Goal: Task Accomplishment & Management: Manage account settings

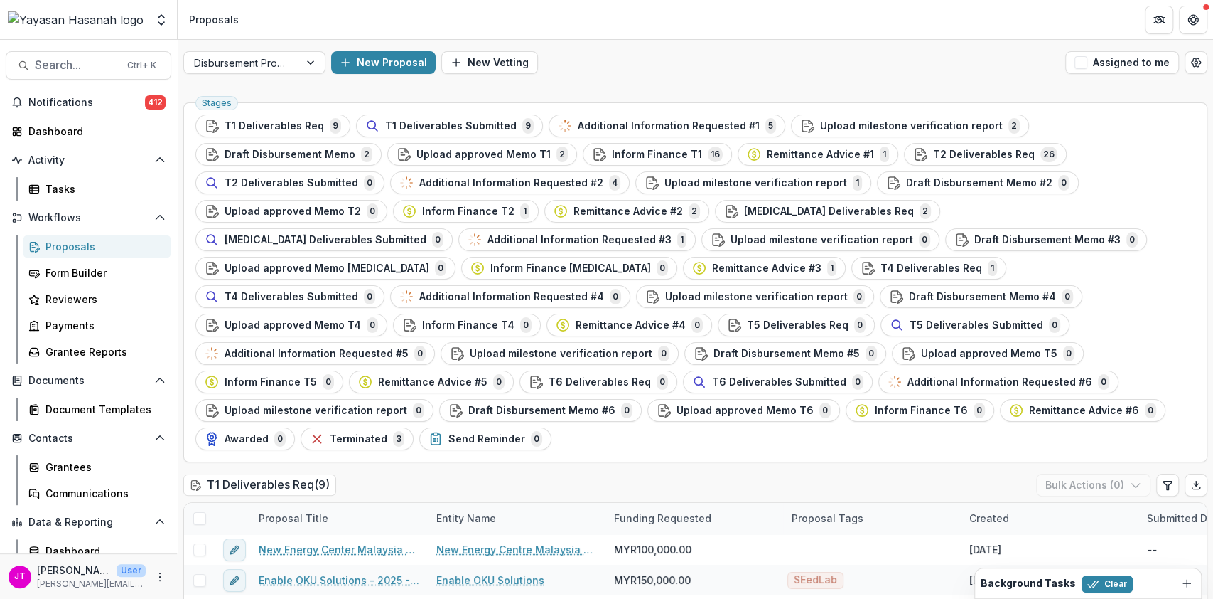
scroll to position [2275, 0]
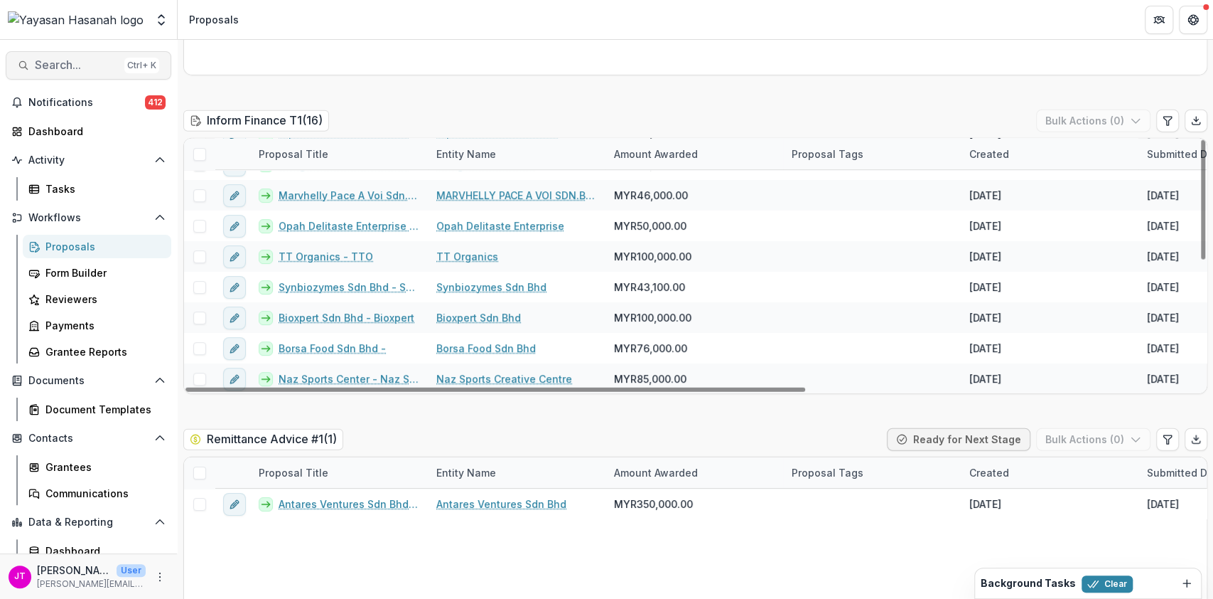
click at [85, 60] on span "Search..." at bounding box center [77, 65] width 84 height 14
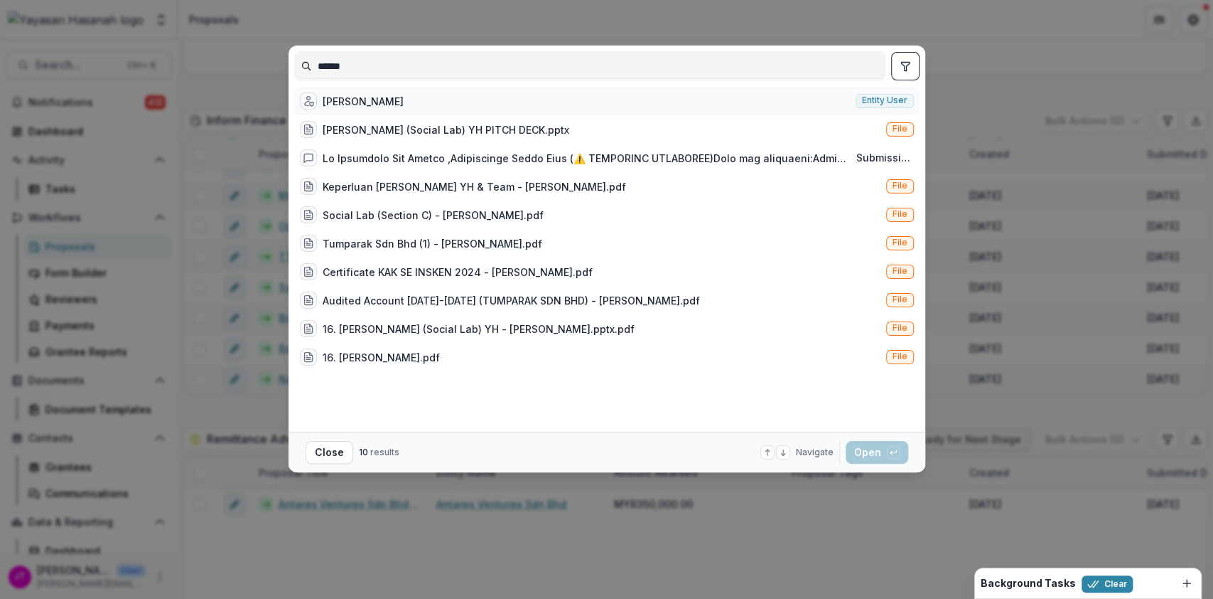
type input "******"
click at [377, 98] on div "[PERSON_NAME]" at bounding box center [352, 100] width 104 height 17
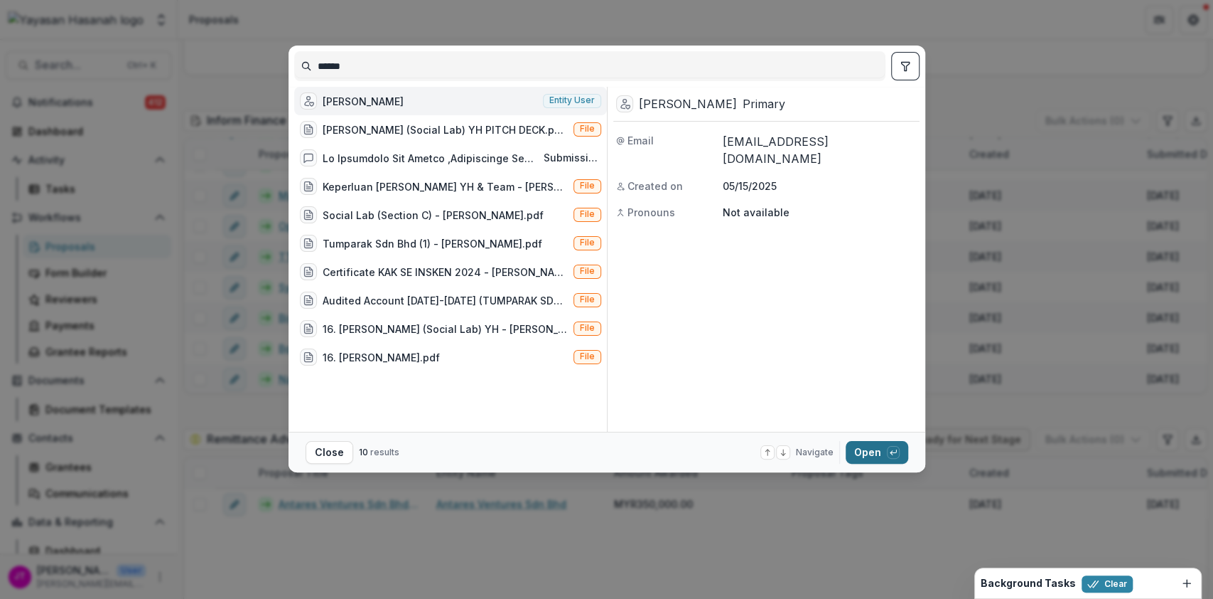
click at [872, 454] on button "Open with enter key" at bounding box center [877, 452] width 63 height 23
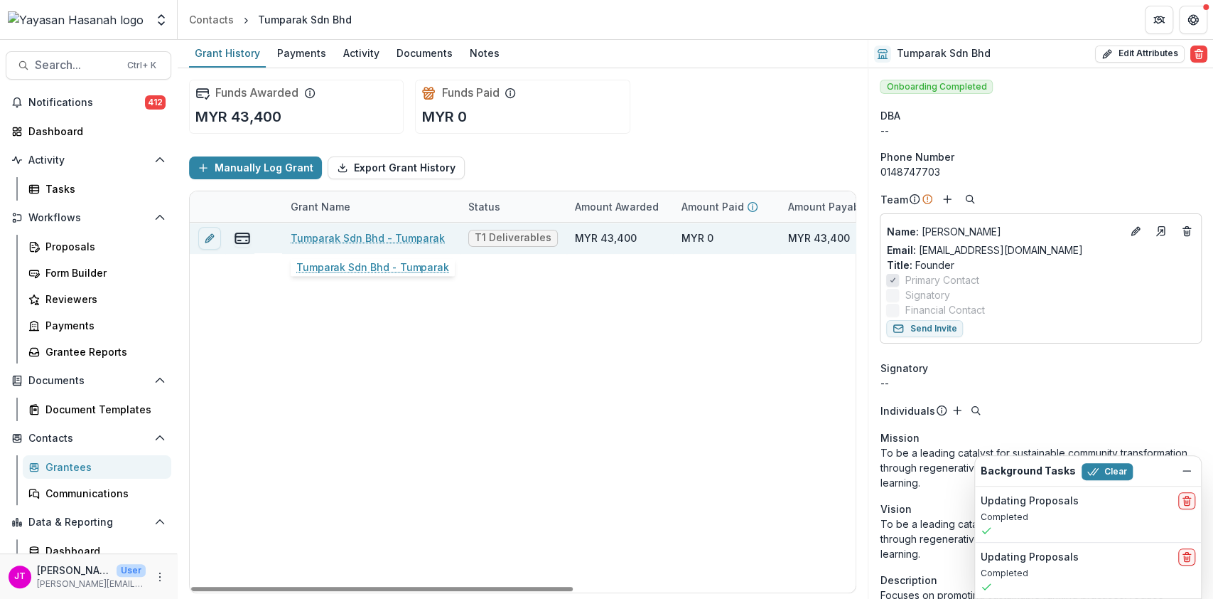
click at [427, 237] on link "Tumparak Sdn Bhd - Tumparak" at bounding box center [368, 237] width 154 height 15
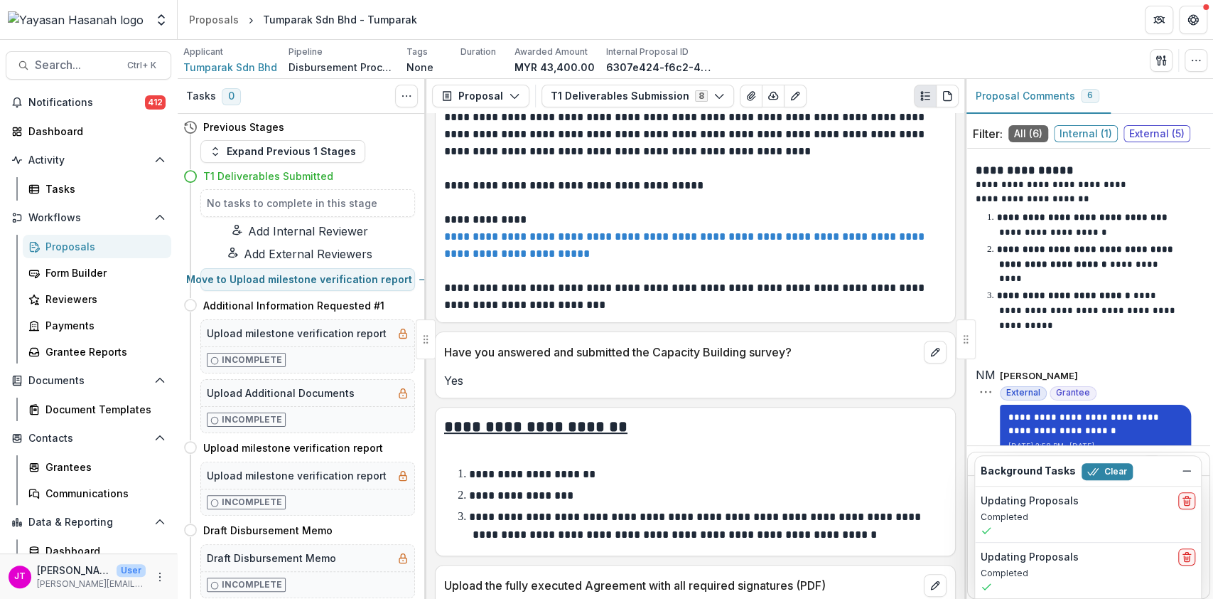
scroll to position [1801, 0]
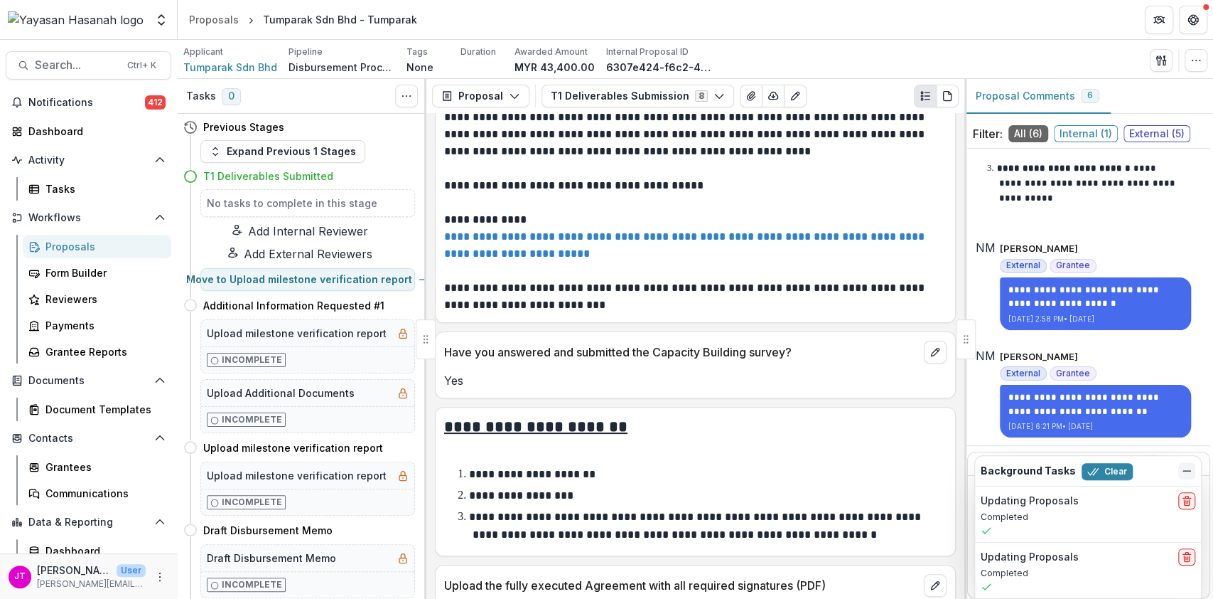
click at [1191, 473] on icon "Dismiss" at bounding box center [1186, 470] width 11 height 11
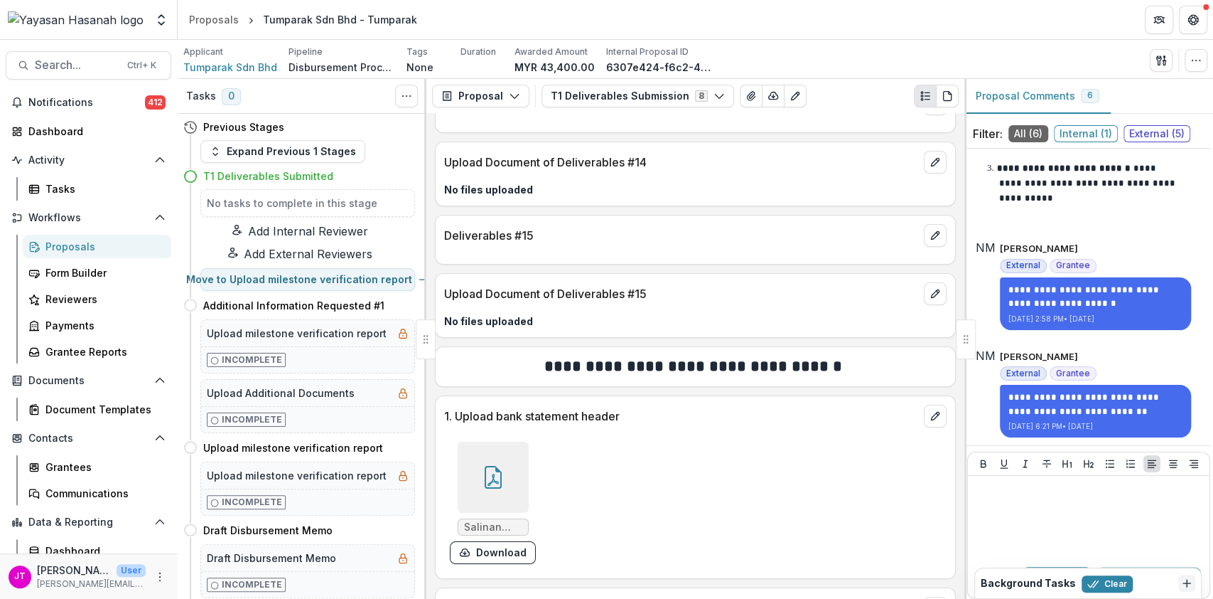
scroll to position [3684, 0]
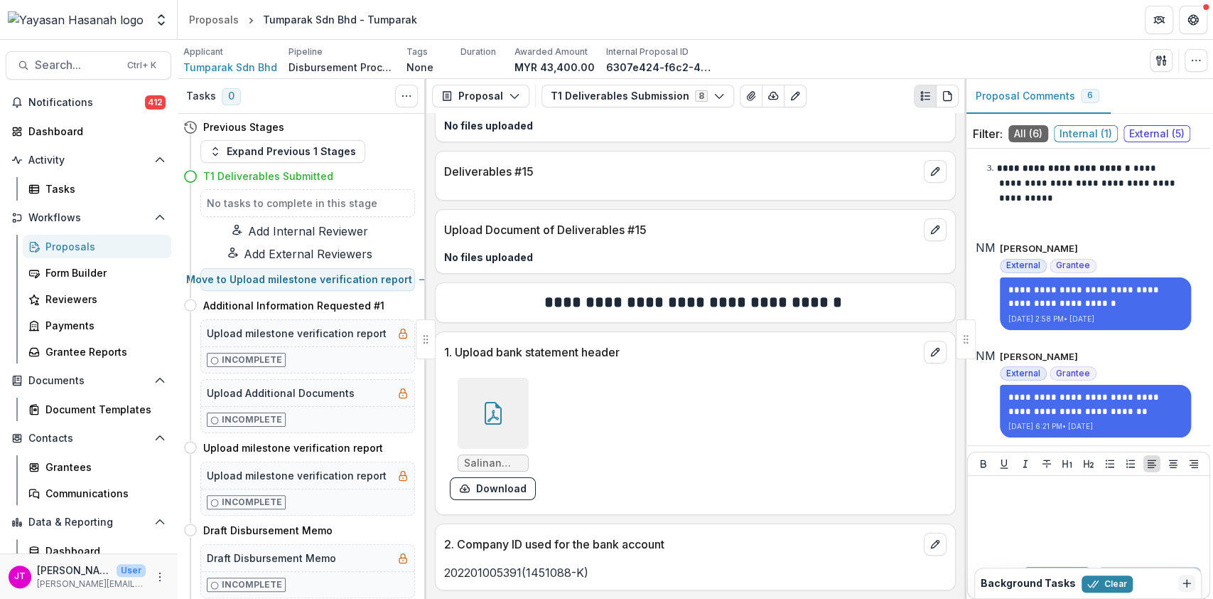
click at [85, 239] on div "Proposals" at bounding box center [102, 246] width 114 height 15
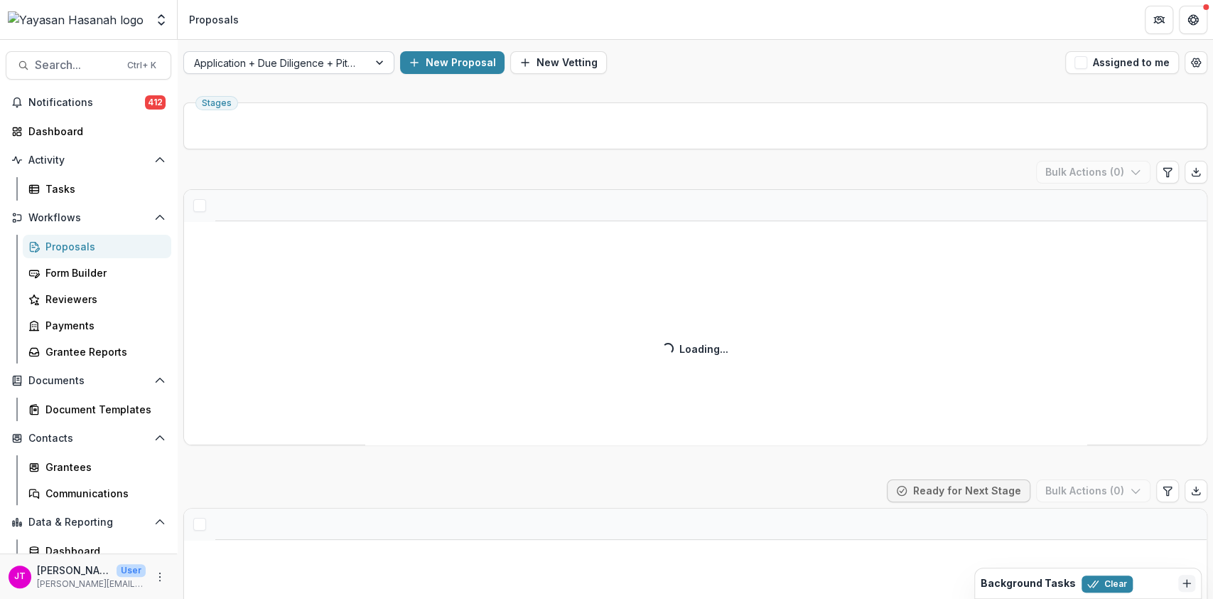
click at [326, 55] on div at bounding box center [276, 63] width 164 height 18
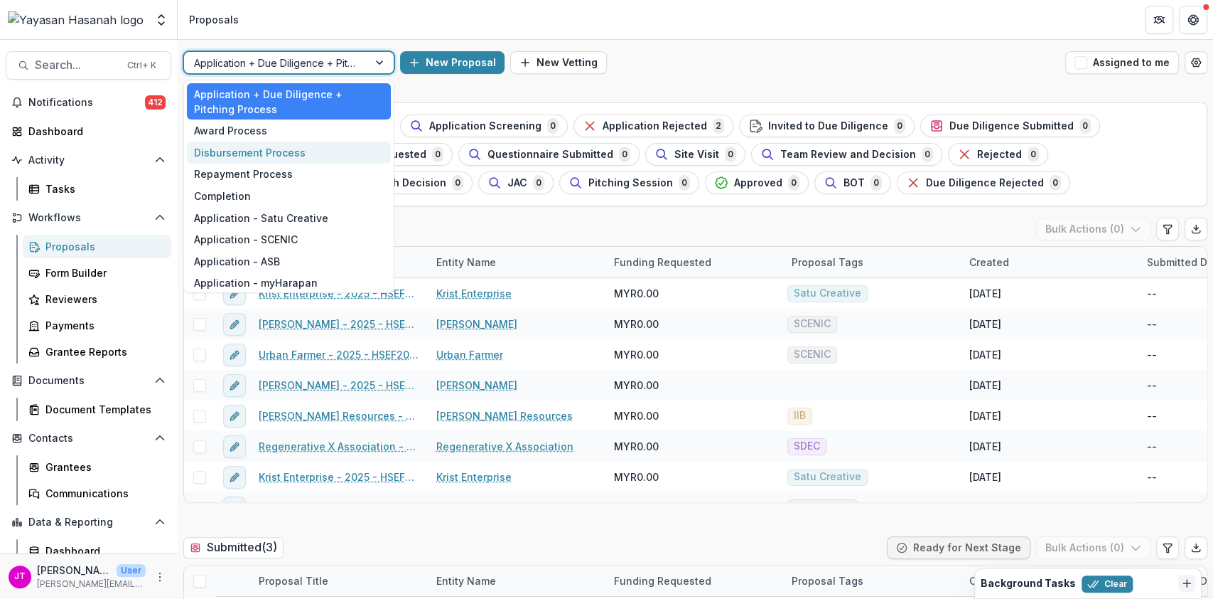
click at [293, 147] on div "Disbursement Process" at bounding box center [289, 152] width 204 height 22
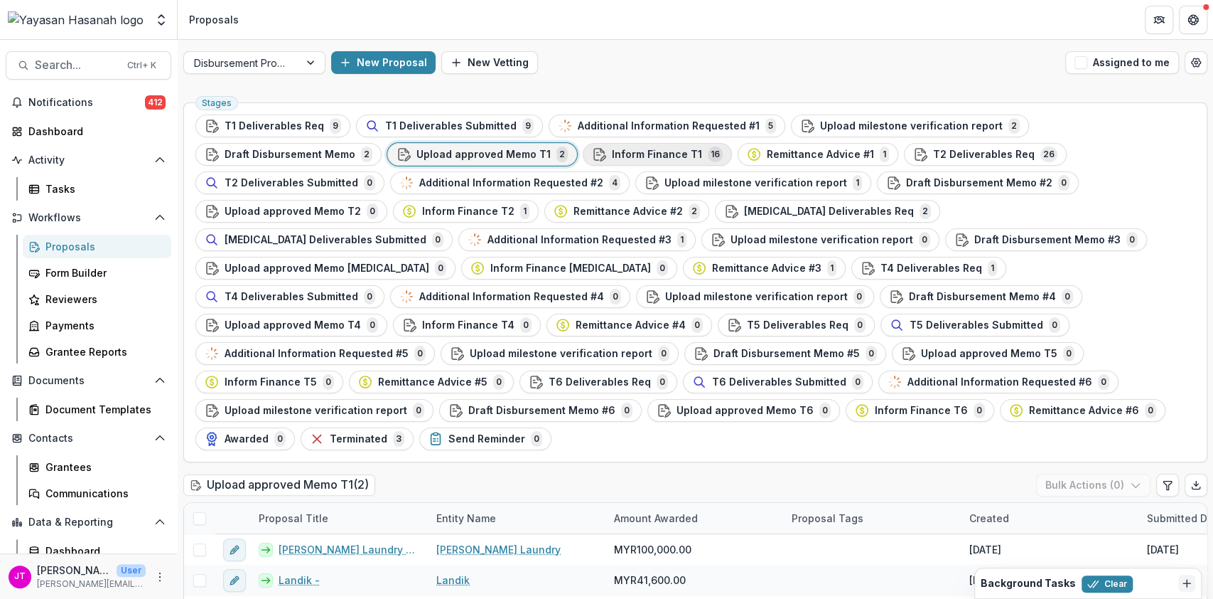
click at [708, 152] on span "16" at bounding box center [715, 154] width 15 height 16
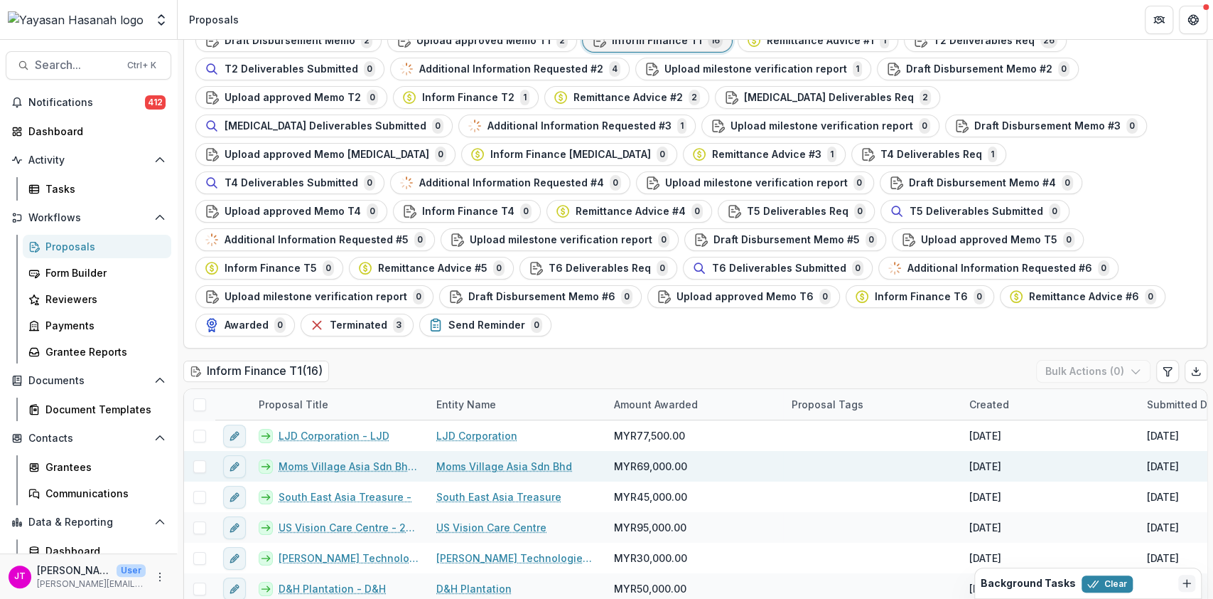
scroll to position [136, 0]
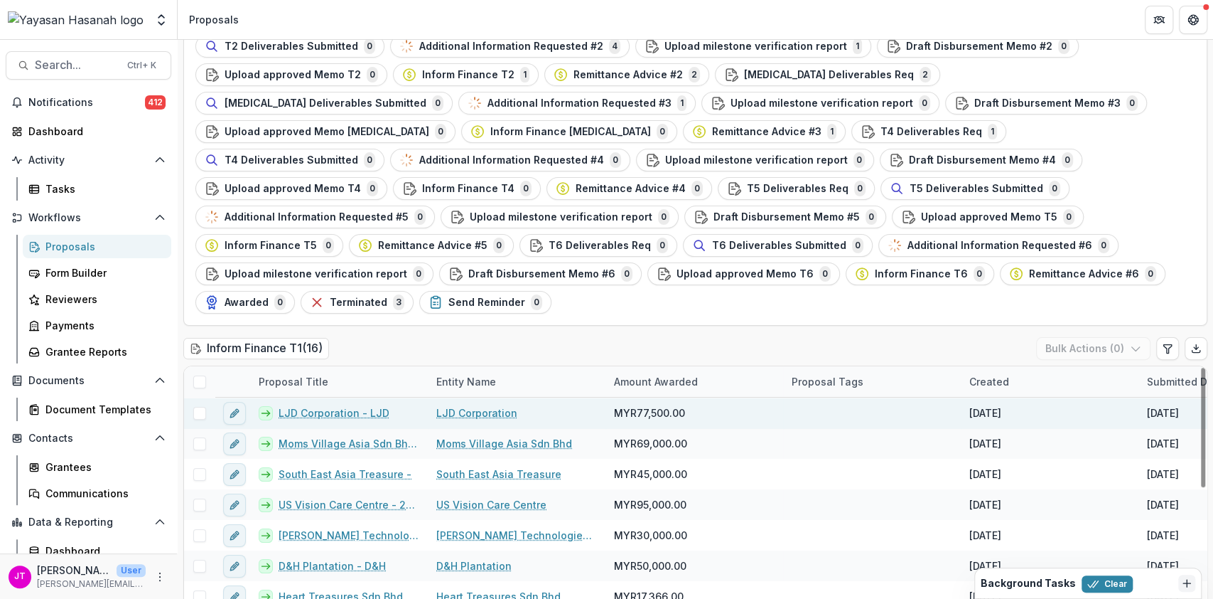
click at [354, 405] on link "LJD Corporation - LJD" at bounding box center [334, 412] width 111 height 15
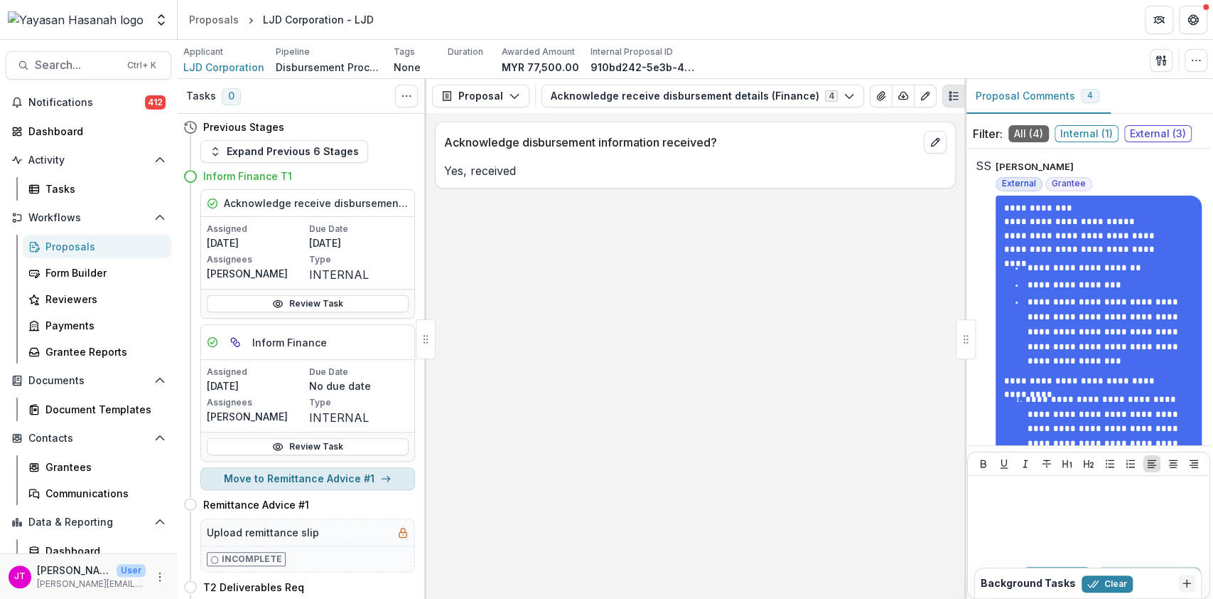
click at [371, 482] on button "Move to Remittance Advice #1" at bounding box center [307, 478] width 215 height 23
select select "**********"
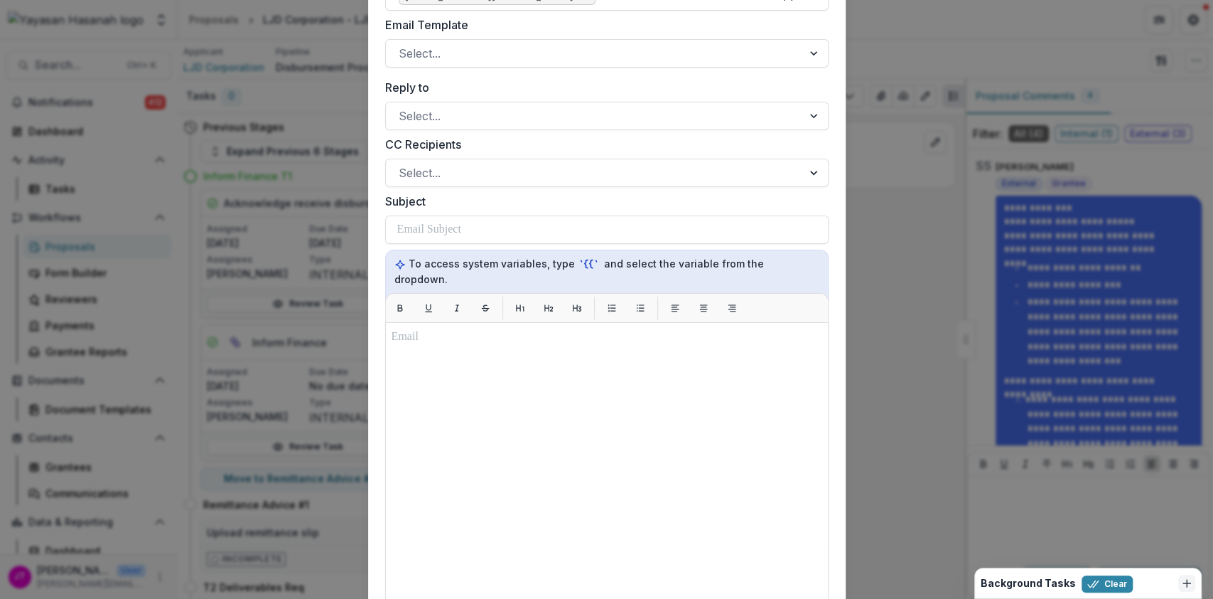
scroll to position [248, 0]
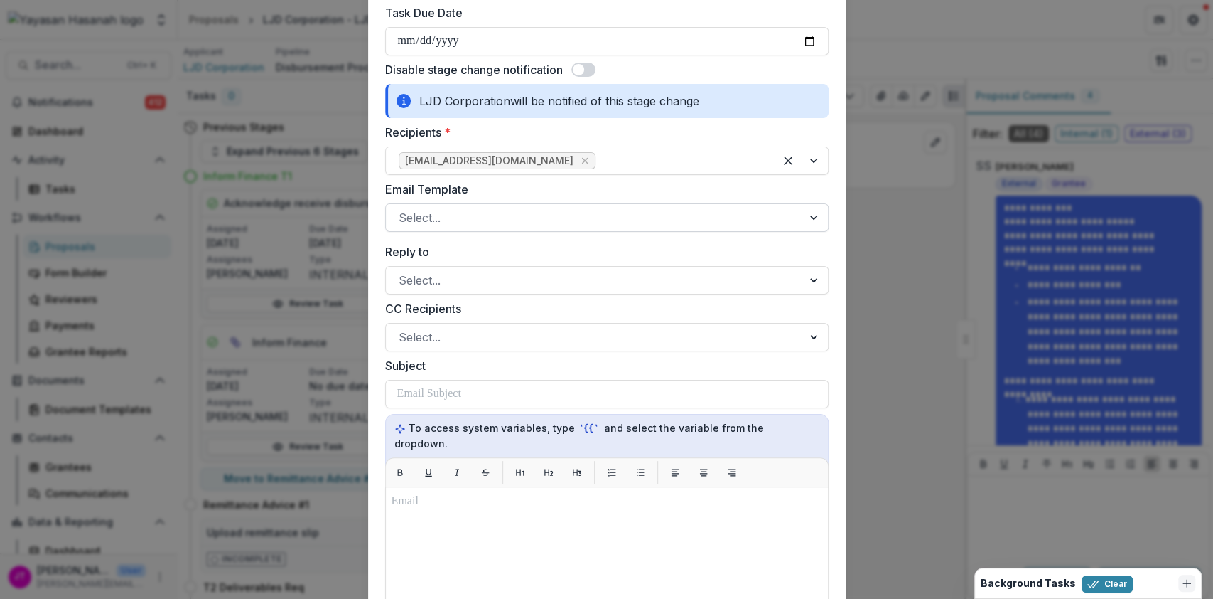
click at [560, 215] on div at bounding box center [594, 218] width 391 height 20
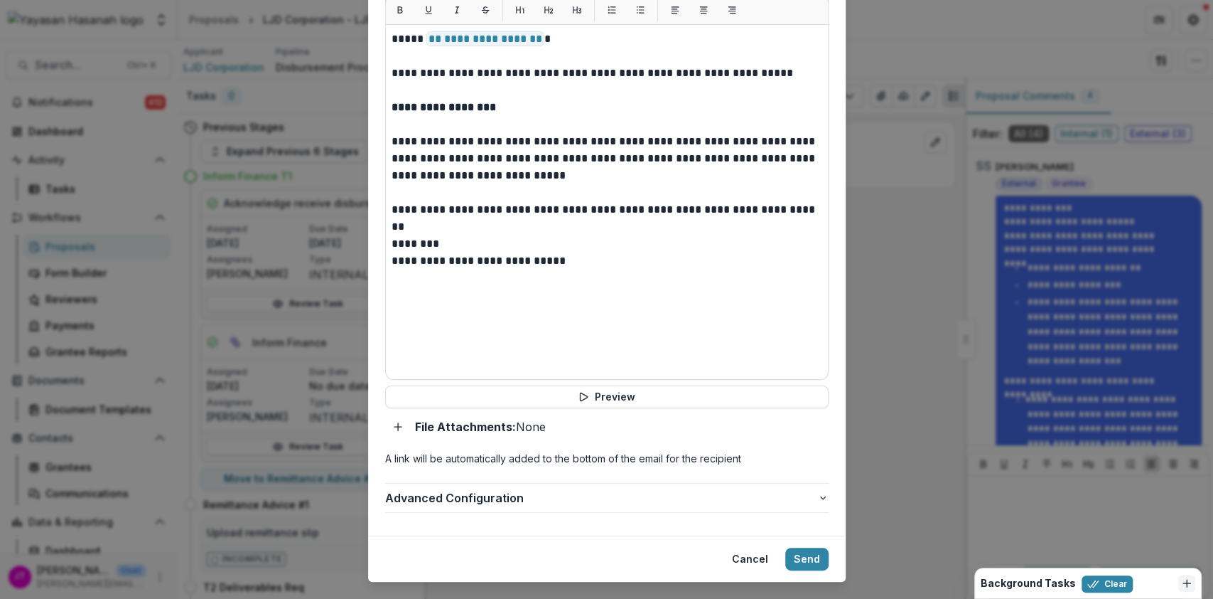
scroll to position [722, 0]
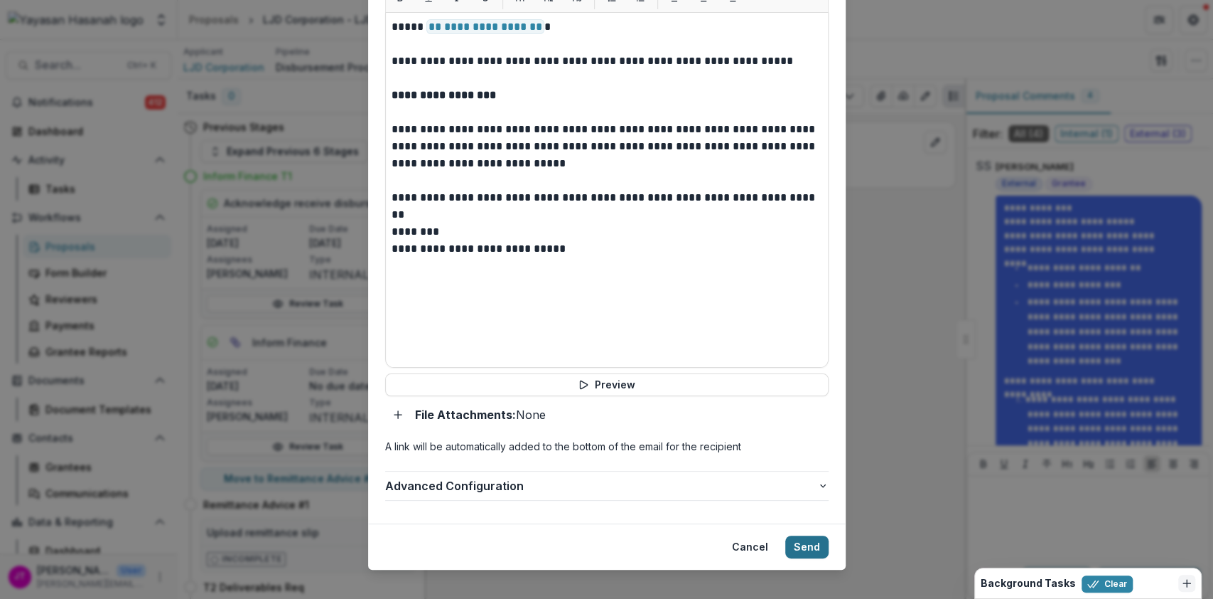
click at [794, 535] on button "Send" at bounding box center [806, 546] width 43 height 23
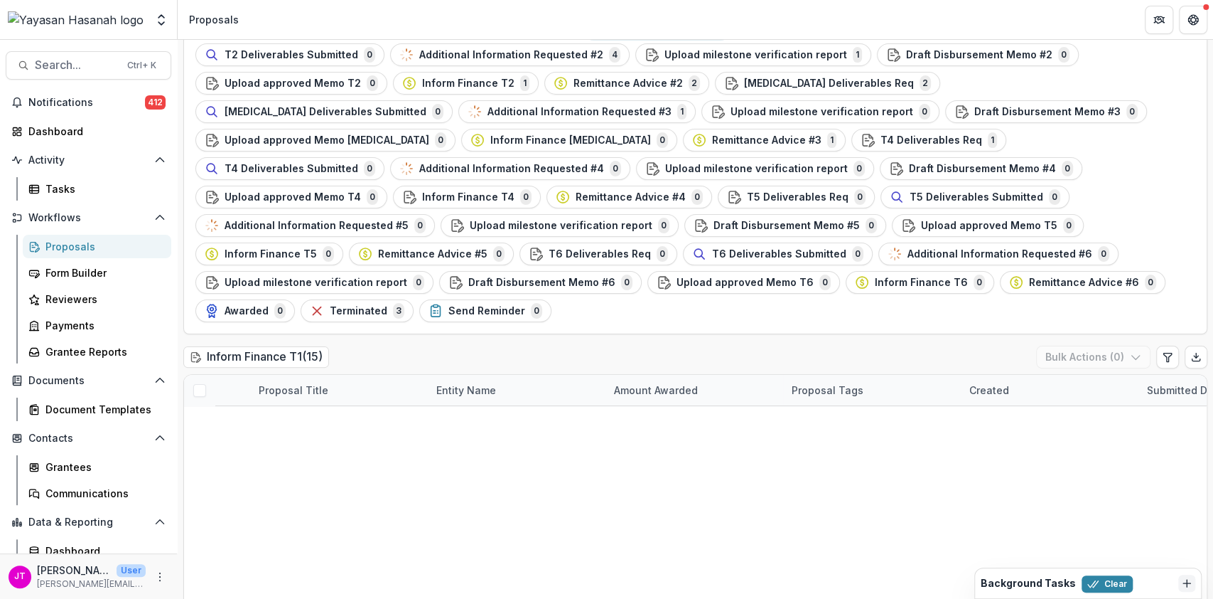
scroll to position [136, 0]
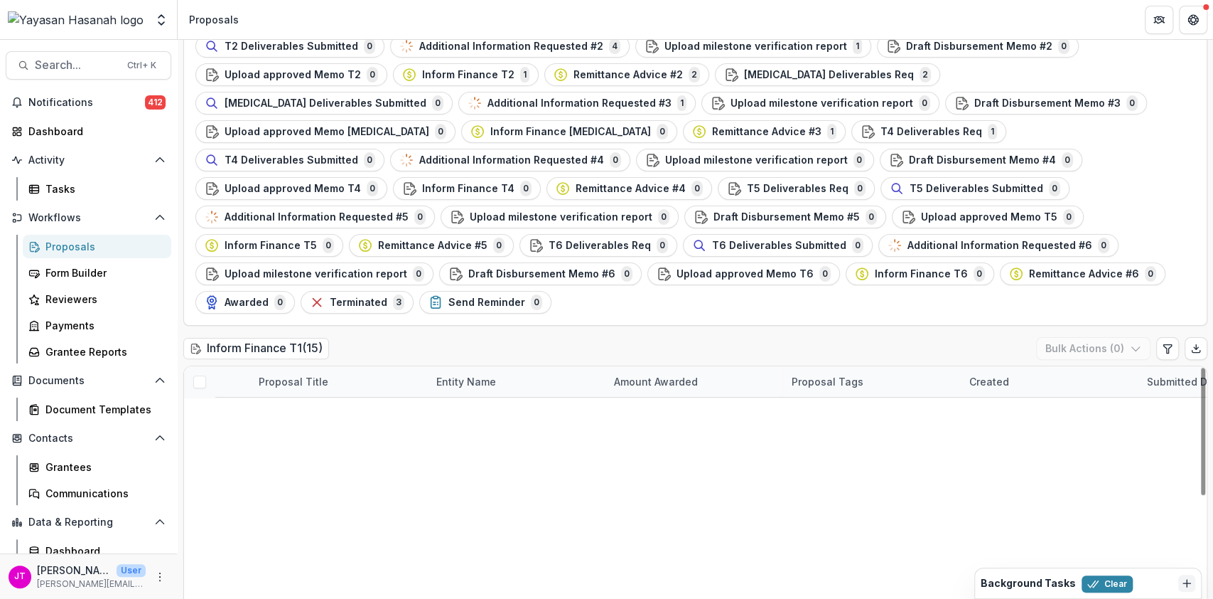
click at [355, 436] on link "South East Asia Treasure -" at bounding box center [345, 443] width 133 height 15
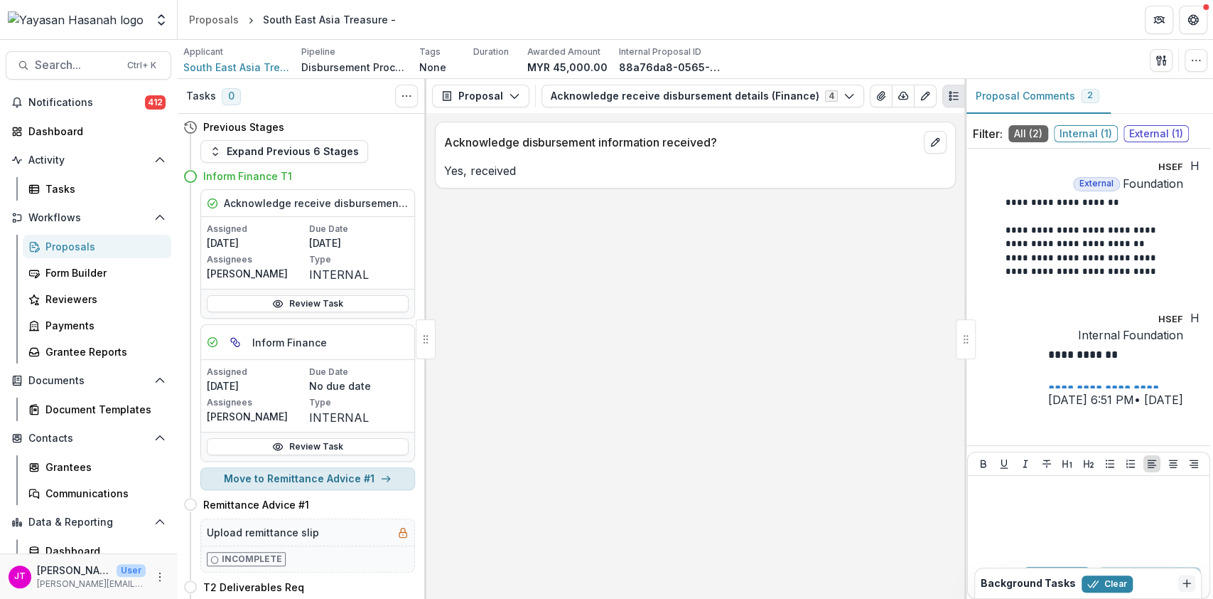
click at [342, 481] on button "Move to Remittance Advice #1" at bounding box center [307, 478] width 215 height 23
select select "**********"
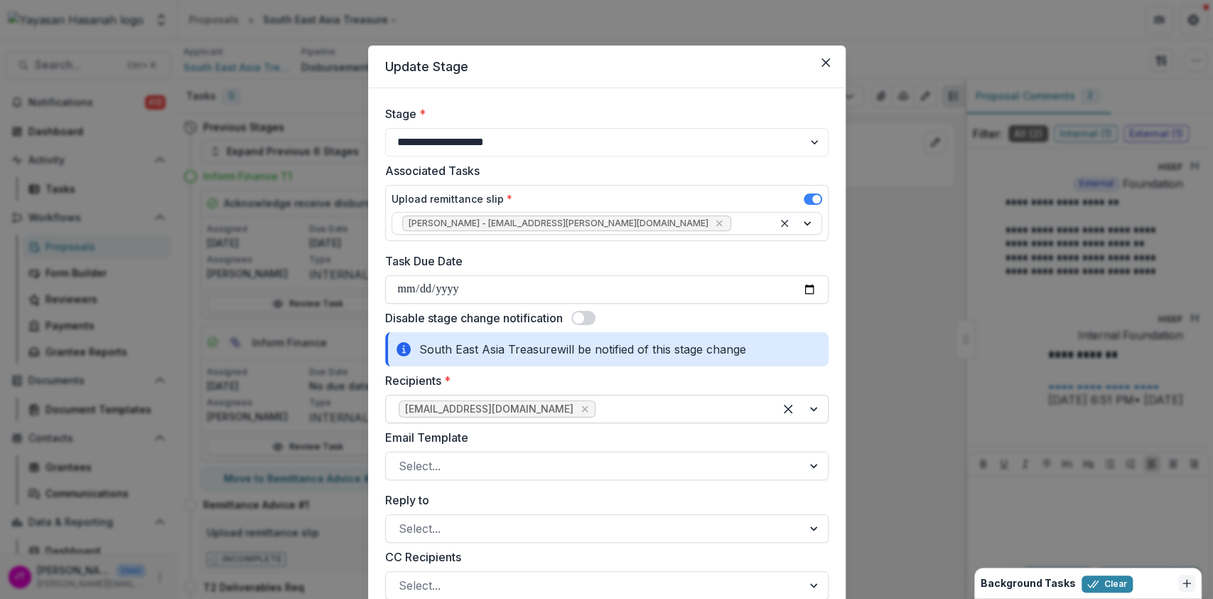
scroll to position [284, 0]
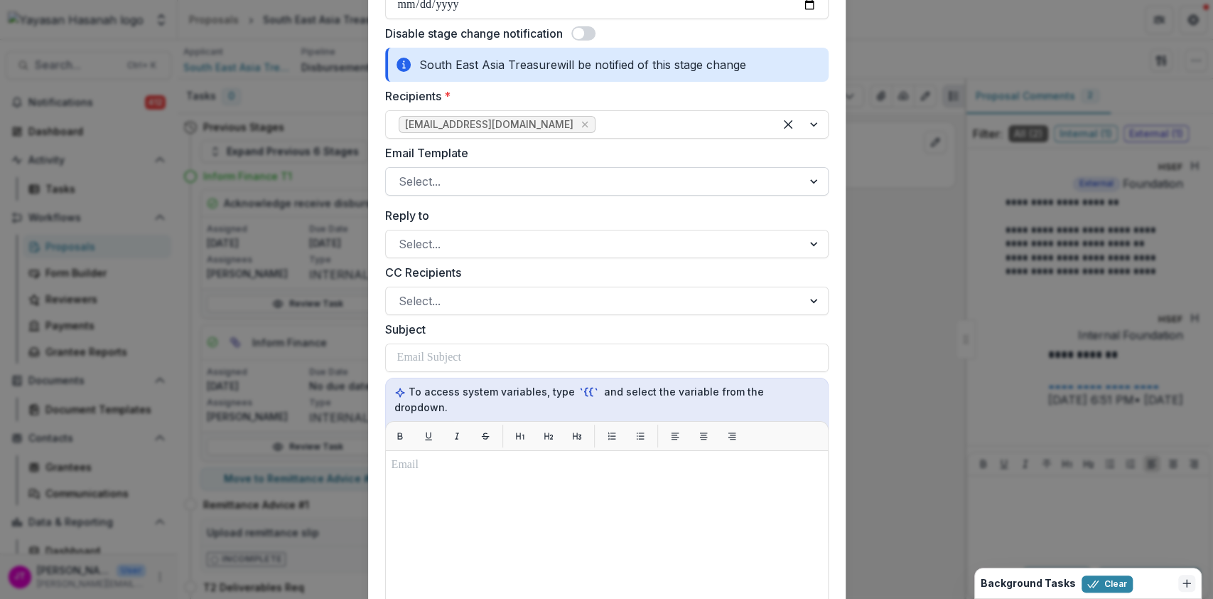
click at [495, 178] on div at bounding box center [594, 181] width 391 height 20
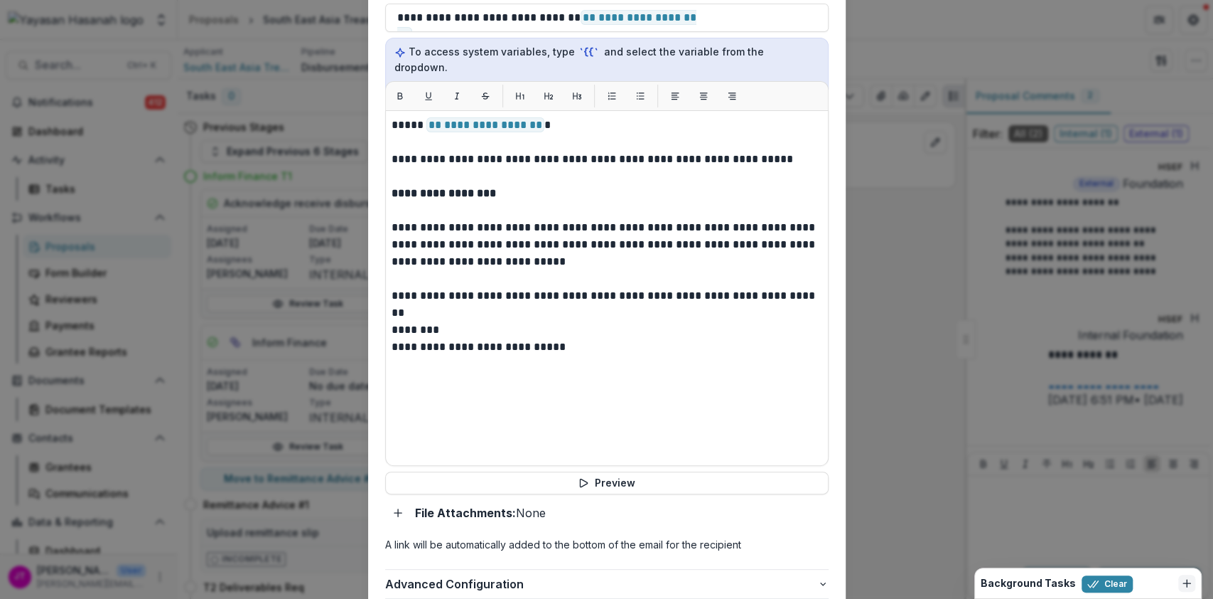
scroll to position [722, 0]
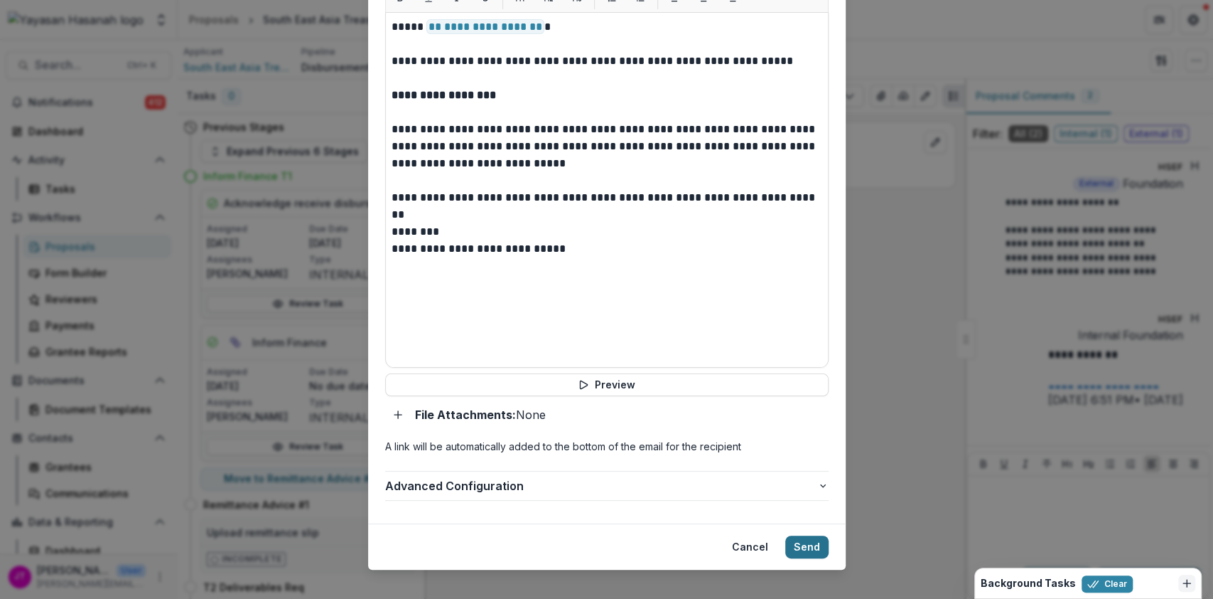
click at [797, 535] on button "Send" at bounding box center [806, 546] width 43 height 23
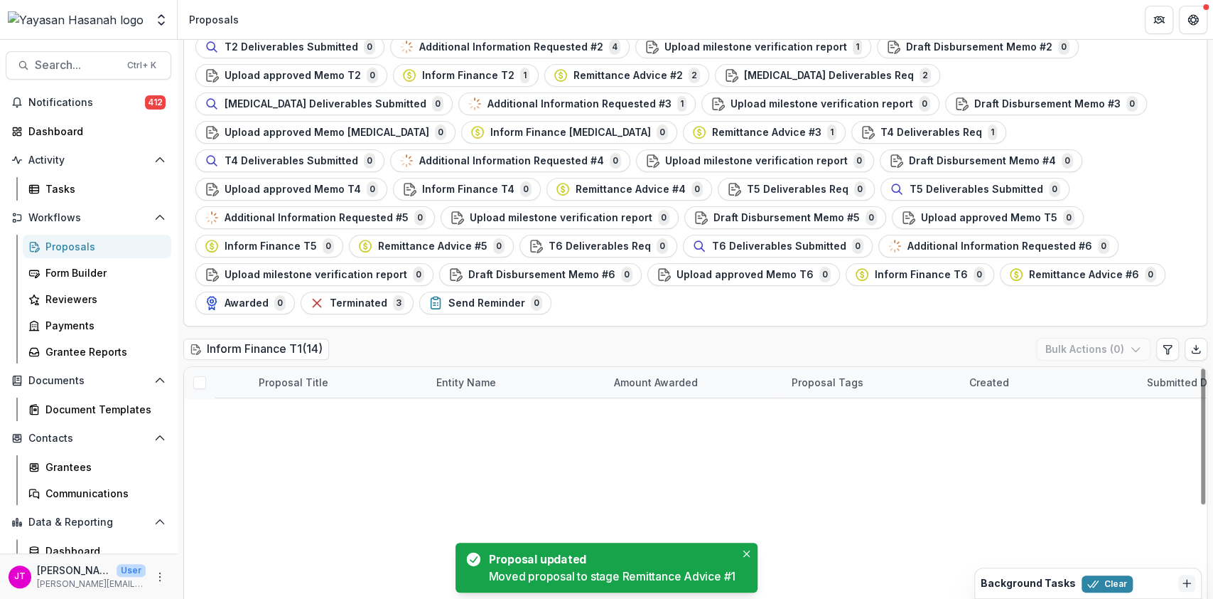
scroll to position [136, 0]
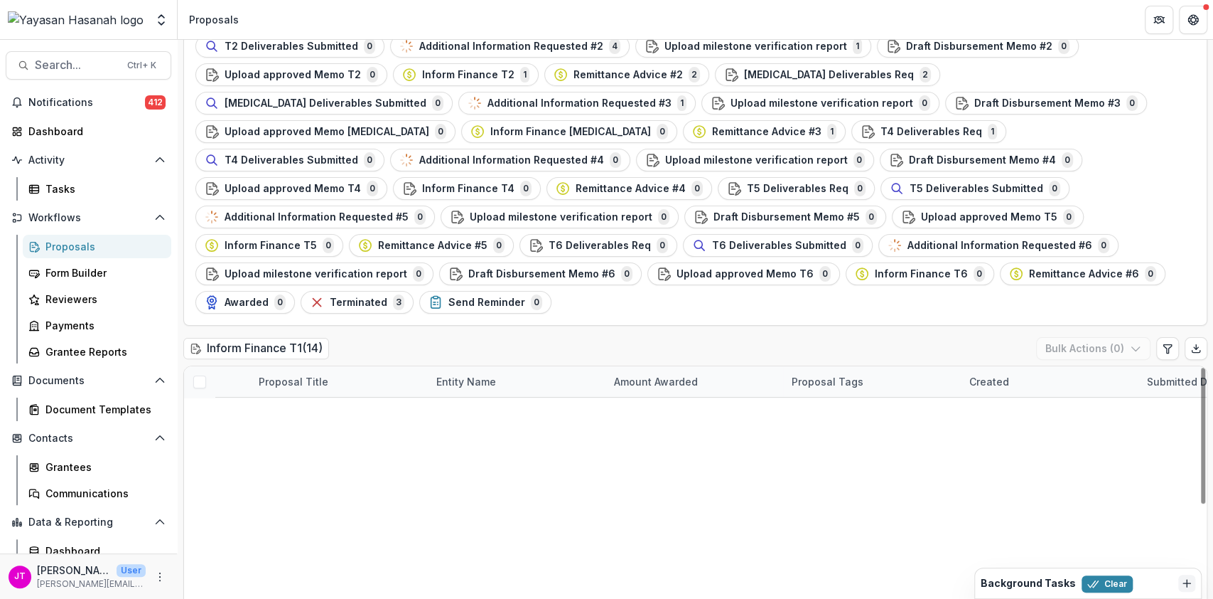
click at [353, 466] on link "[PERSON_NAME] Technologies Sdn Bhd -" at bounding box center [349, 473] width 141 height 15
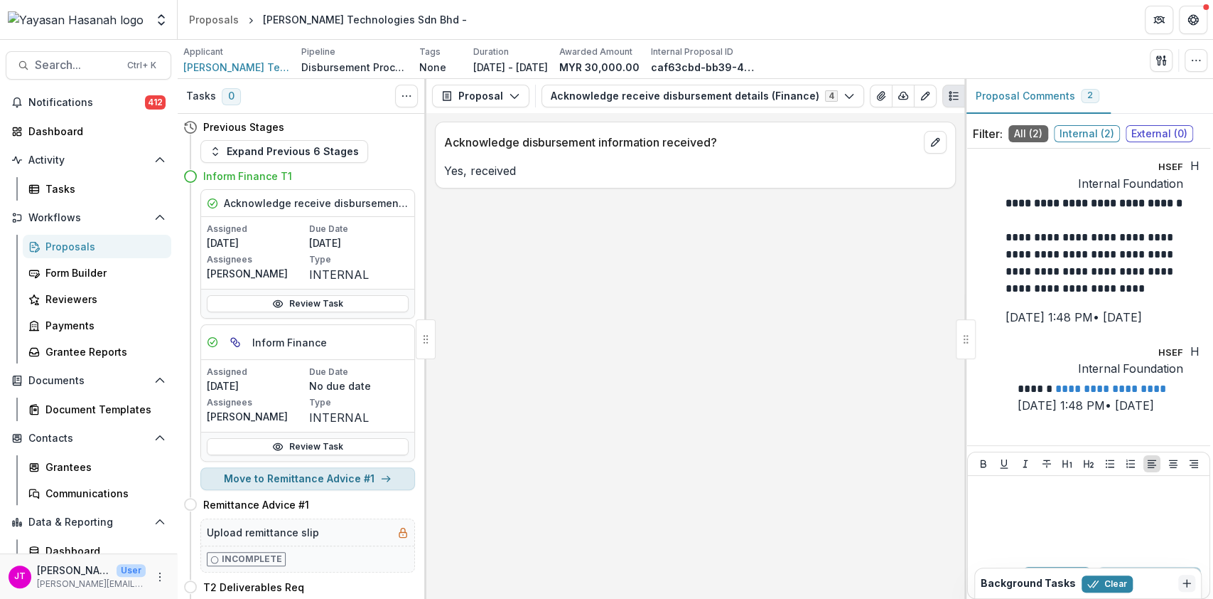
click at [366, 468] on button "Move to Remittance Advice #1" at bounding box center [307, 478] width 215 height 23
select select "**********"
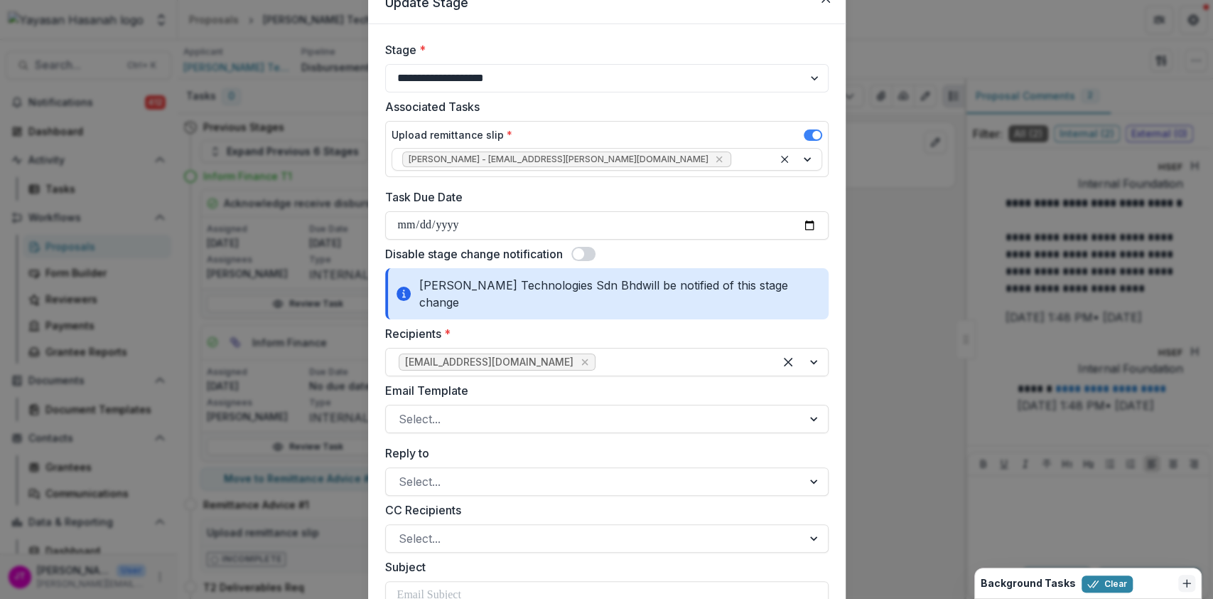
scroll to position [284, 0]
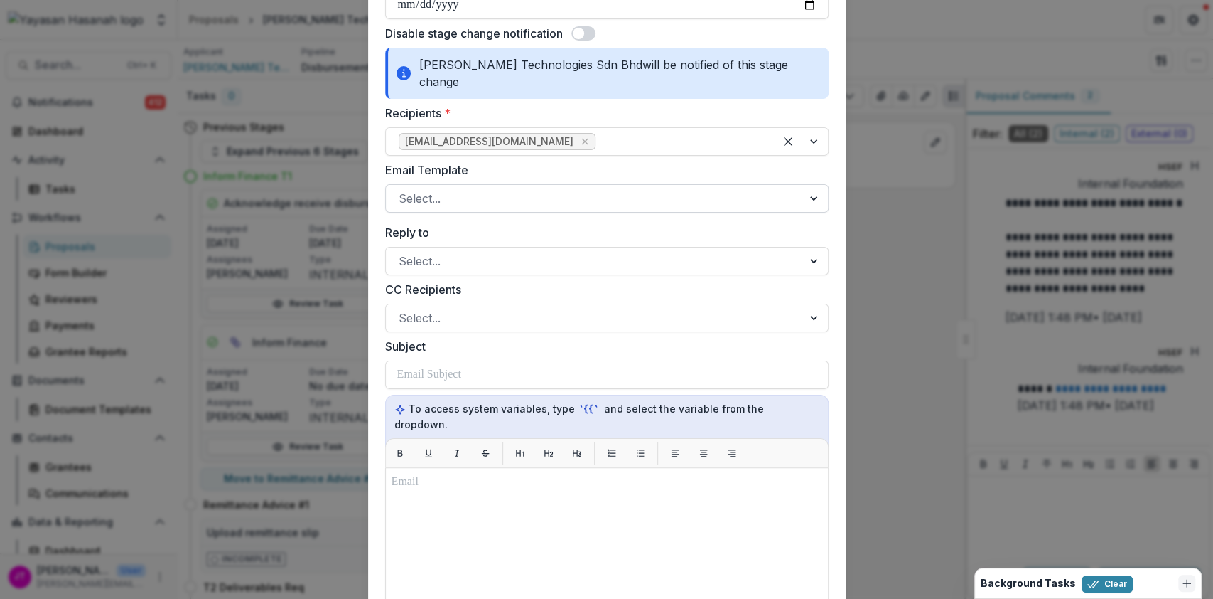
click at [462, 188] on div at bounding box center [594, 198] width 391 height 20
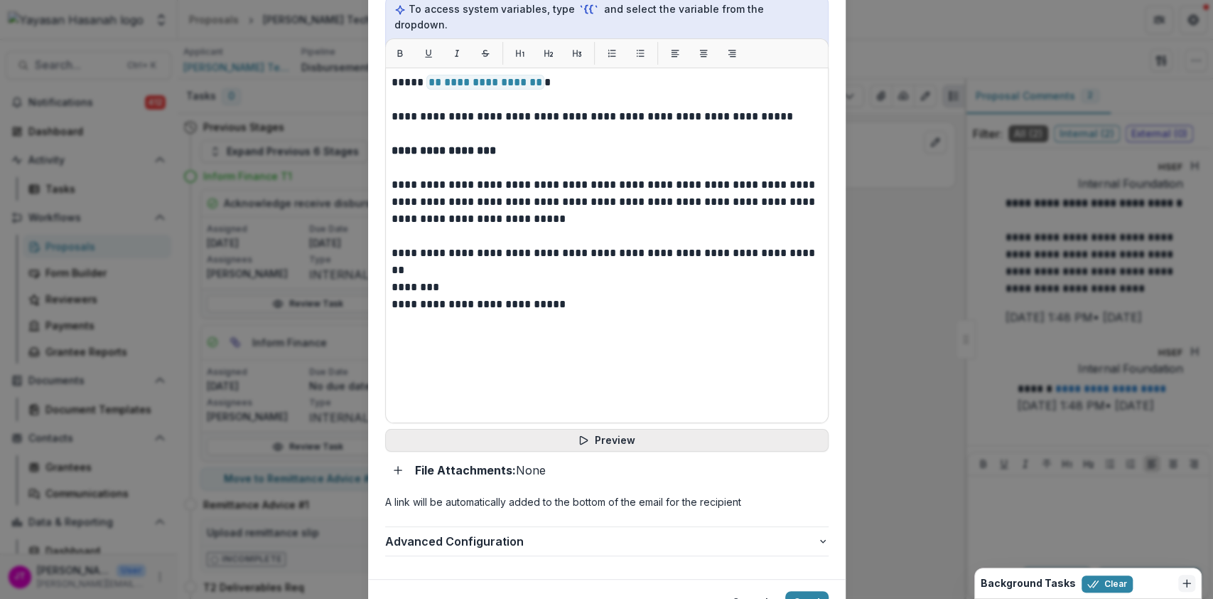
scroll to position [722, 0]
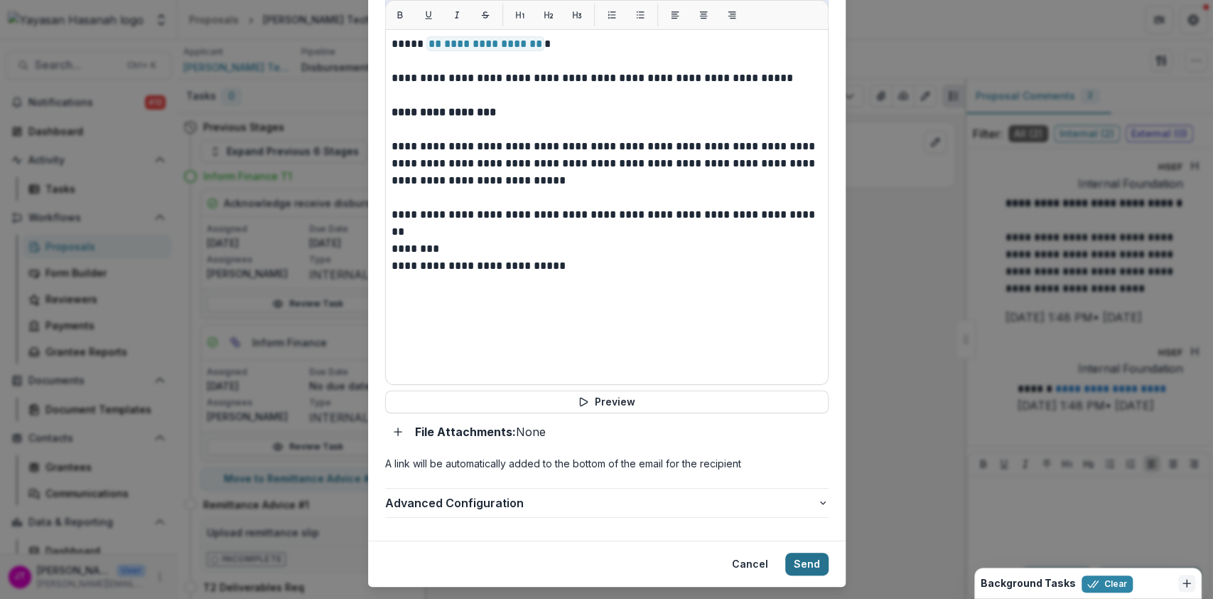
click at [804, 552] on button "Send" at bounding box center [806, 563] width 43 height 23
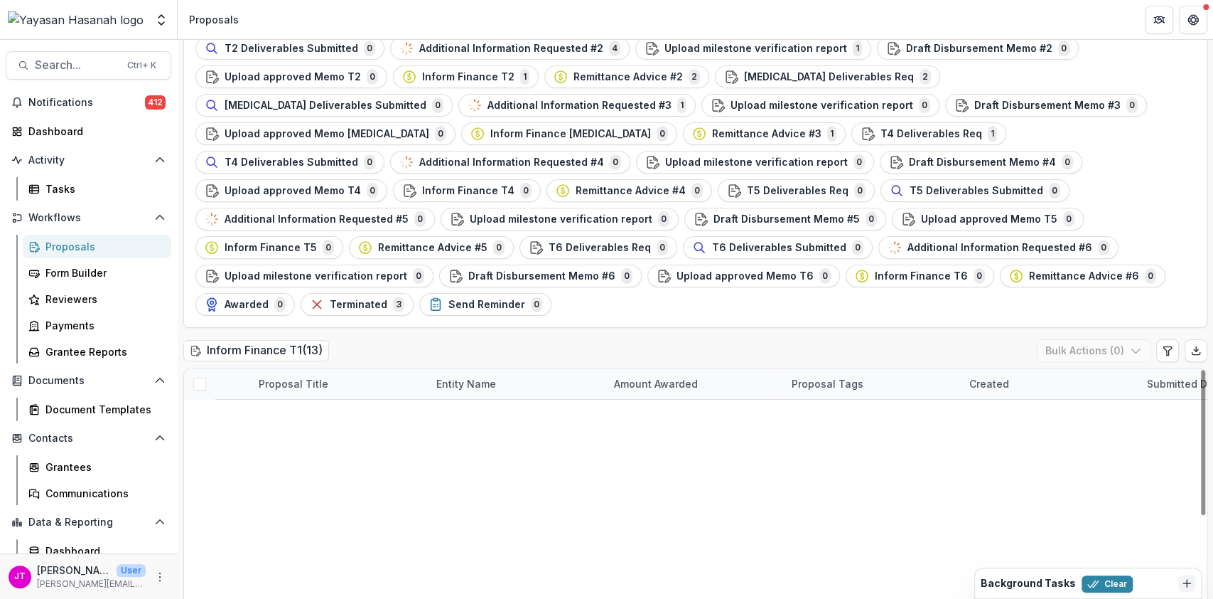
scroll to position [136, 0]
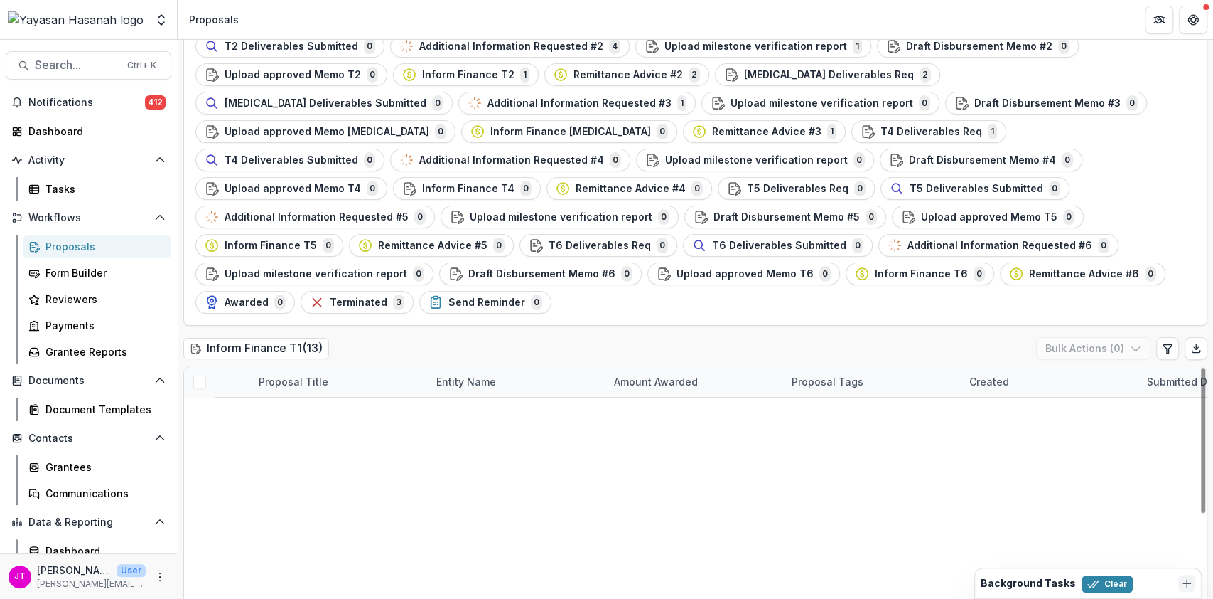
drag, startPoint x: 330, startPoint y: 473, endPoint x: 477, endPoint y: 411, distance: 159.6
click at [330, 497] on link "Heart Treasures Sdn Bhd - Heart Treasures" at bounding box center [349, 504] width 141 height 15
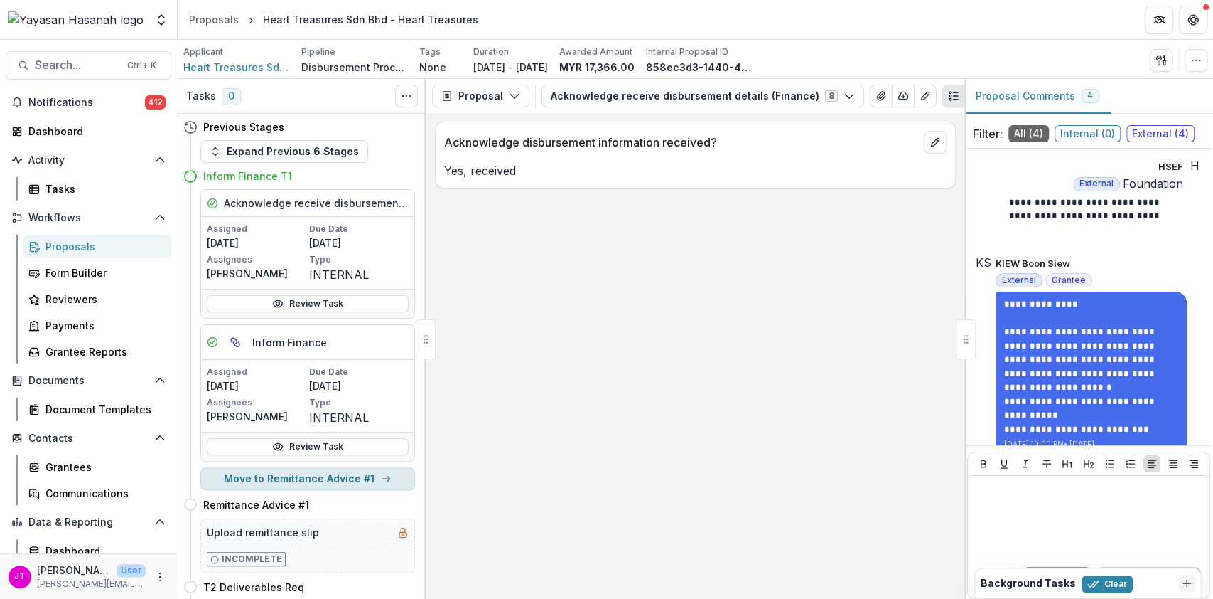
click at [306, 476] on button "Move to Remittance Advice #1" at bounding box center [307, 478] width 215 height 23
select select "**********"
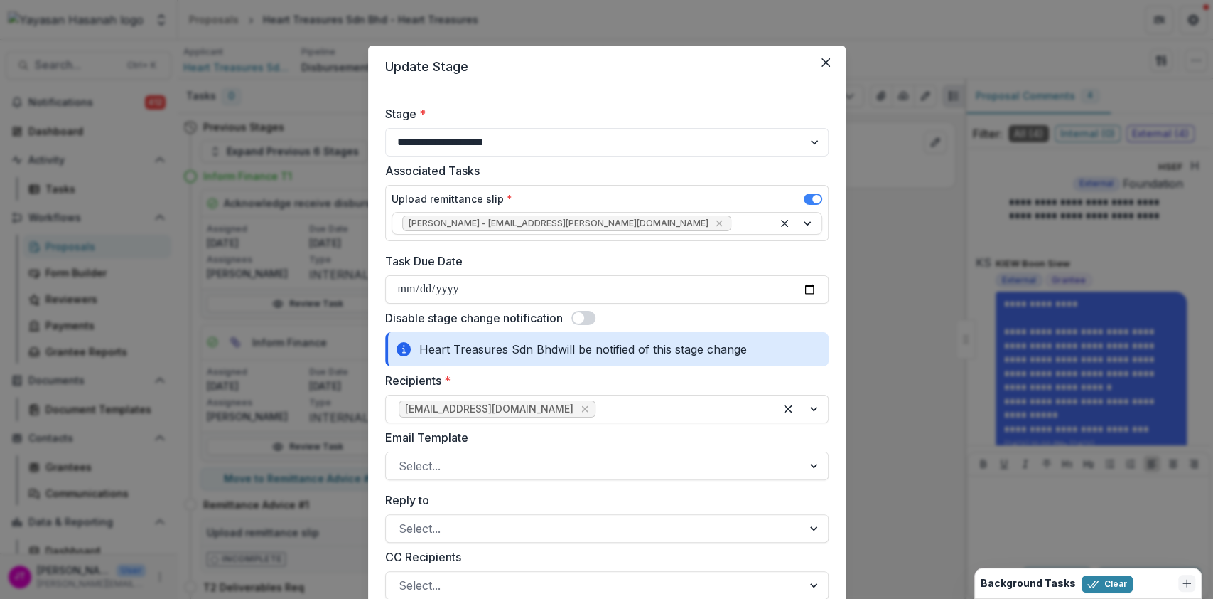
scroll to position [95, 0]
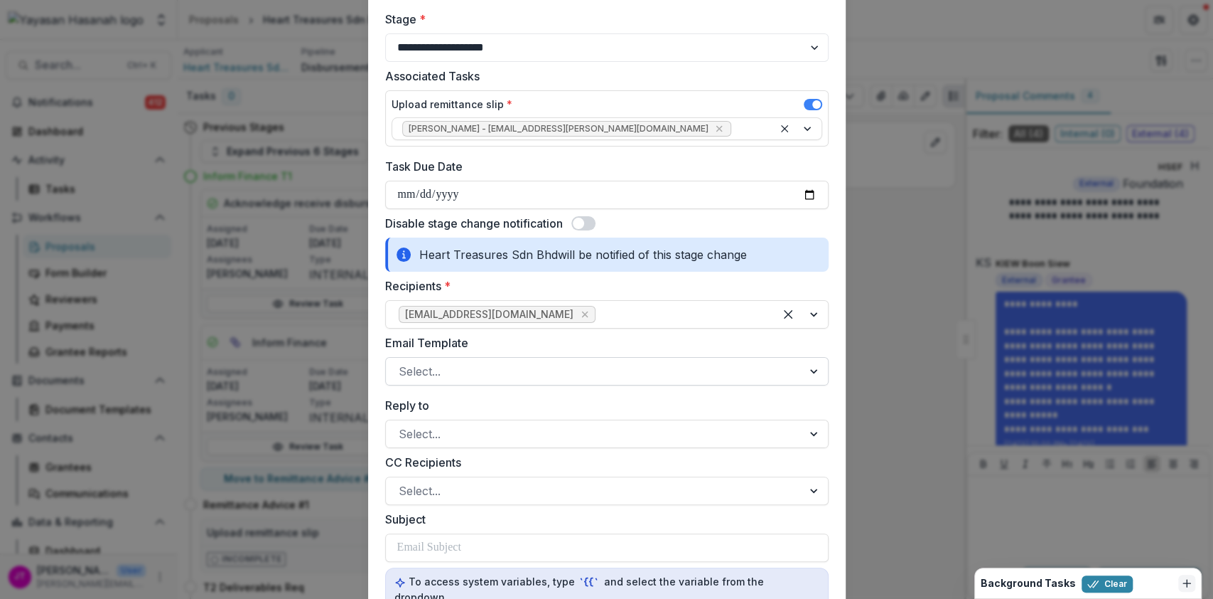
click at [603, 373] on div at bounding box center [594, 371] width 391 height 20
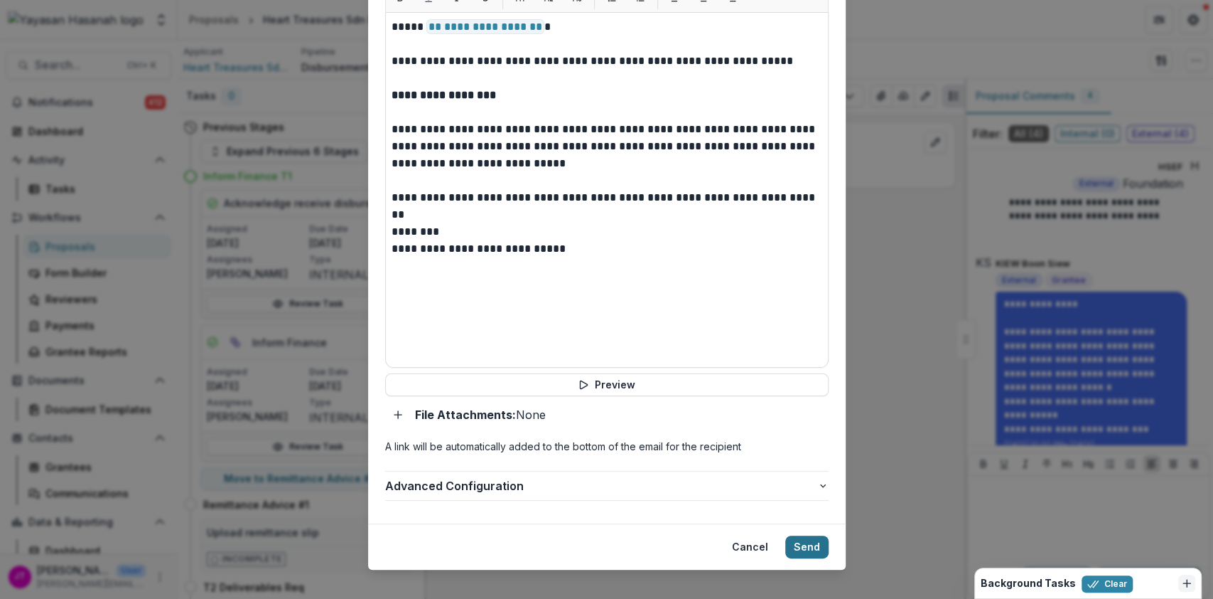
click at [797, 535] on button "Send" at bounding box center [806, 546] width 43 height 23
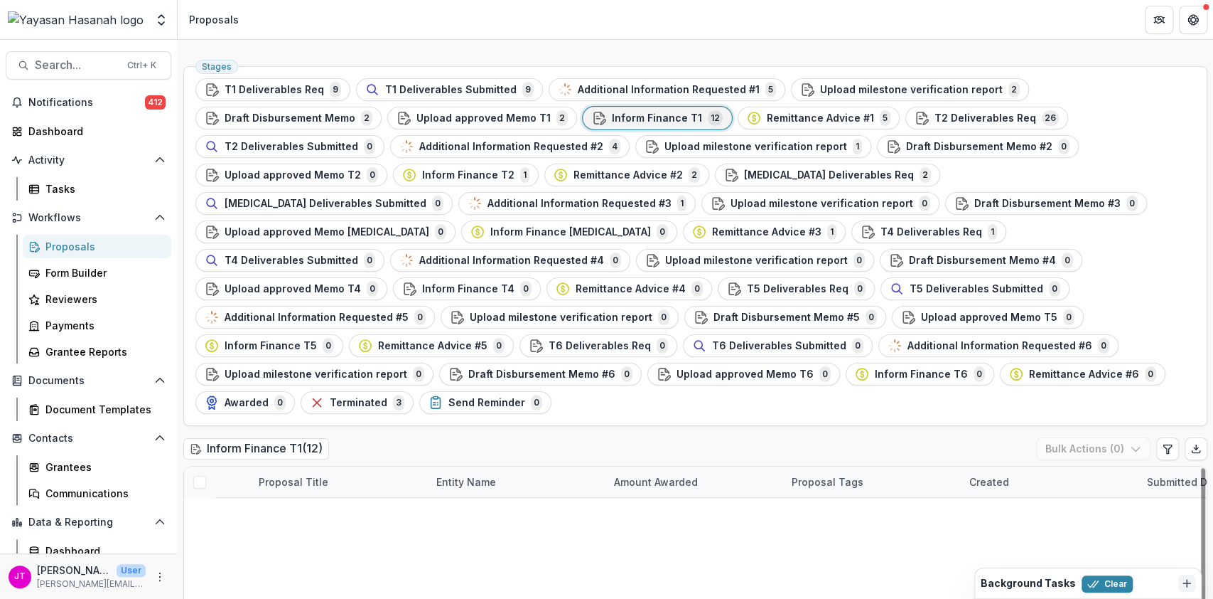
scroll to position [136, 0]
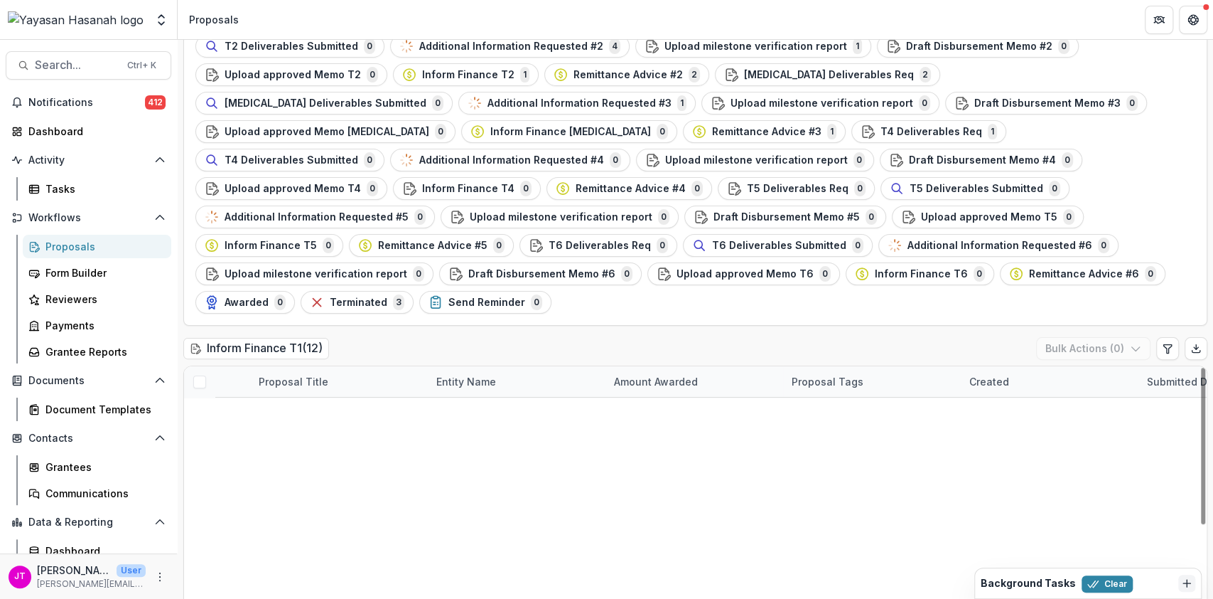
click at [300, 497] on link "Cipela Mansion Sdn Bhd - [GEOGRAPHIC_DATA]" at bounding box center [349, 504] width 141 height 15
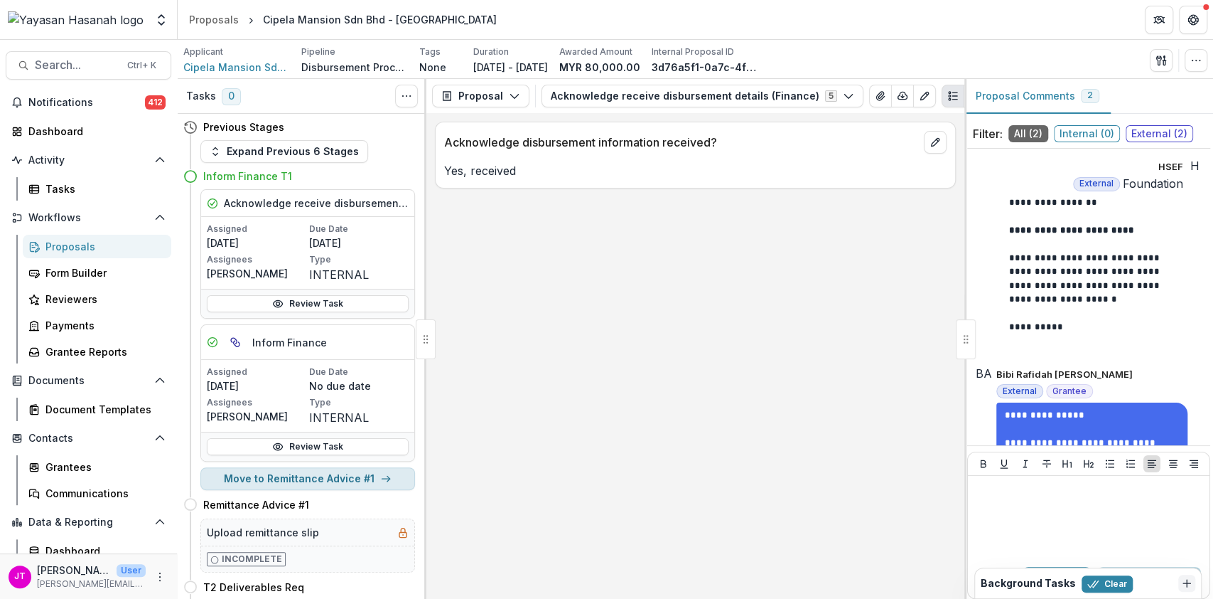
click at [353, 478] on button "Move to Remittance Advice #1" at bounding box center [307, 478] width 215 height 23
select select "**********"
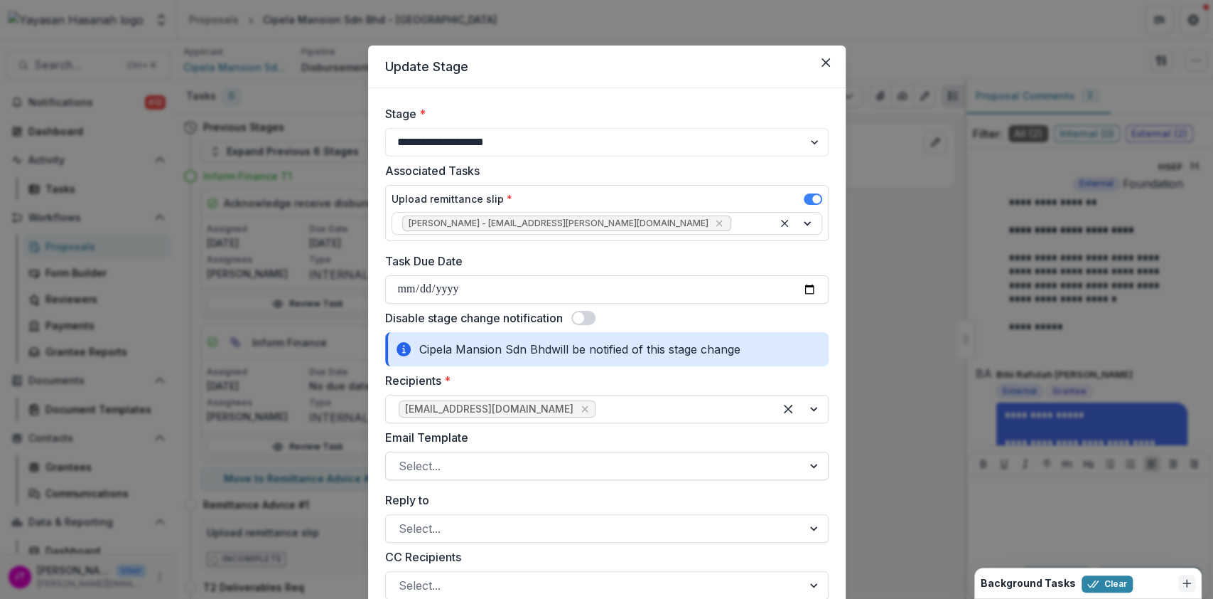
click at [584, 464] on div at bounding box center [594, 466] width 391 height 20
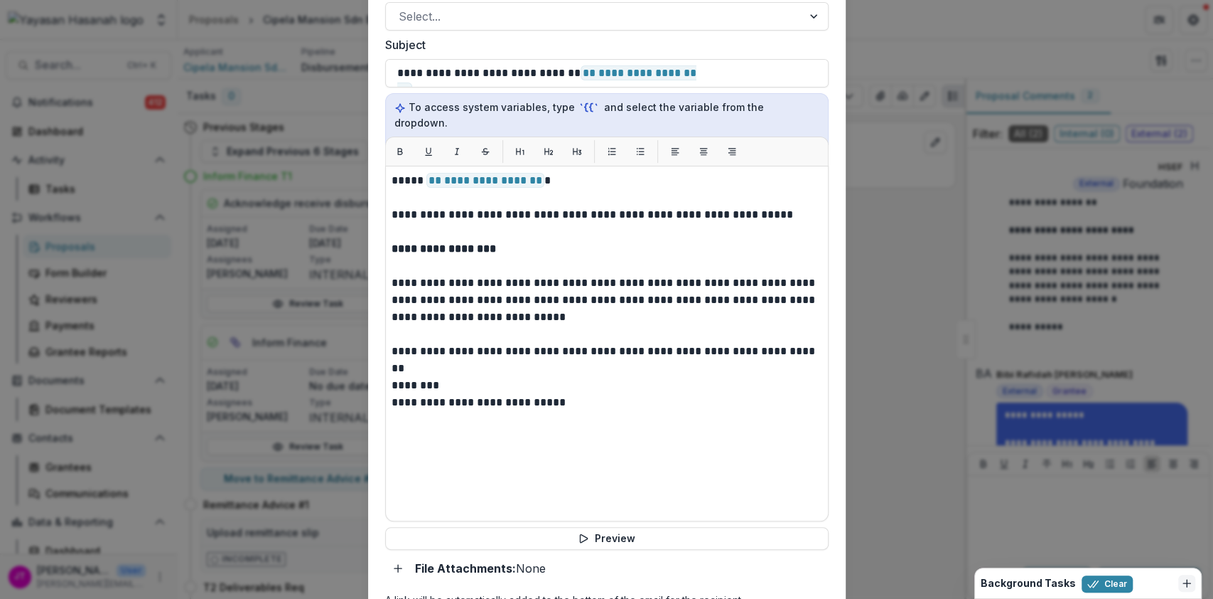
scroll to position [722, 0]
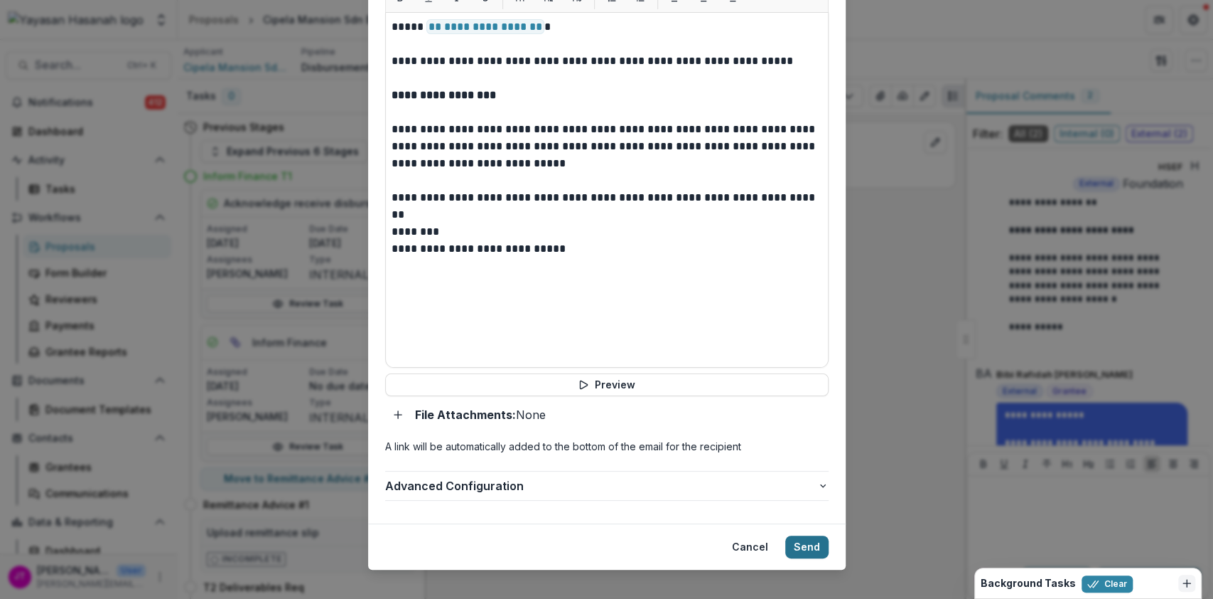
click at [804, 535] on button "Send" at bounding box center [806, 546] width 43 height 23
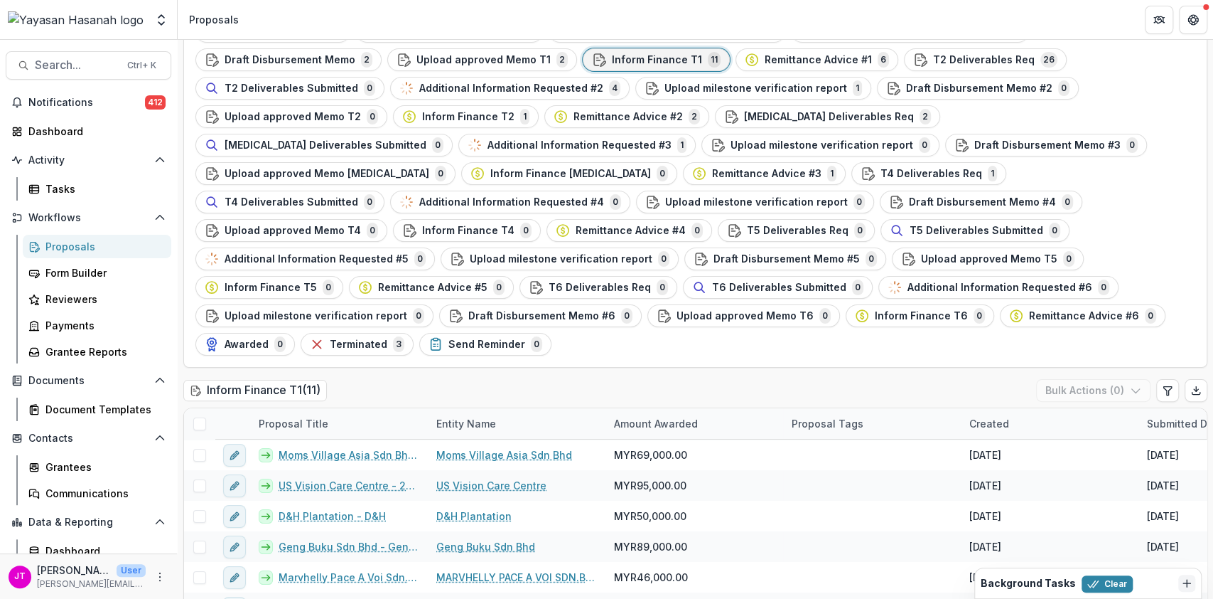
scroll to position [136, 0]
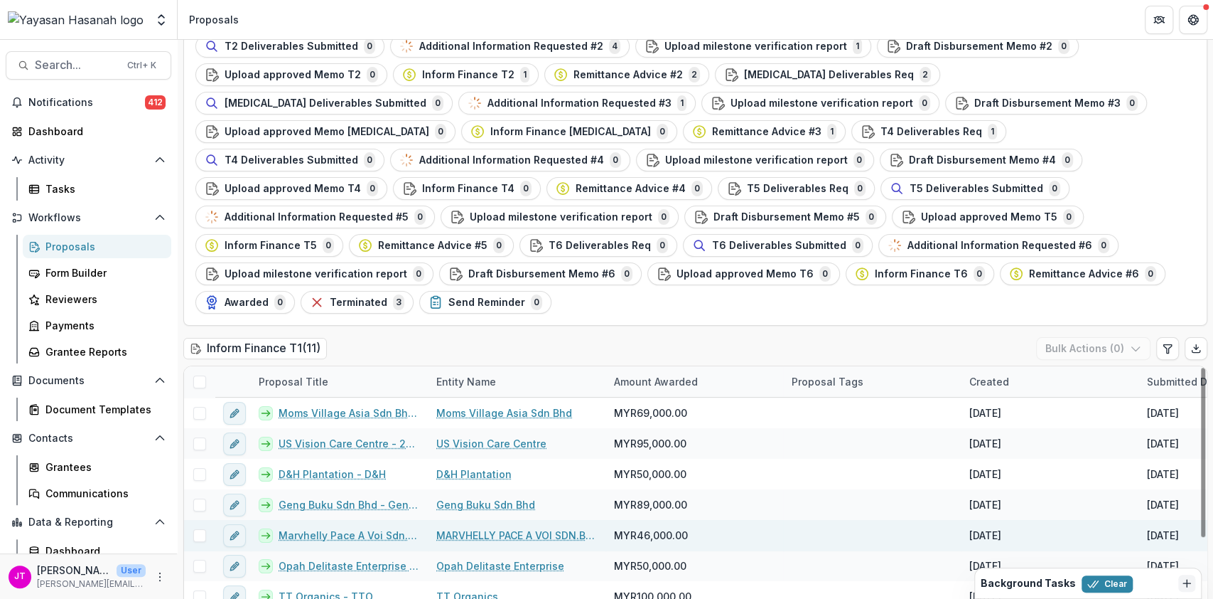
click at [332, 527] on link "Marvhelly Pace A Voi Sdn. Bhd -" at bounding box center [349, 534] width 141 height 15
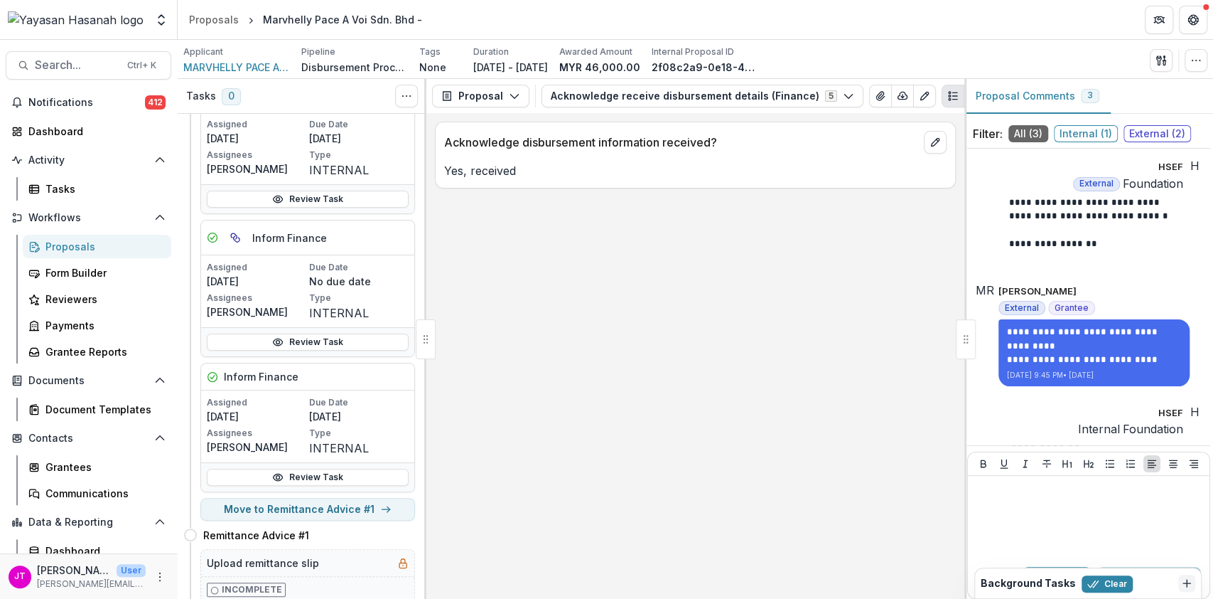
scroll to position [189, 0]
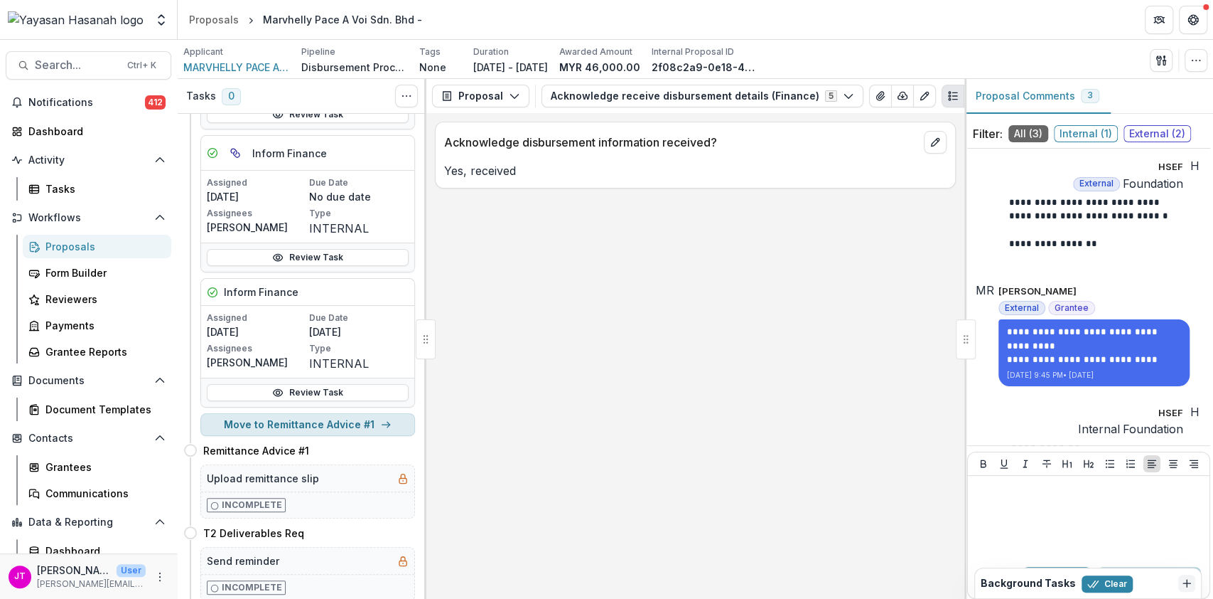
click at [356, 425] on button "Move to Remittance Advice #1" at bounding box center [307, 424] width 215 height 23
select select "**********"
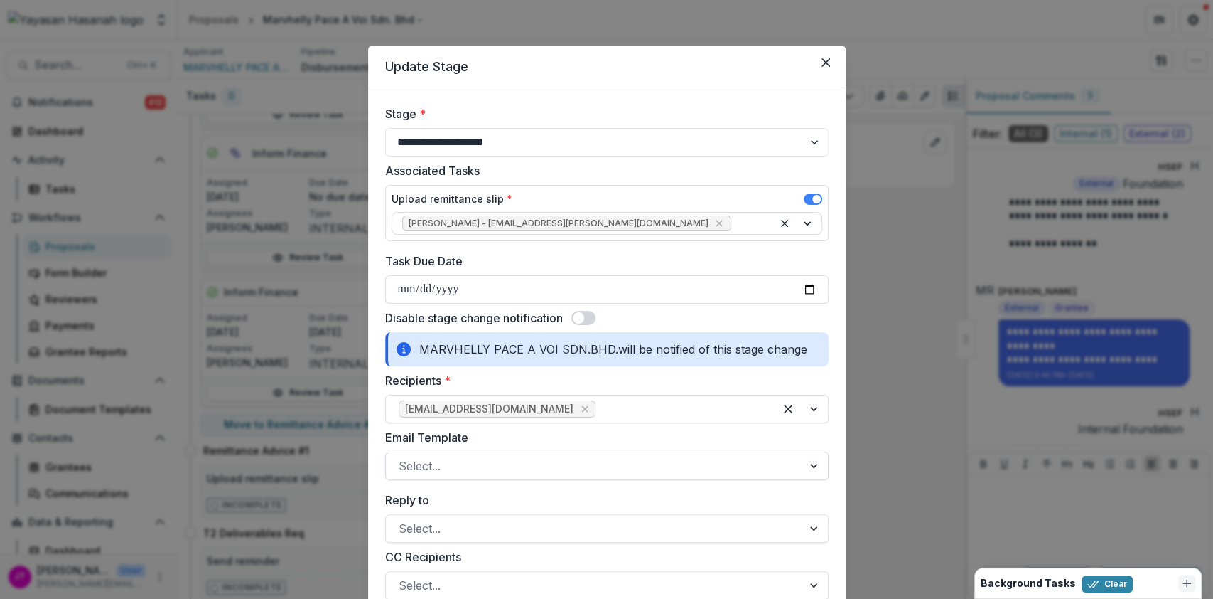
scroll to position [95, 0]
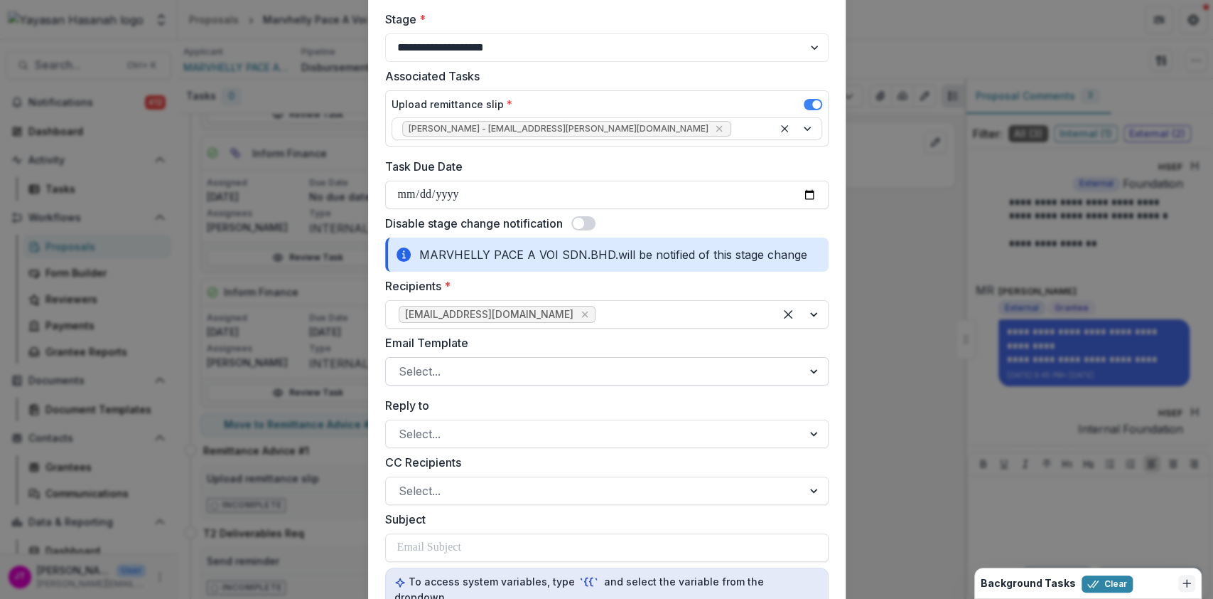
click at [604, 371] on div at bounding box center [594, 371] width 391 height 20
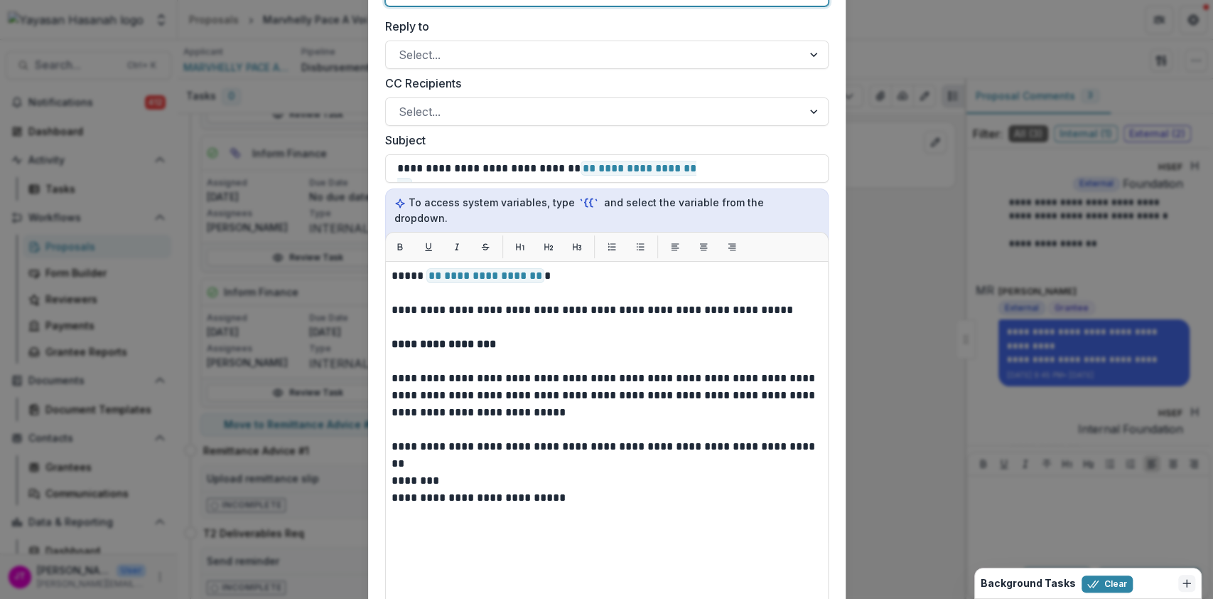
scroll to position [722, 0]
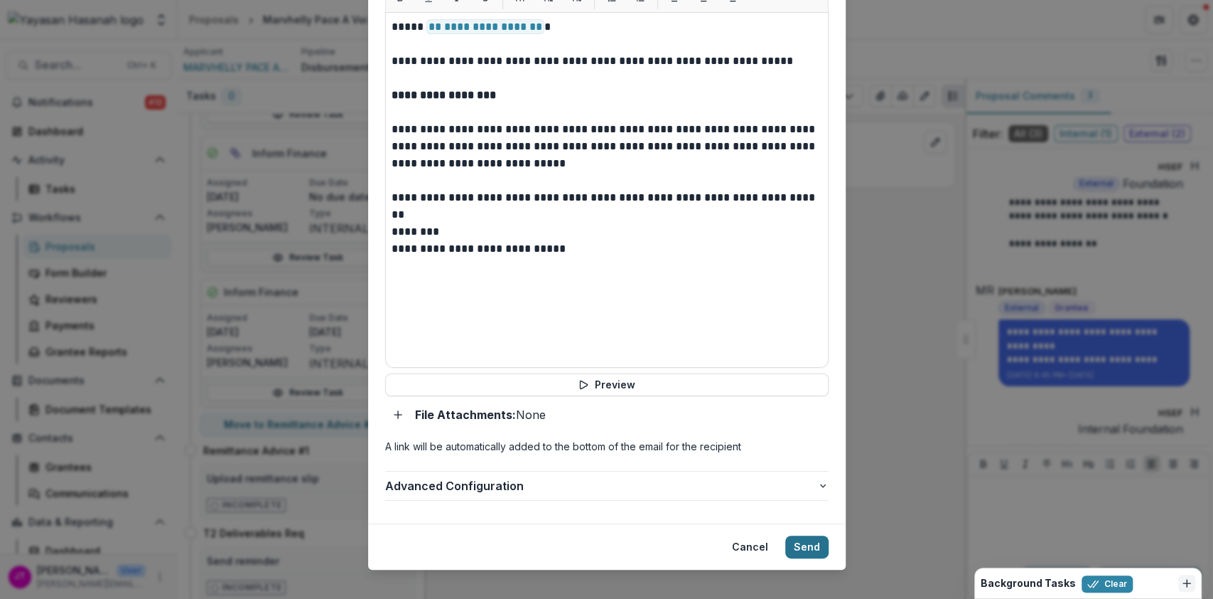
click at [795, 535] on button "Send" at bounding box center [806, 546] width 43 height 23
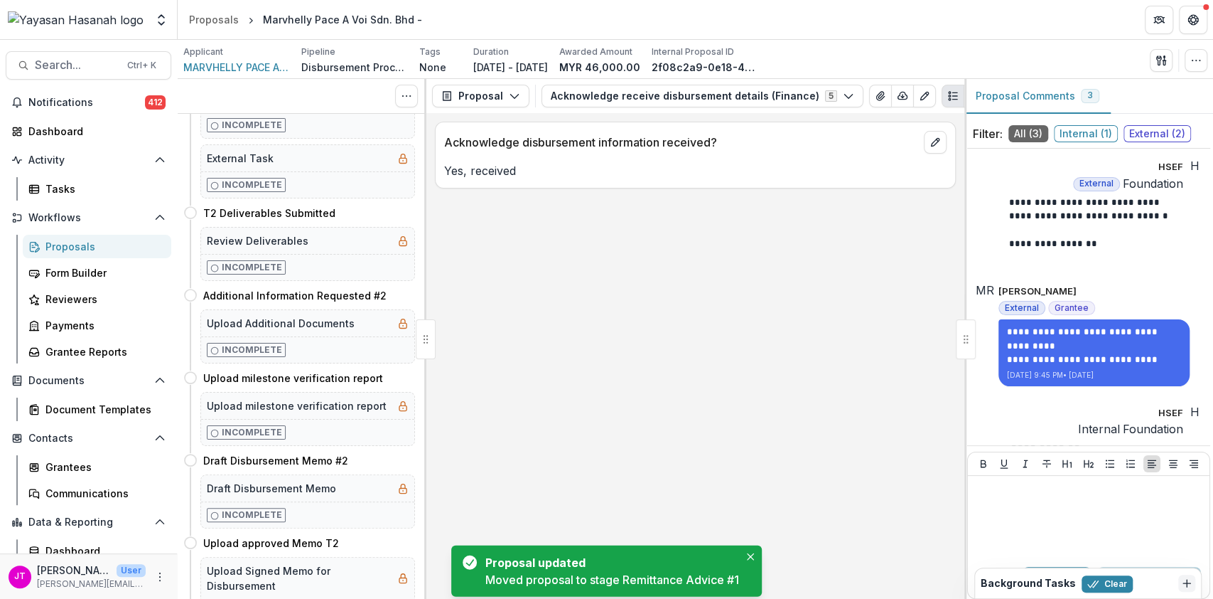
scroll to position [0, 0]
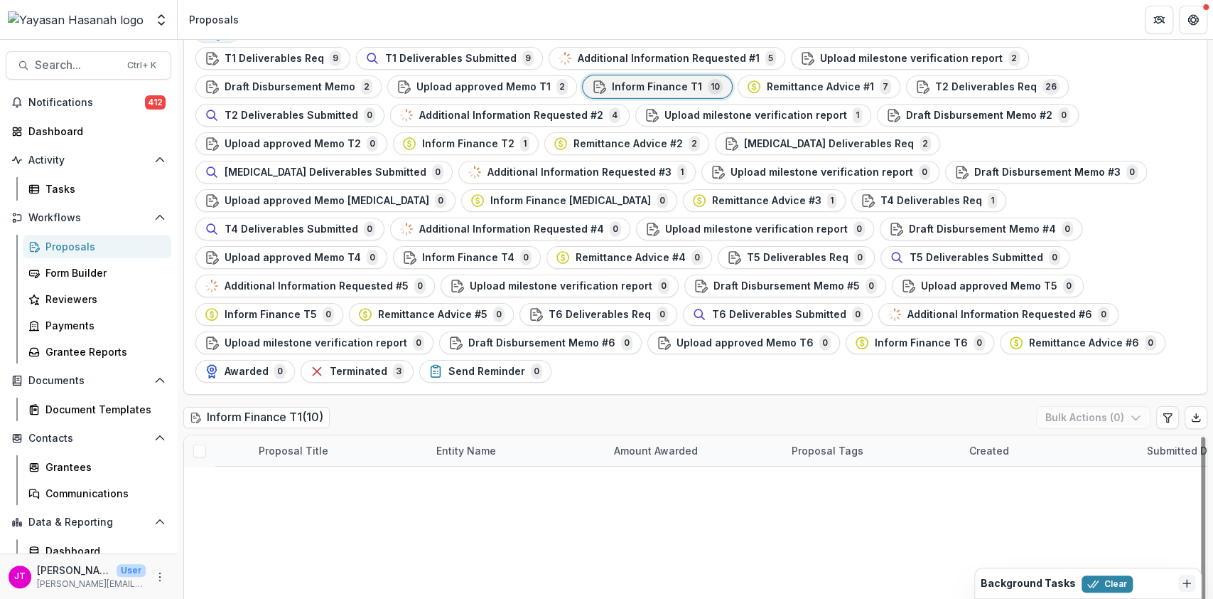
scroll to position [136, 0]
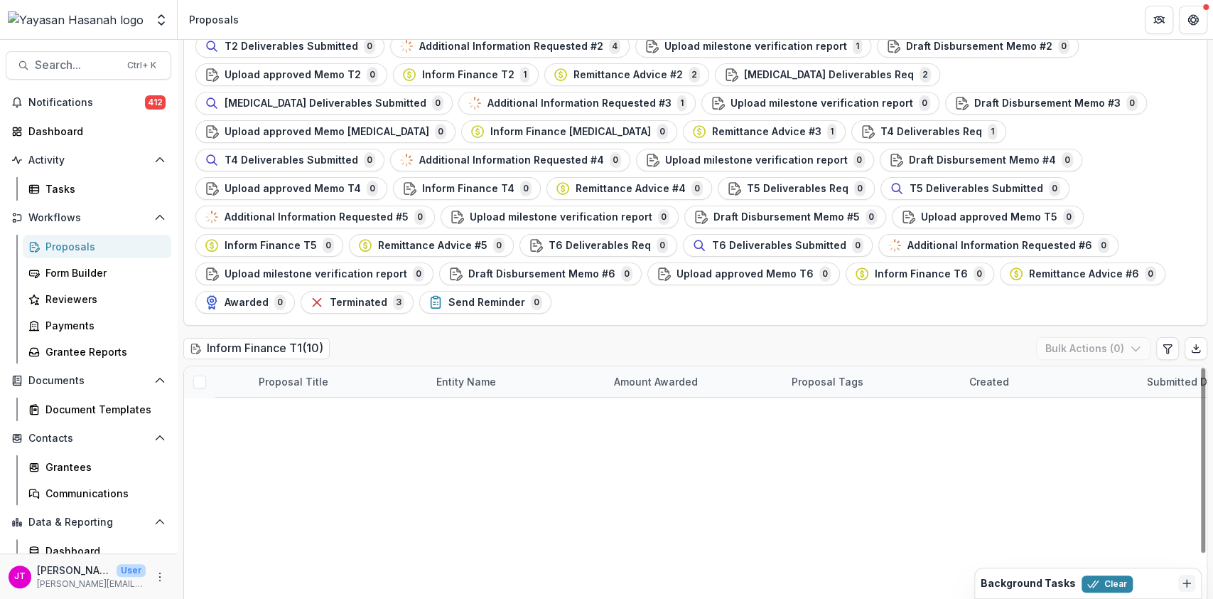
click at [340, 527] on link "Opah Delitaste Enterprise - Opah" at bounding box center [349, 534] width 141 height 15
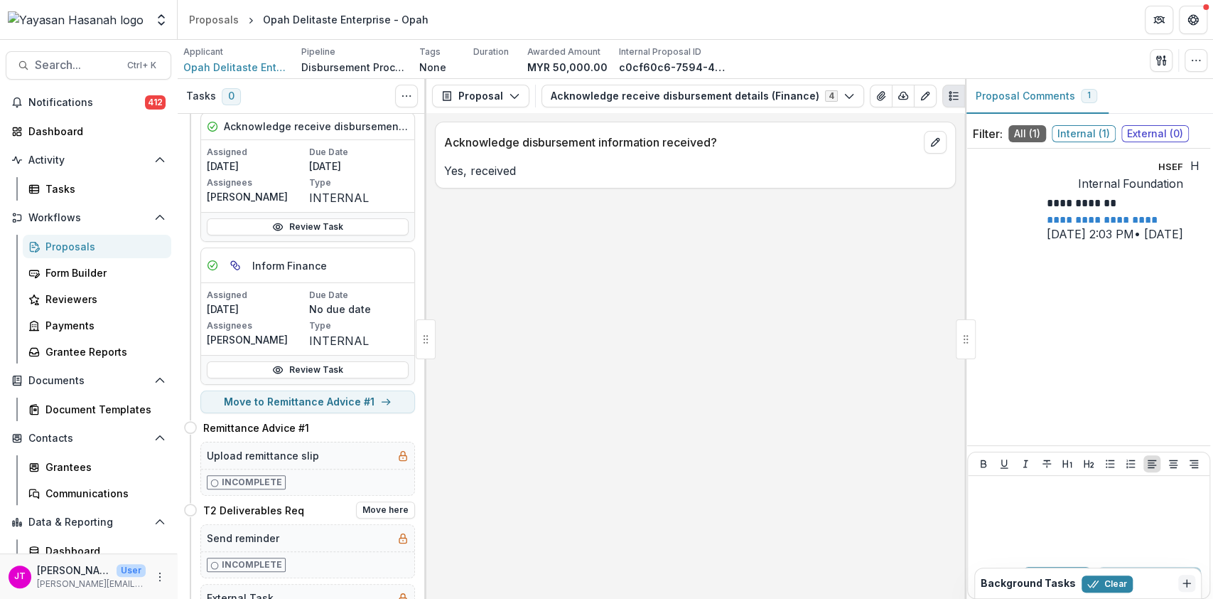
scroll to position [95, 0]
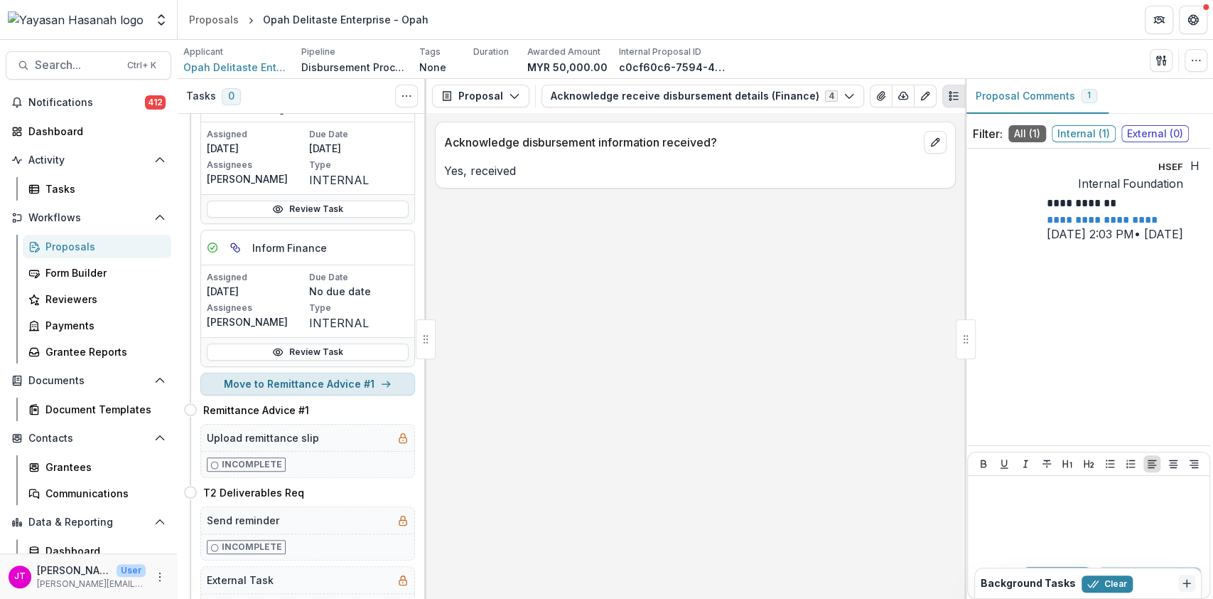
click at [338, 382] on button "Move to Remittance Advice #1" at bounding box center [307, 383] width 215 height 23
select select "**********"
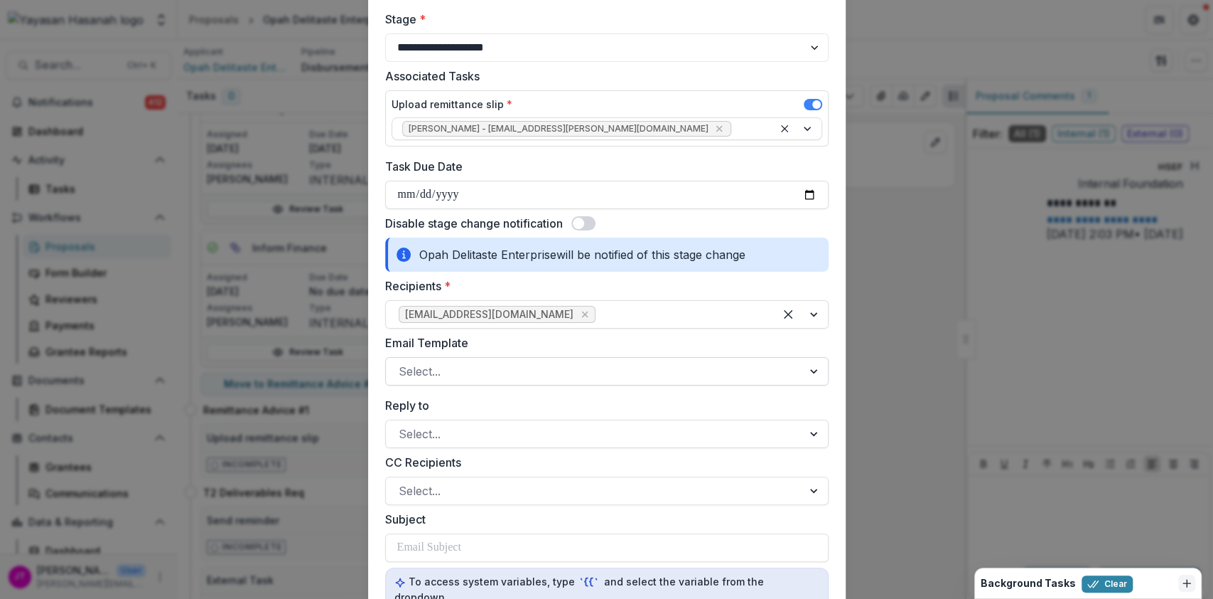
click at [517, 370] on div at bounding box center [594, 371] width 391 height 20
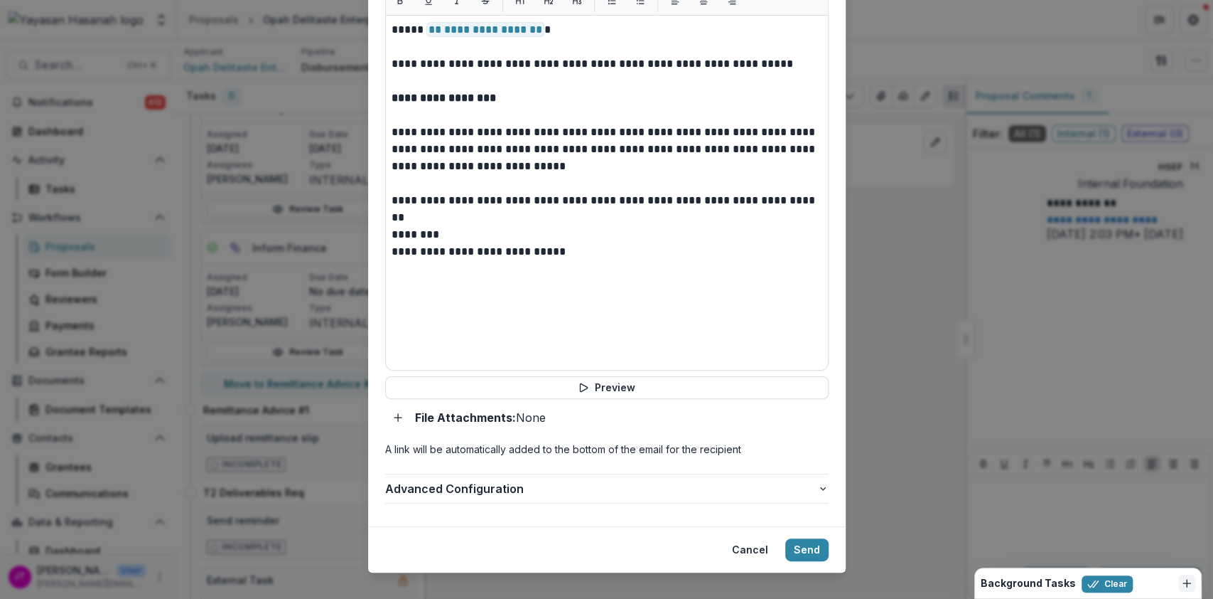
scroll to position [722, 0]
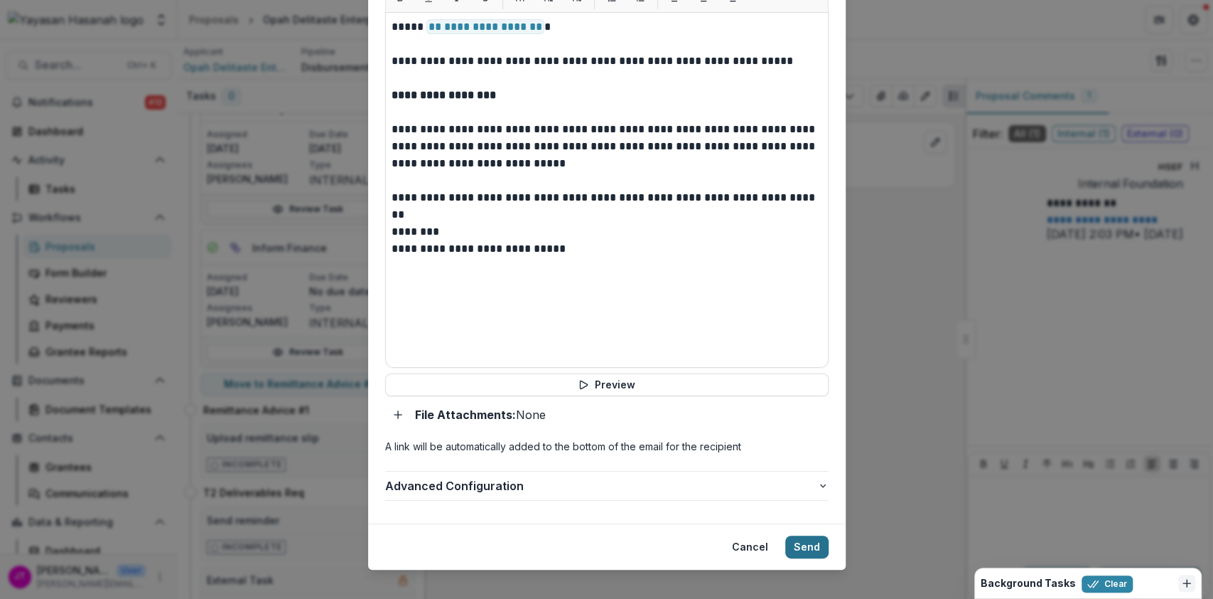
click at [790, 539] on button "Send" at bounding box center [806, 546] width 43 height 23
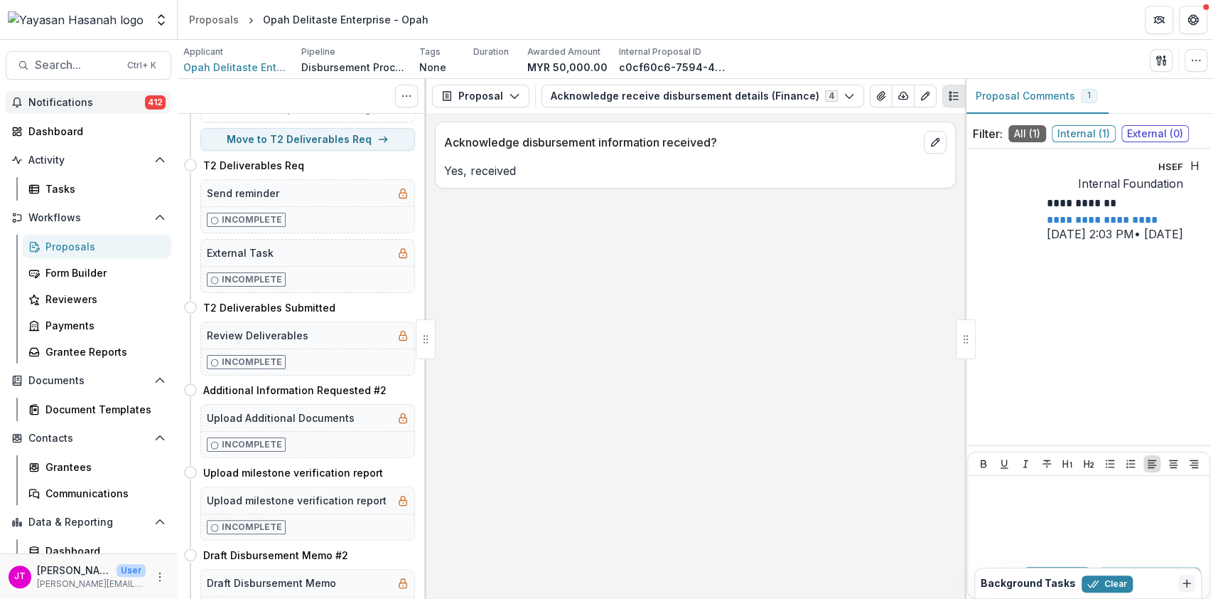
scroll to position [0, 0]
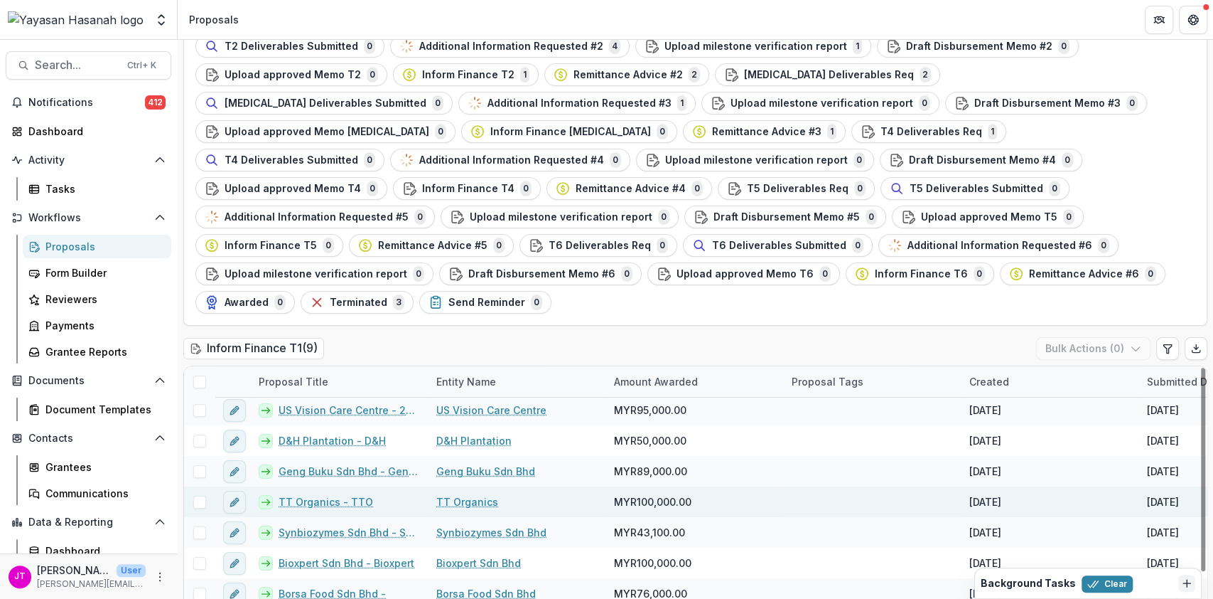
scroll to position [51, 0]
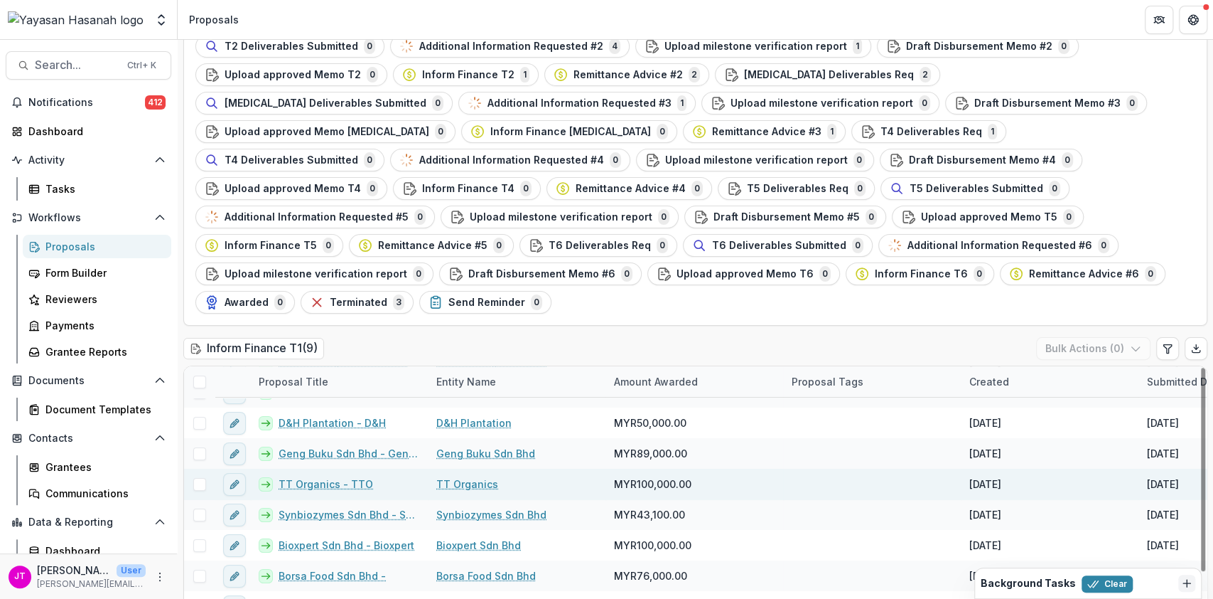
click at [299, 476] on link "TT Organics - TTO" at bounding box center [326, 483] width 95 height 15
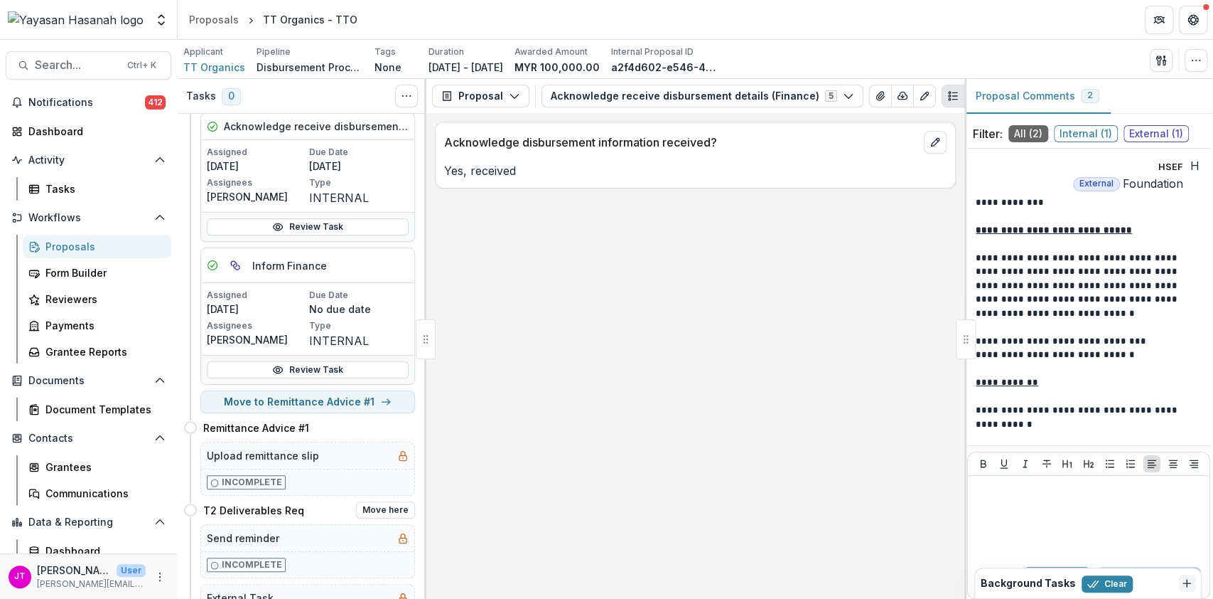
scroll to position [338, 0]
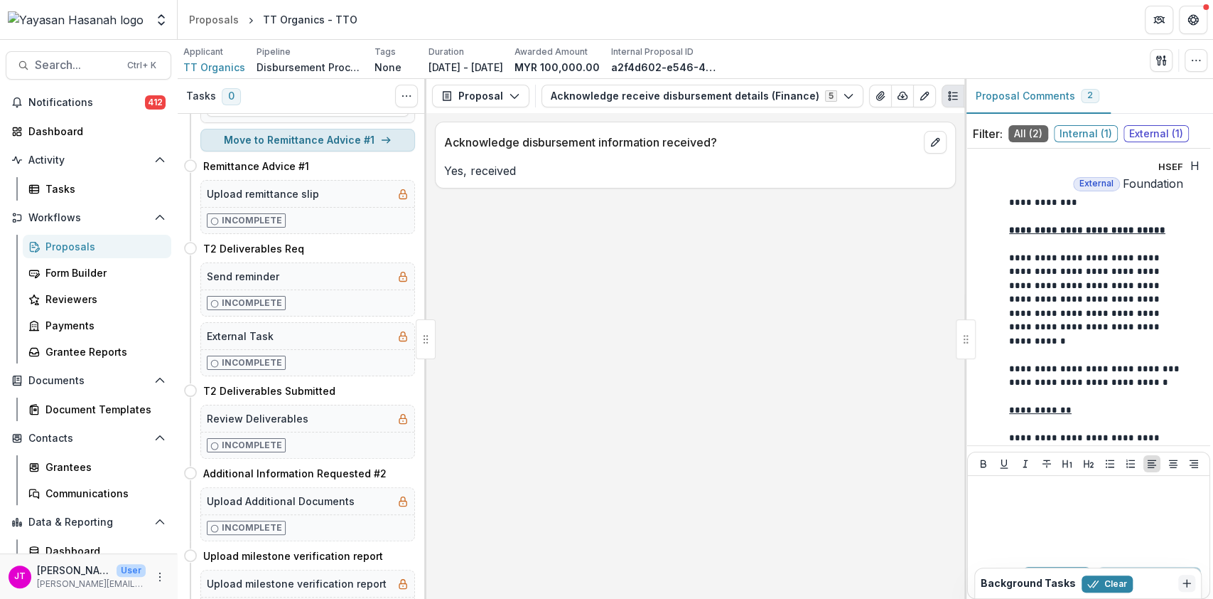
click at [338, 134] on button "Move to Remittance Advice #1" at bounding box center [307, 140] width 215 height 23
select select "**********"
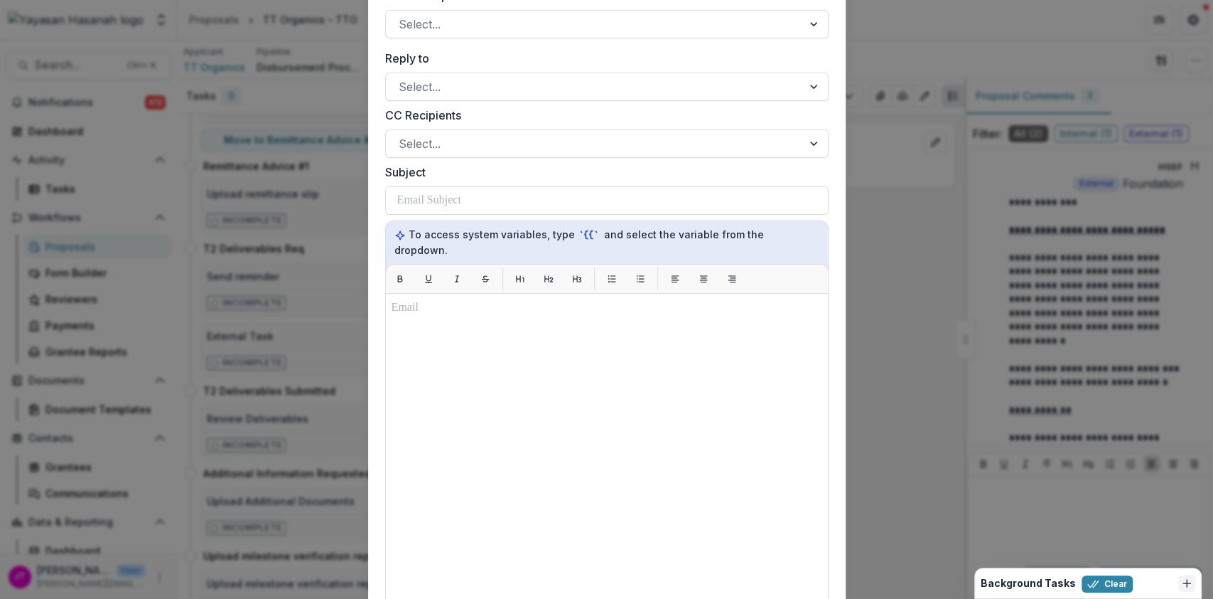
scroll to position [379, 0]
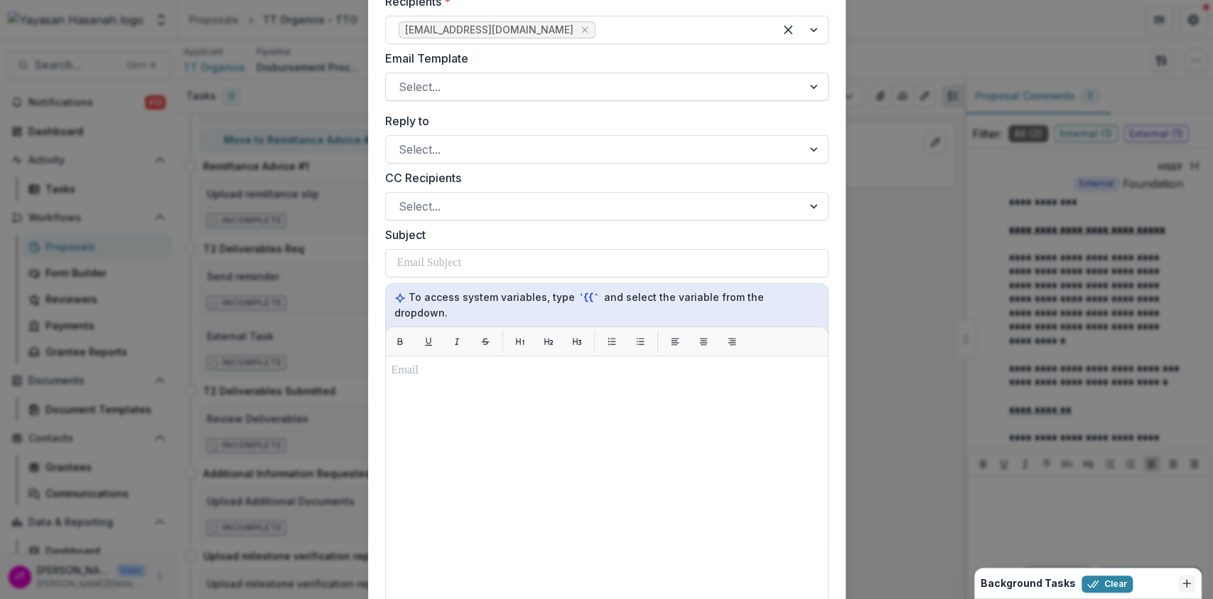
click at [483, 81] on div at bounding box center [594, 87] width 391 height 20
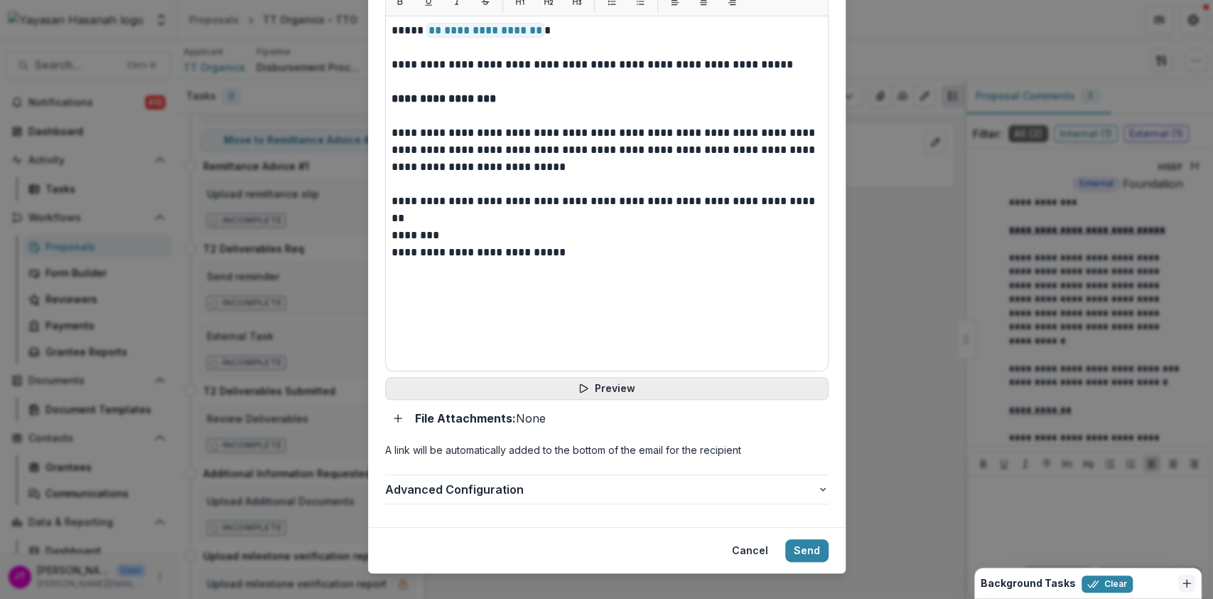
scroll to position [722, 0]
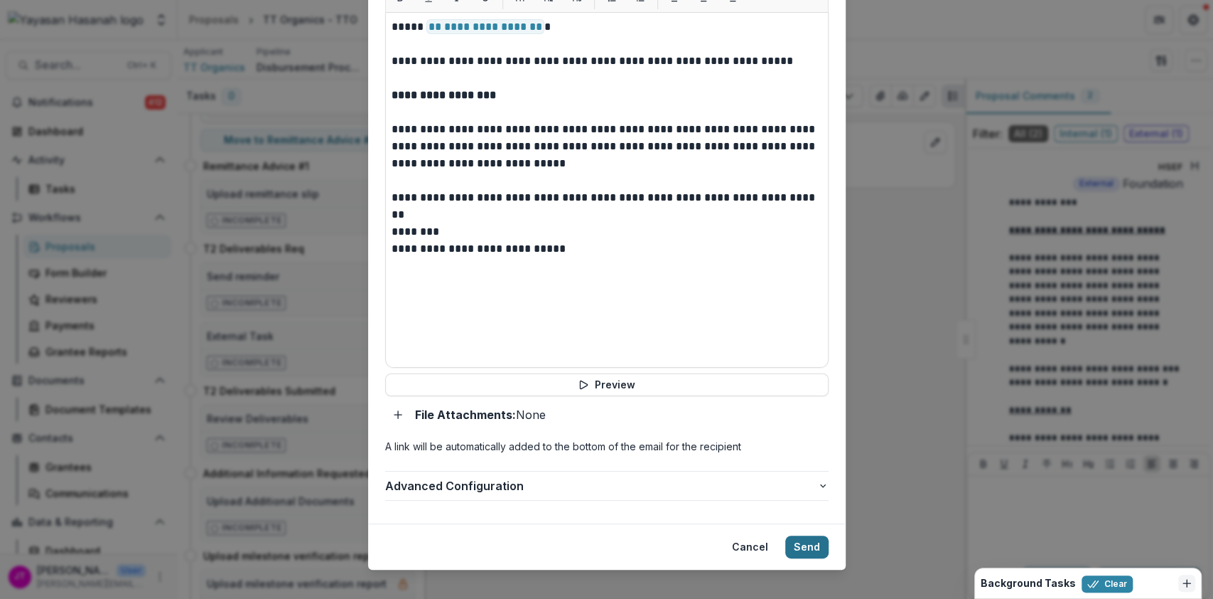
click at [800, 535] on button "Send" at bounding box center [806, 546] width 43 height 23
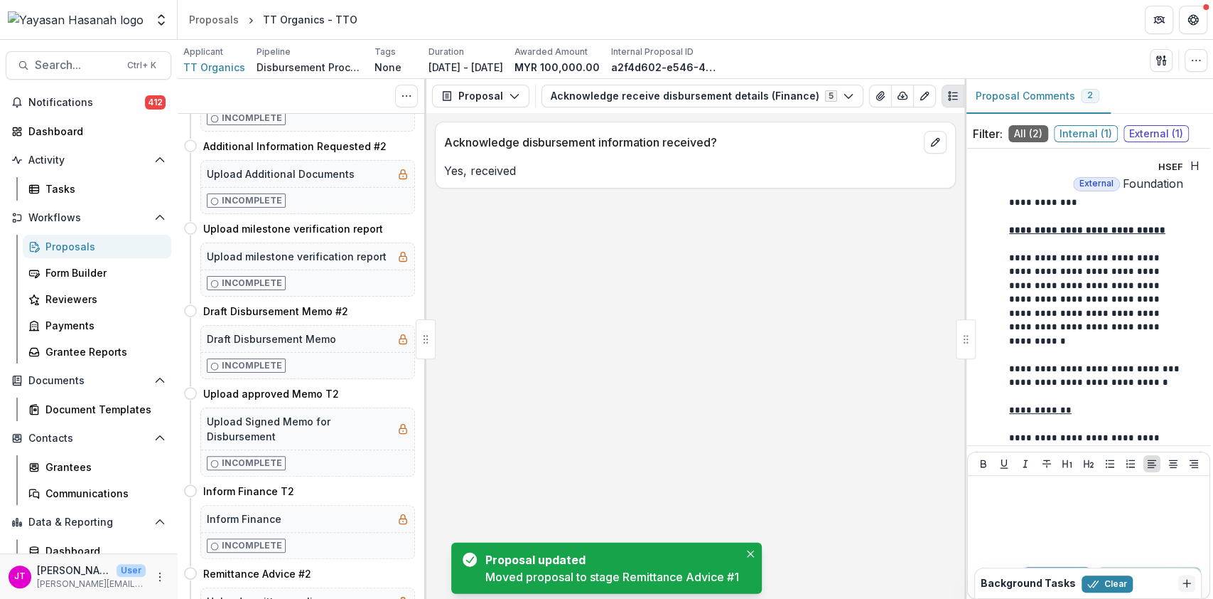
scroll to position [41, 0]
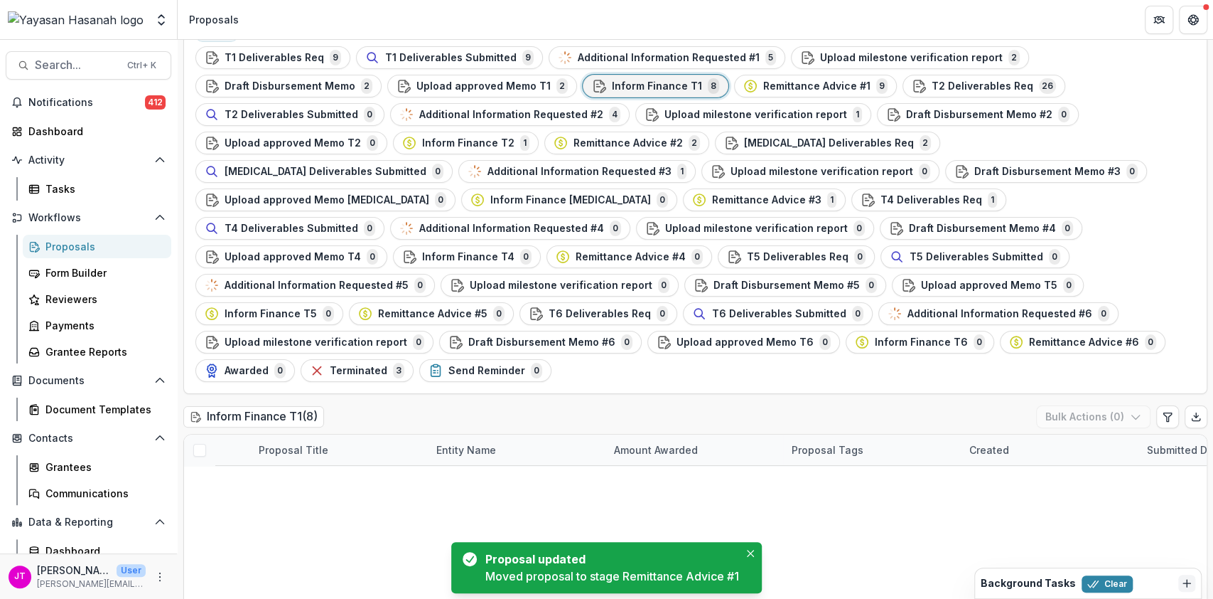
scroll to position [136, 0]
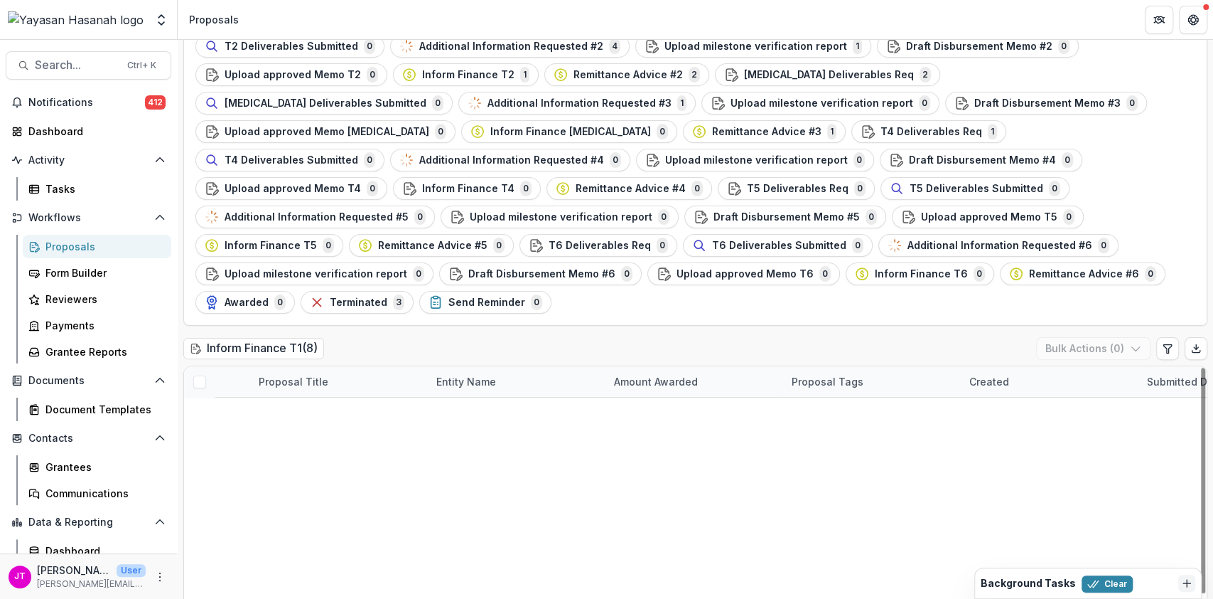
click at [350, 527] on link "Synbiozymes Sdn Bhd - Synbiozymes" at bounding box center [349, 534] width 141 height 15
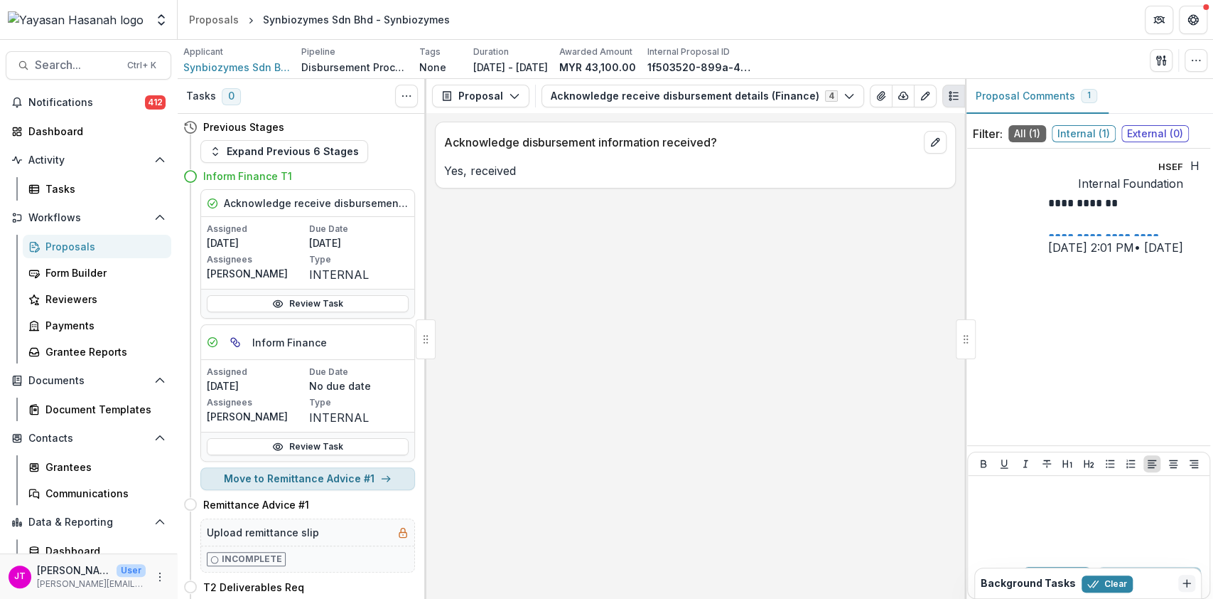
click at [351, 475] on button "Move to Remittance Advice #1" at bounding box center [307, 478] width 215 height 23
select select "**********"
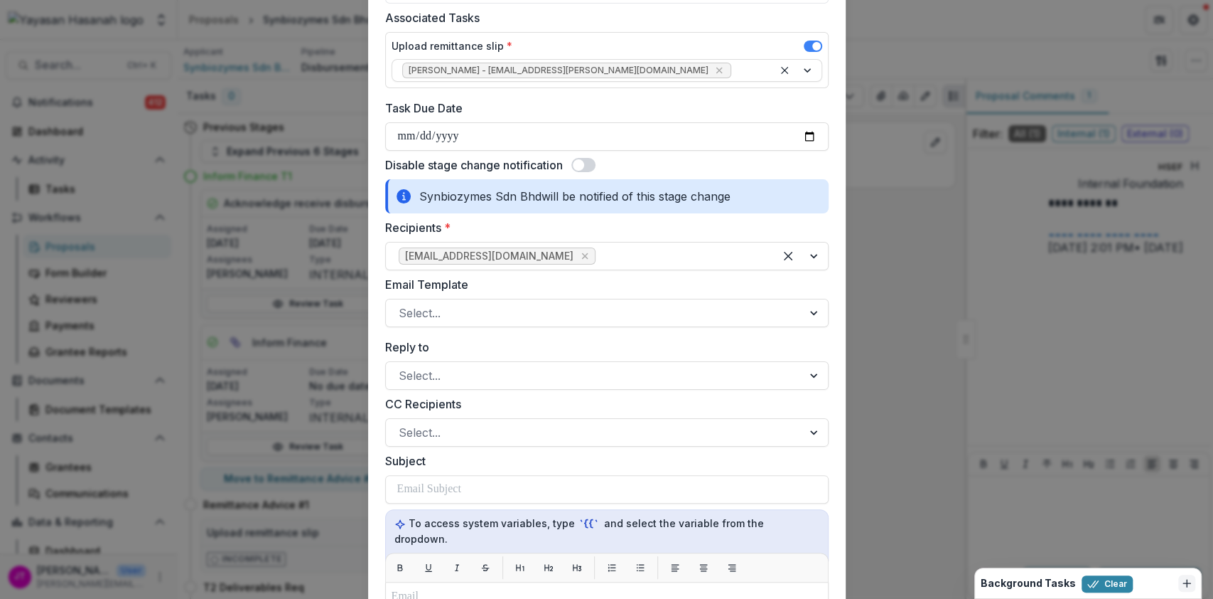
scroll to position [284, 0]
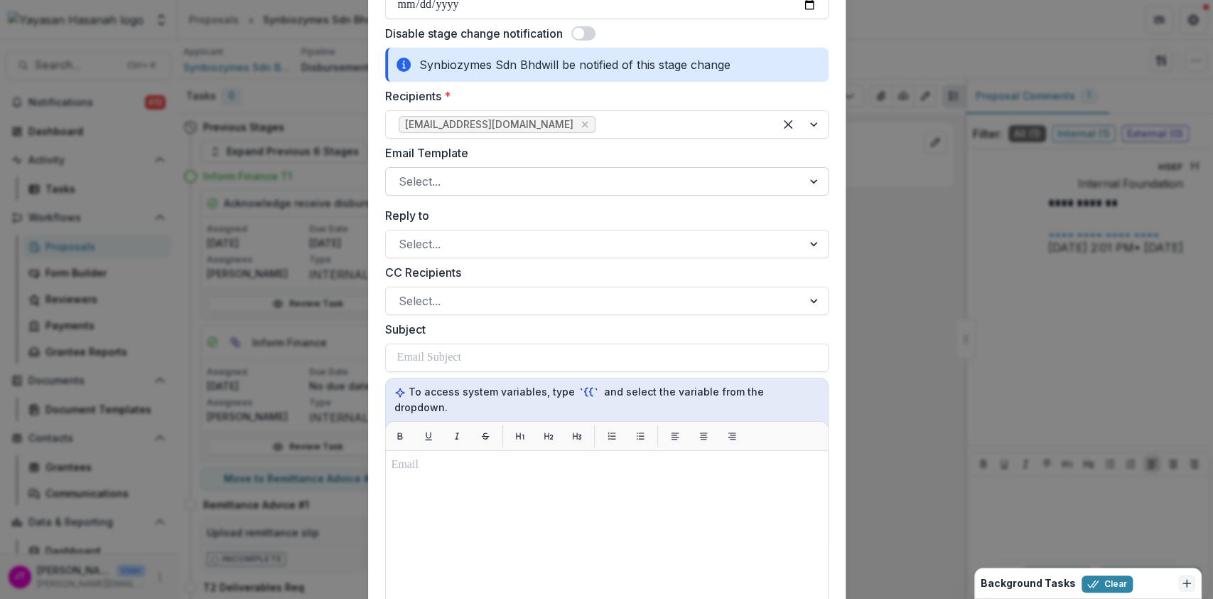
click at [448, 188] on div at bounding box center [594, 181] width 391 height 20
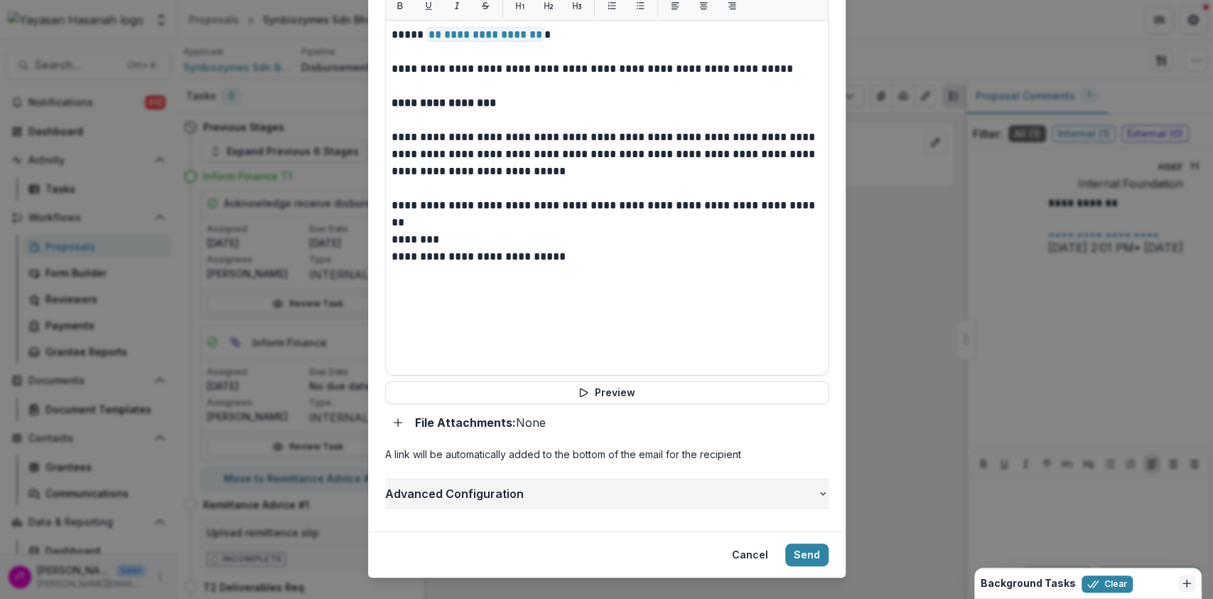
scroll to position [722, 0]
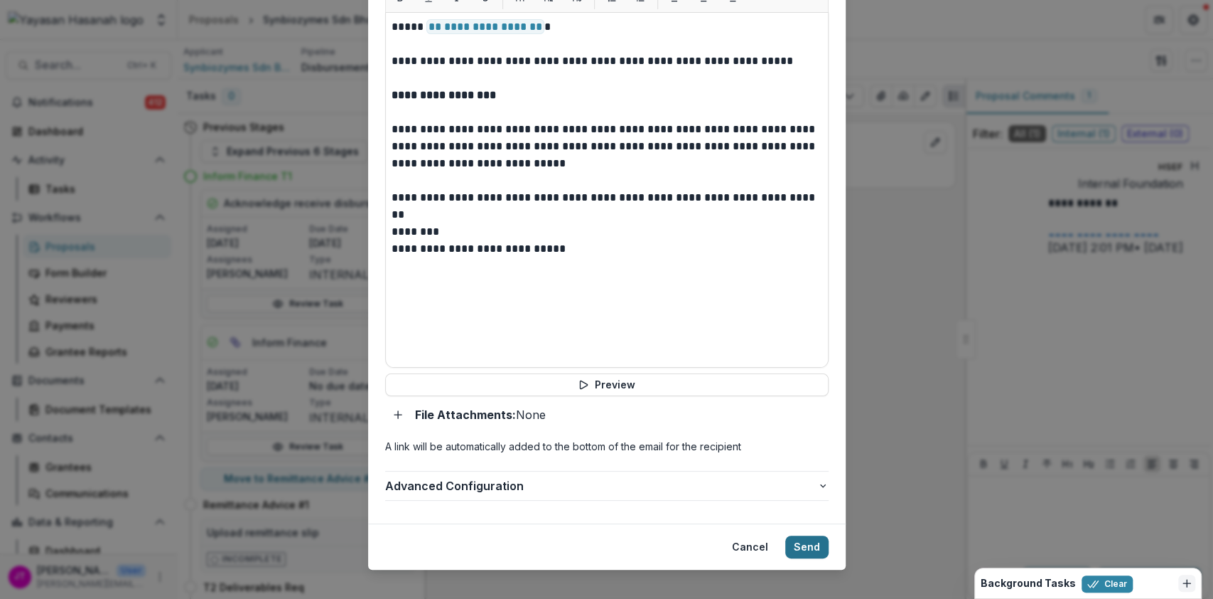
click at [790, 535] on button "Send" at bounding box center [806, 546] width 43 height 23
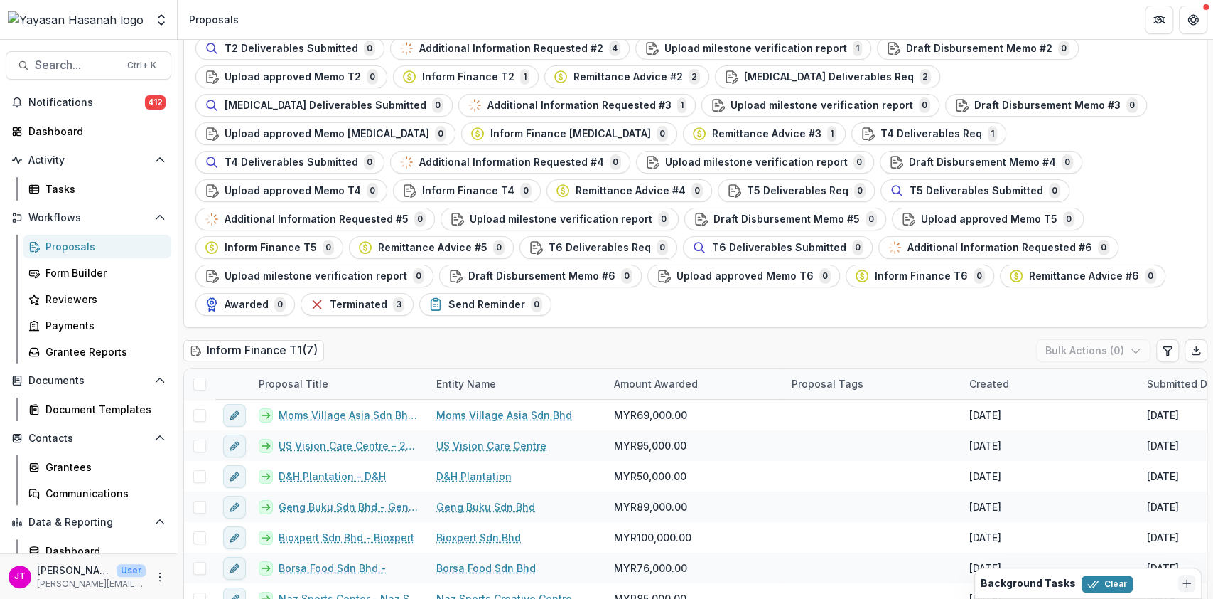
scroll to position [136, 0]
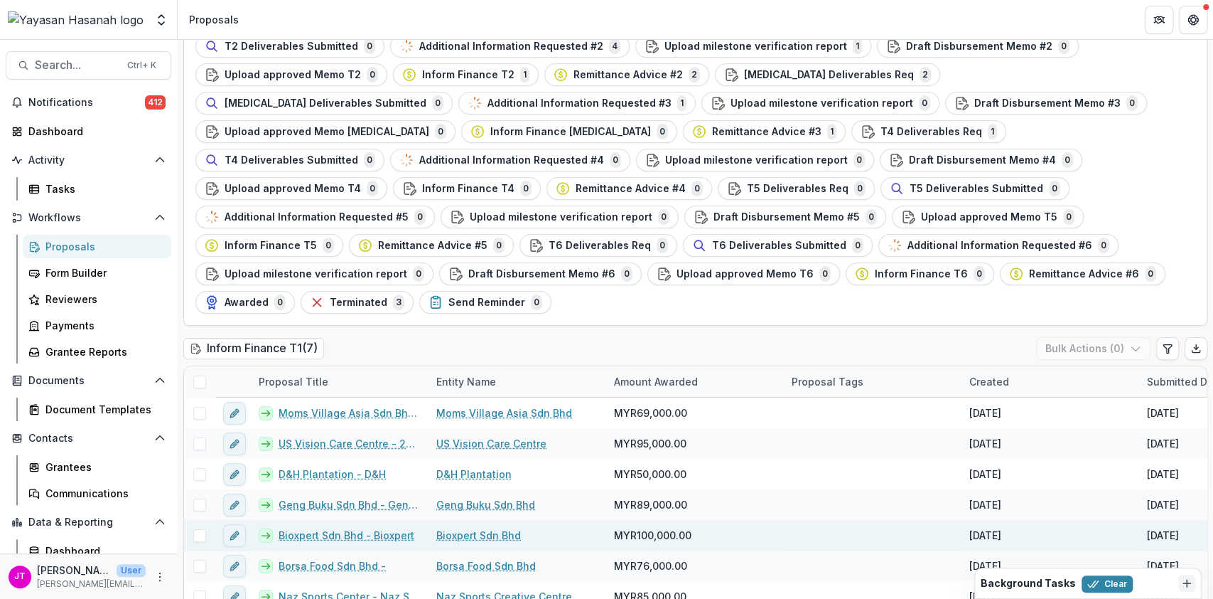
click at [309, 527] on link "Bioxpert Sdn Bhd - Bioxpert" at bounding box center [347, 534] width 136 height 15
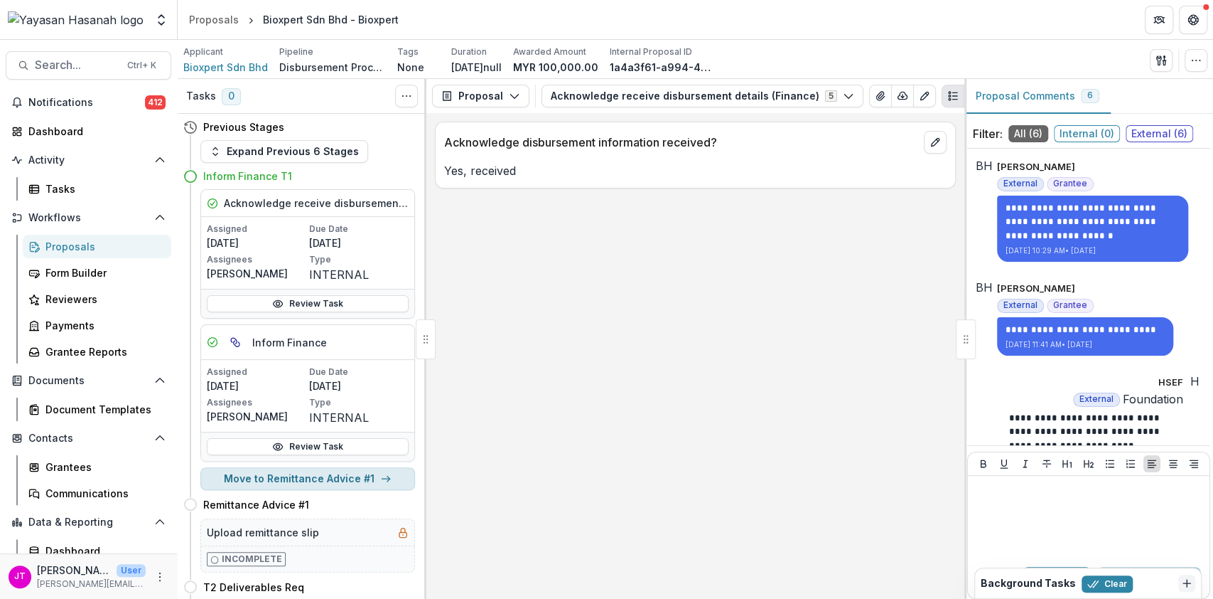
click at [328, 480] on button "Move to Remittance Advice #1" at bounding box center [307, 478] width 215 height 23
select select "**********"
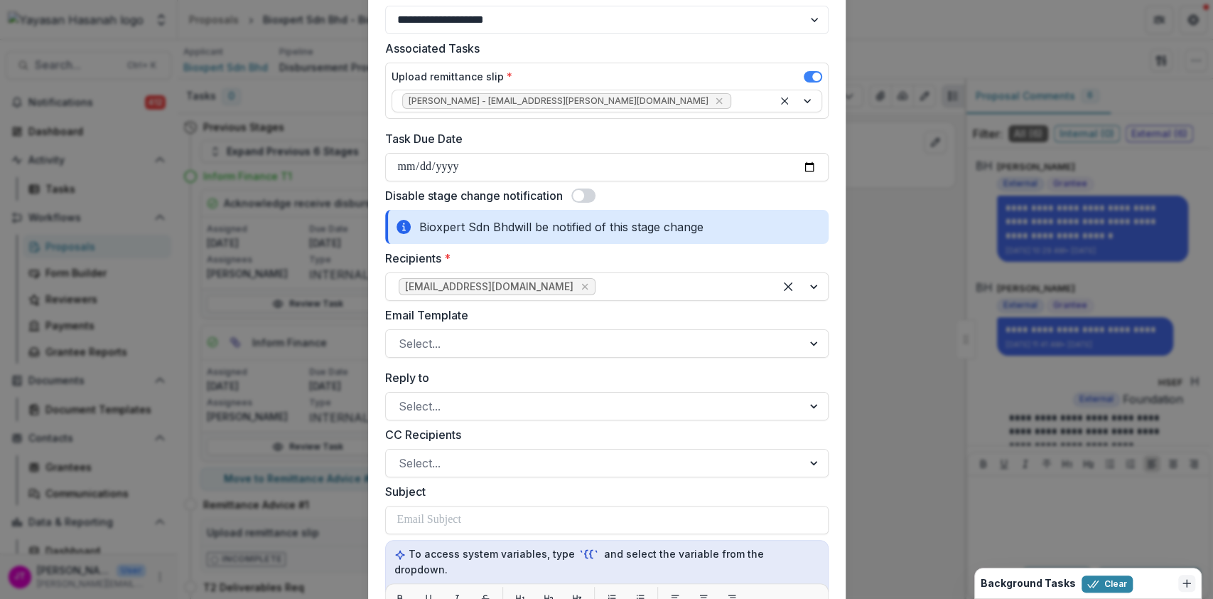
scroll to position [189, 0]
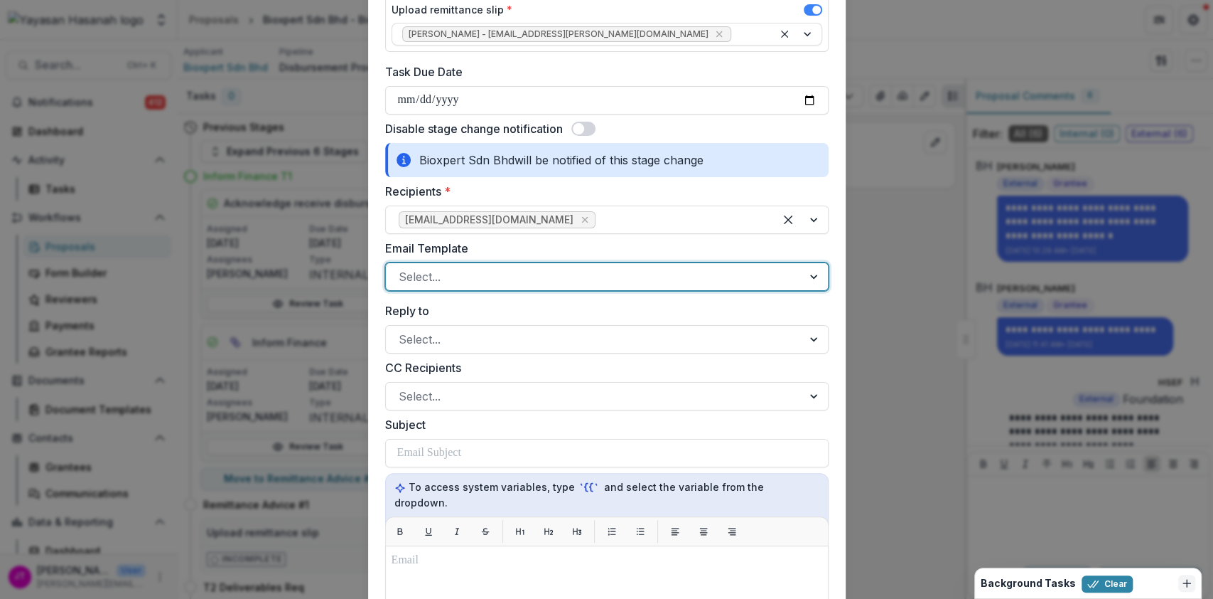
click at [552, 280] on div at bounding box center [594, 277] width 391 height 20
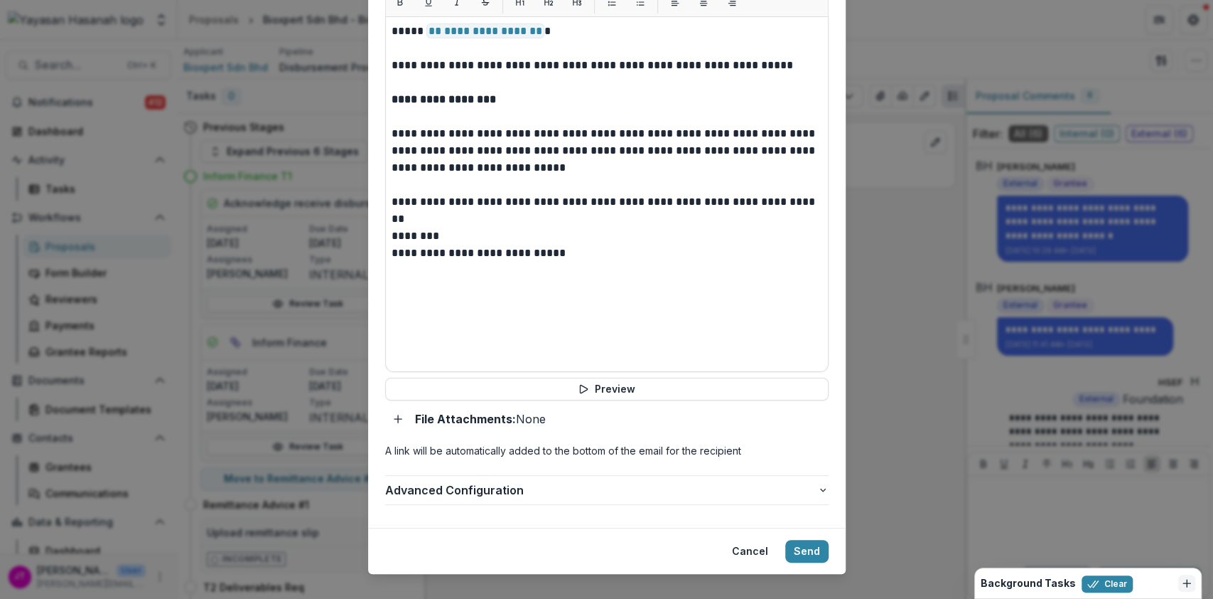
scroll to position [722, 0]
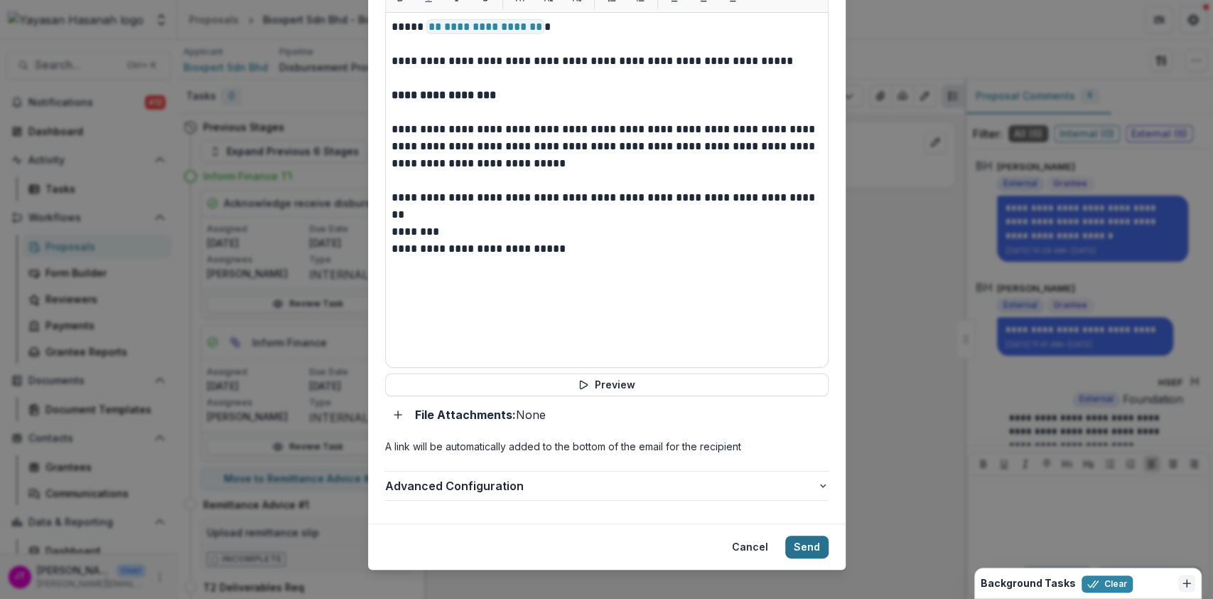
click at [803, 535] on button "Send" at bounding box center [806, 546] width 43 height 23
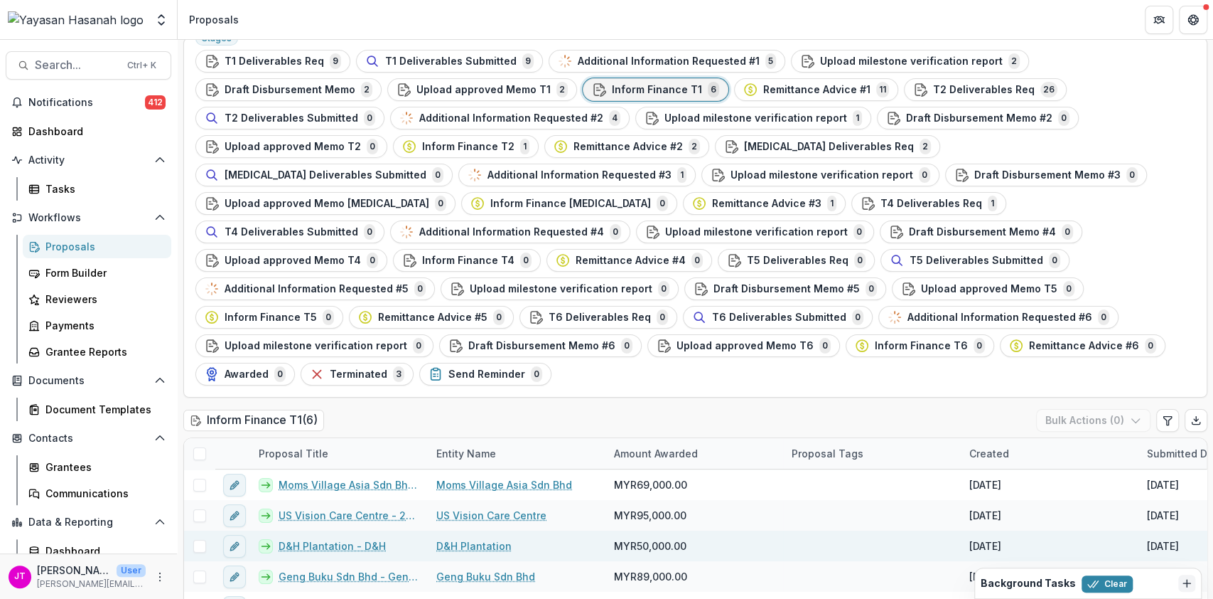
scroll to position [136, 0]
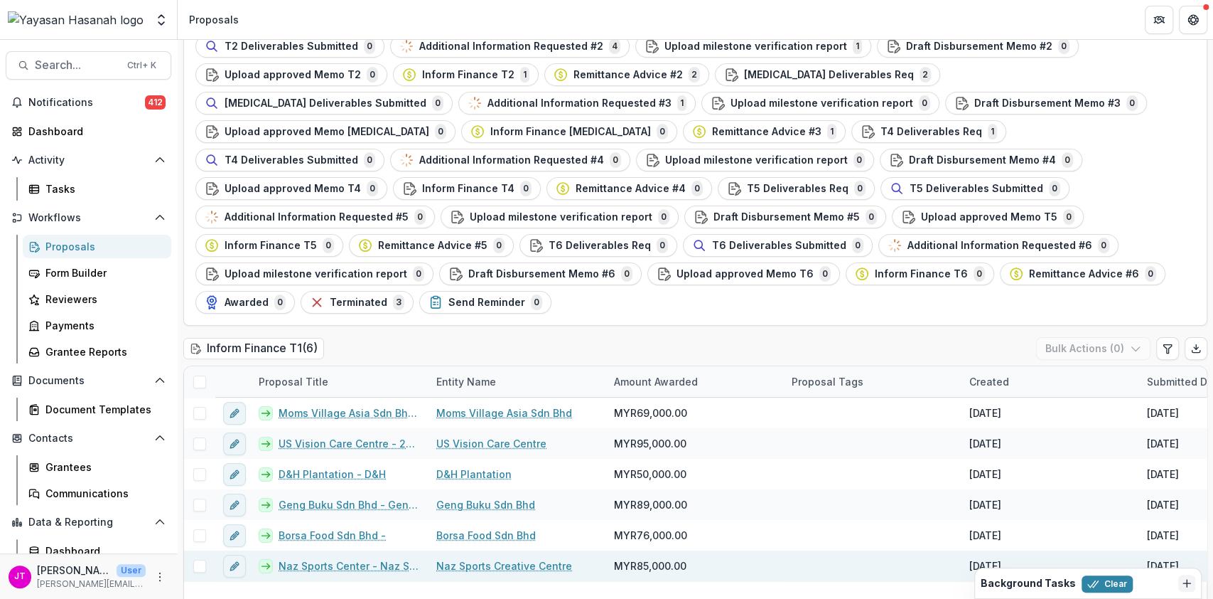
click at [331, 558] on link "Naz Sports Center - Naz Sports" at bounding box center [349, 565] width 141 height 15
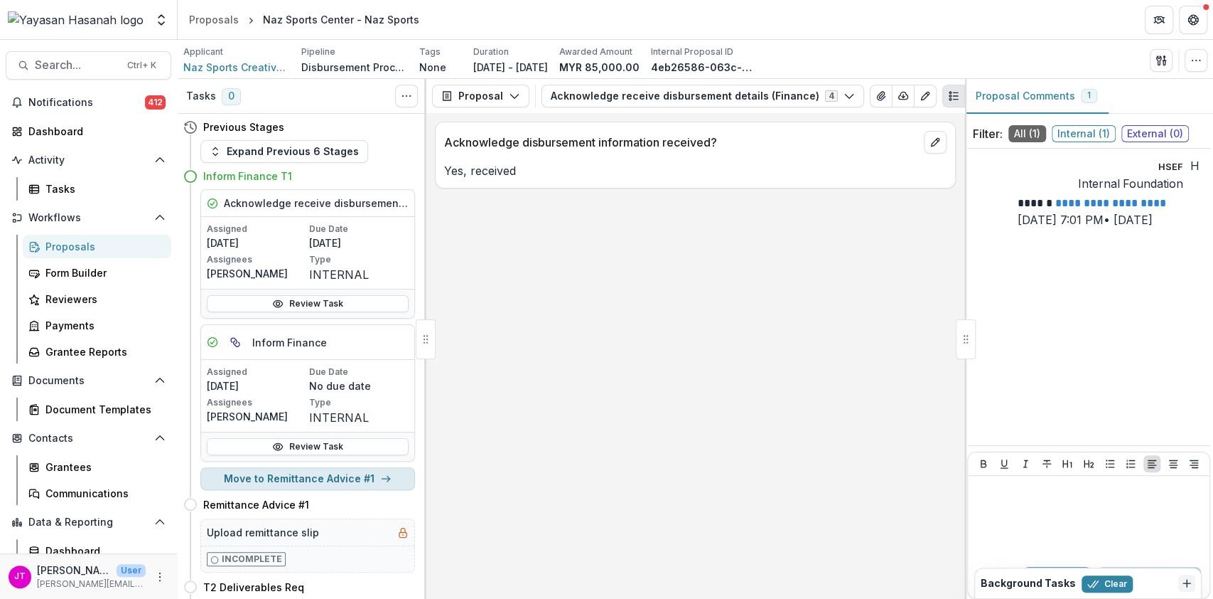
click at [355, 485] on button "Move to Remittance Advice #1" at bounding box center [307, 478] width 215 height 23
select select "**********"
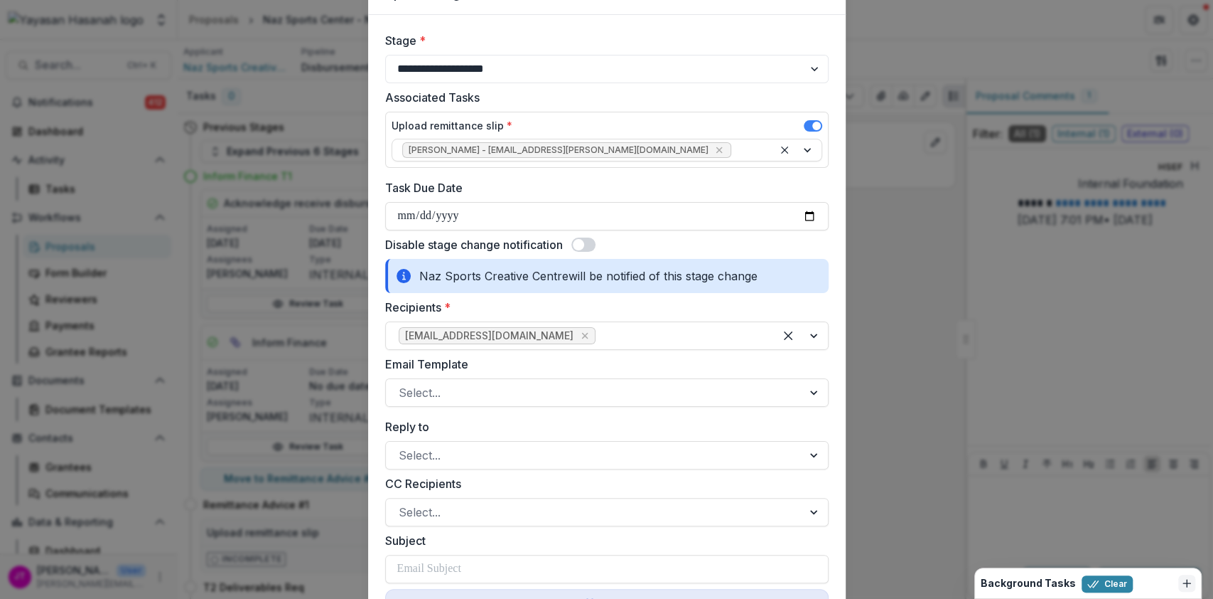
scroll to position [95, 0]
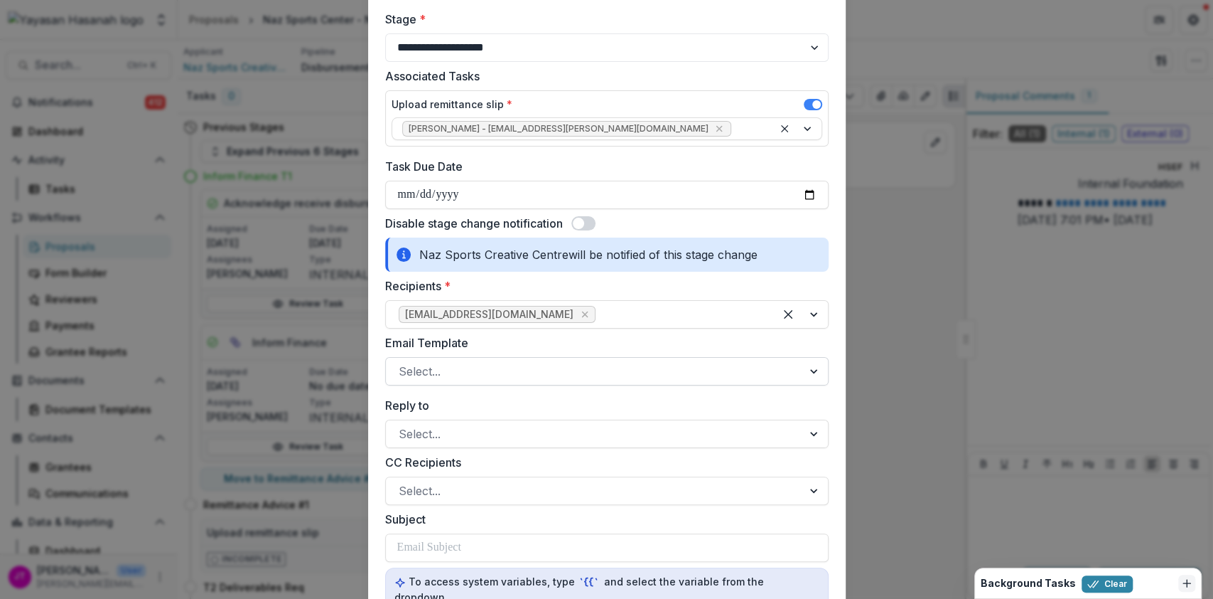
click at [557, 364] on div at bounding box center [594, 371] width 391 height 20
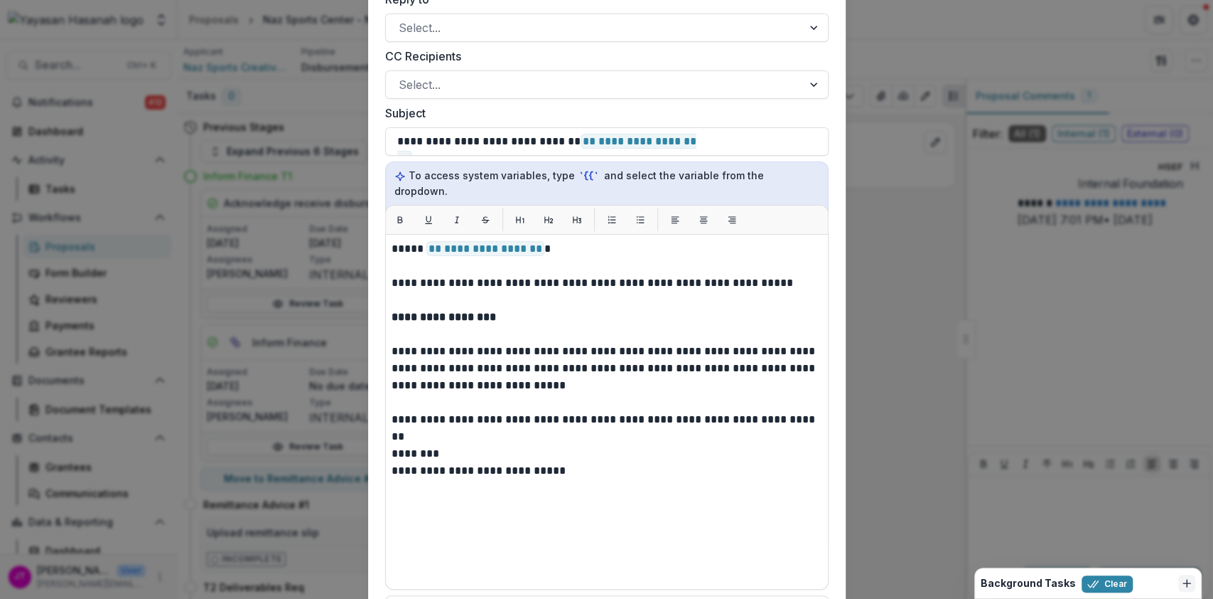
scroll to position [722, 0]
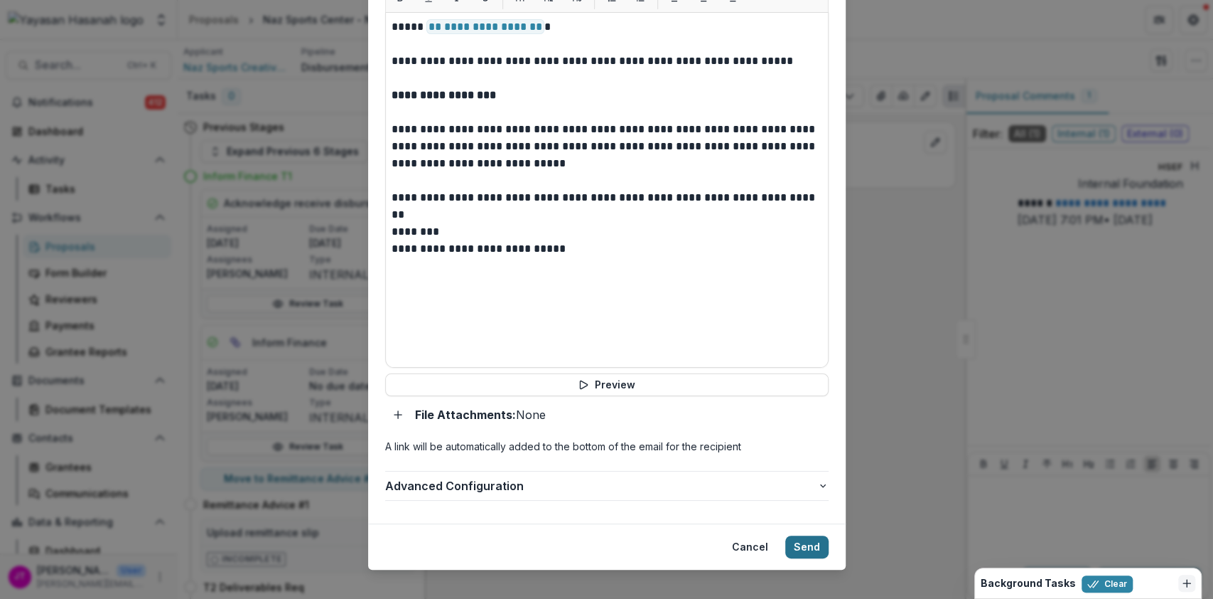
click at [806, 537] on button "Send" at bounding box center [806, 546] width 43 height 23
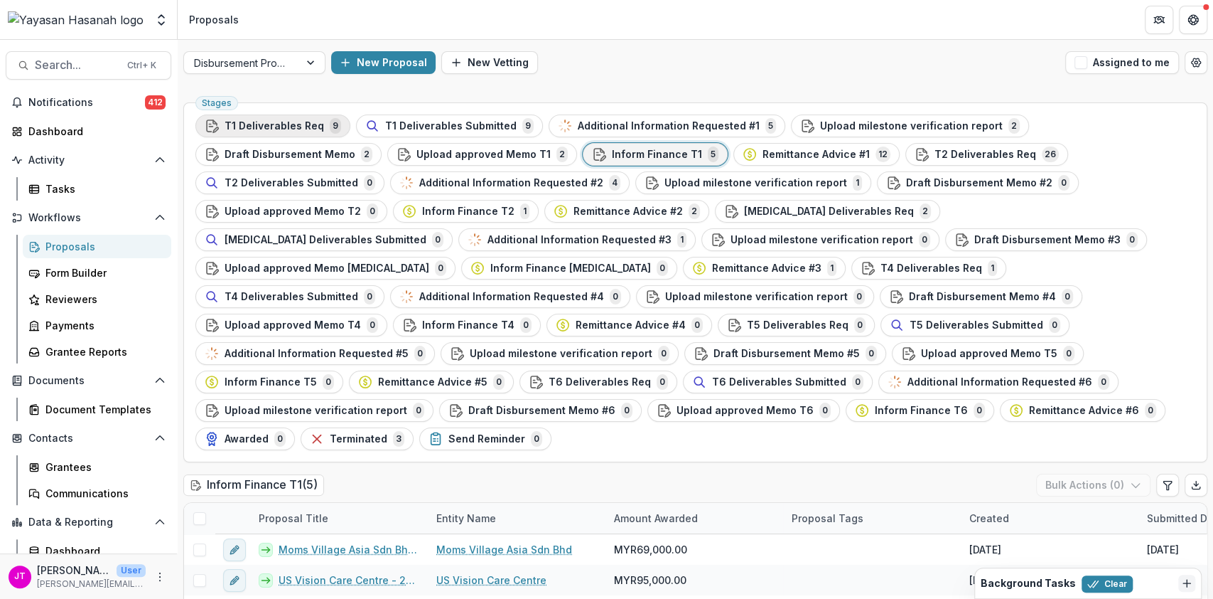
click at [330, 127] on span "9" at bounding box center [335, 126] width 11 height 16
click at [415, 139] on ul "Stages T1 Deliverables Req 9 T1 Deliverables Submitted 9 Additional Information…" at bounding box center [695, 282] width 1000 height 336
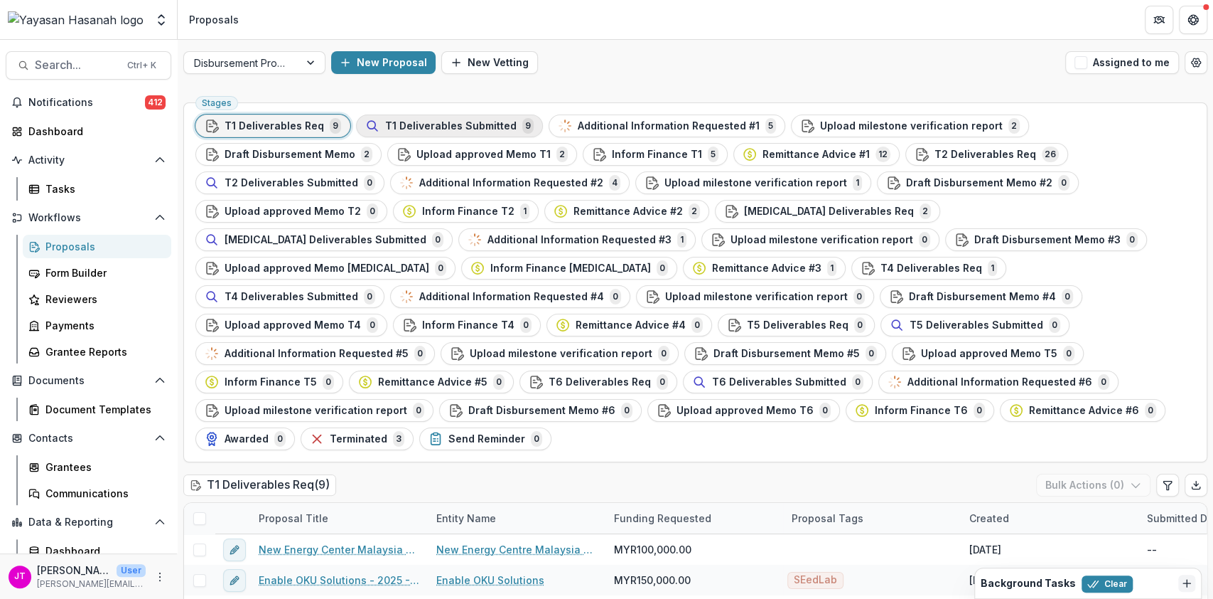
click at [428, 132] on div "T1 Deliverables Submitted 9" at bounding box center [449, 126] width 168 height 16
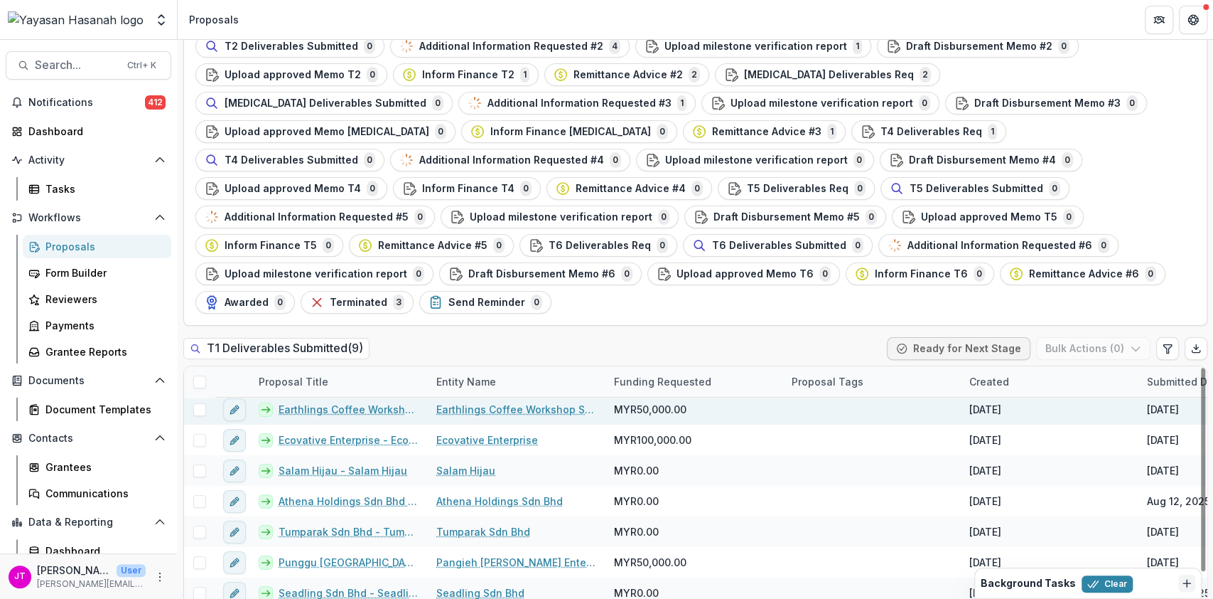
scroll to position [51, 0]
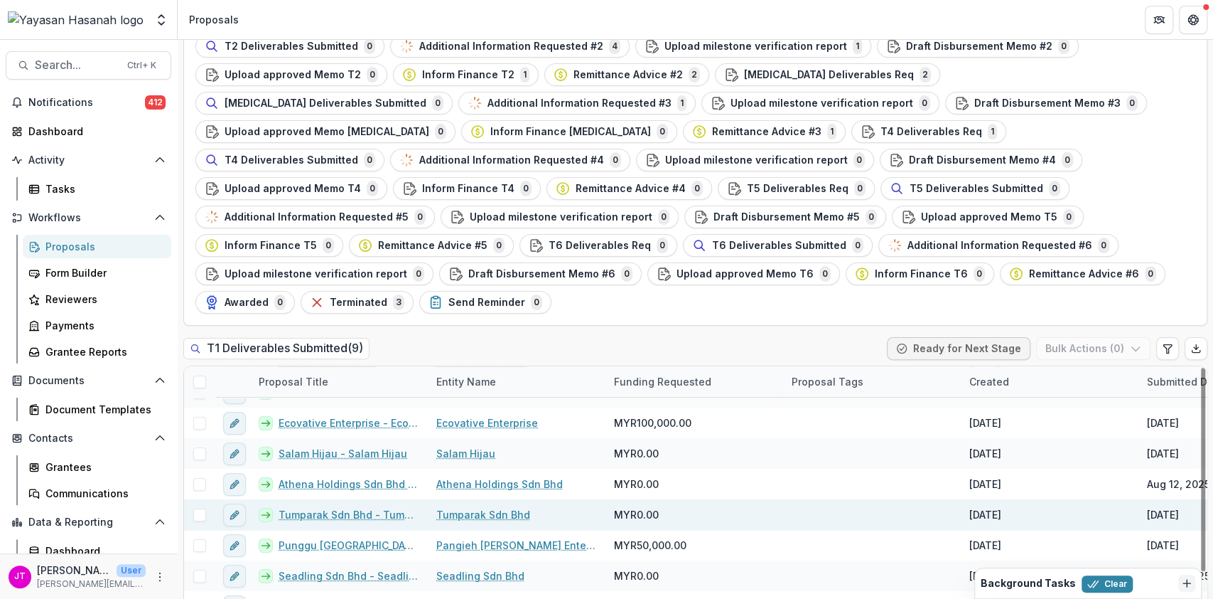
click at [316, 507] on link "Tumparak Sdn Bhd - Tumparak" at bounding box center [349, 514] width 141 height 15
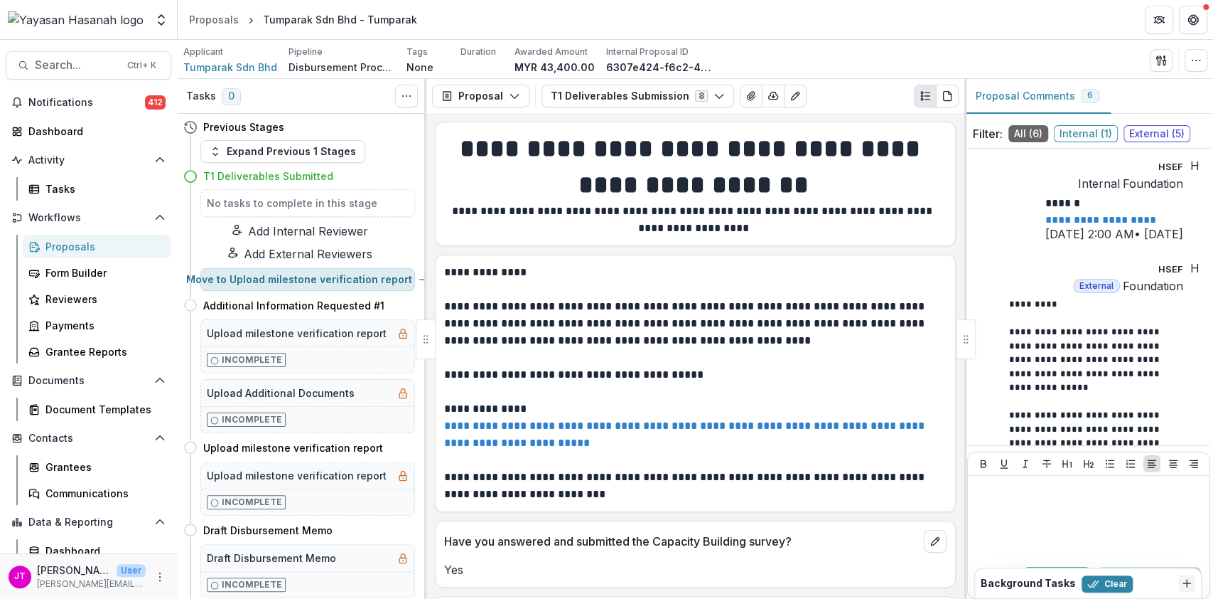
click at [348, 288] on button "Move to Upload milestone verification report" at bounding box center [307, 279] width 215 height 23
select select "**********"
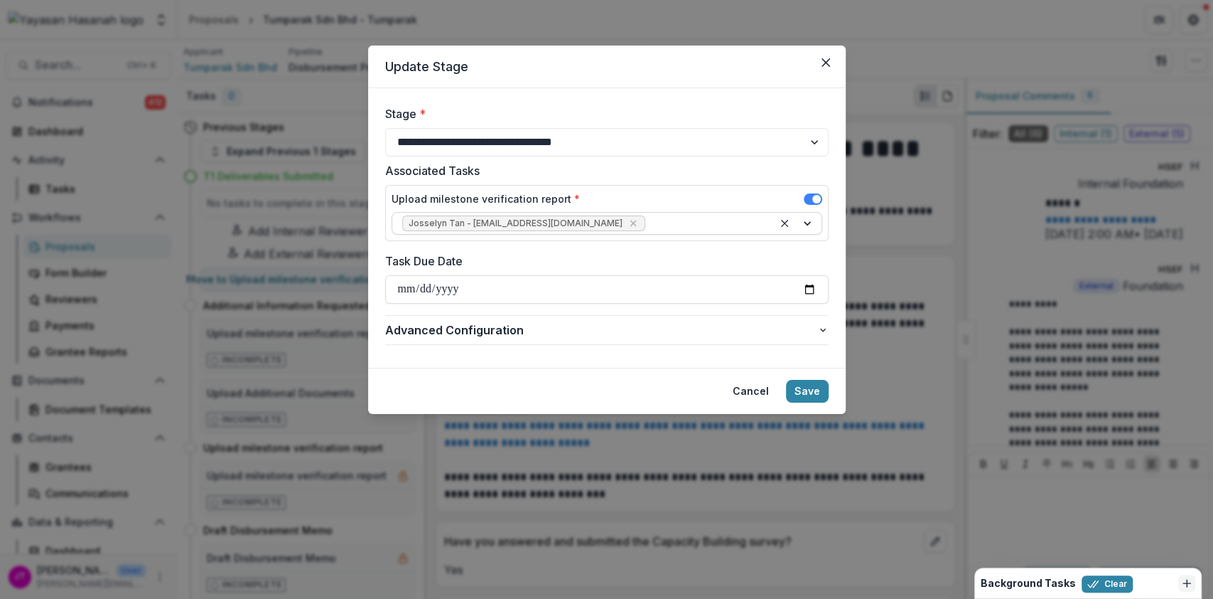
click at [805, 224] on div at bounding box center [797, 223] width 48 height 21
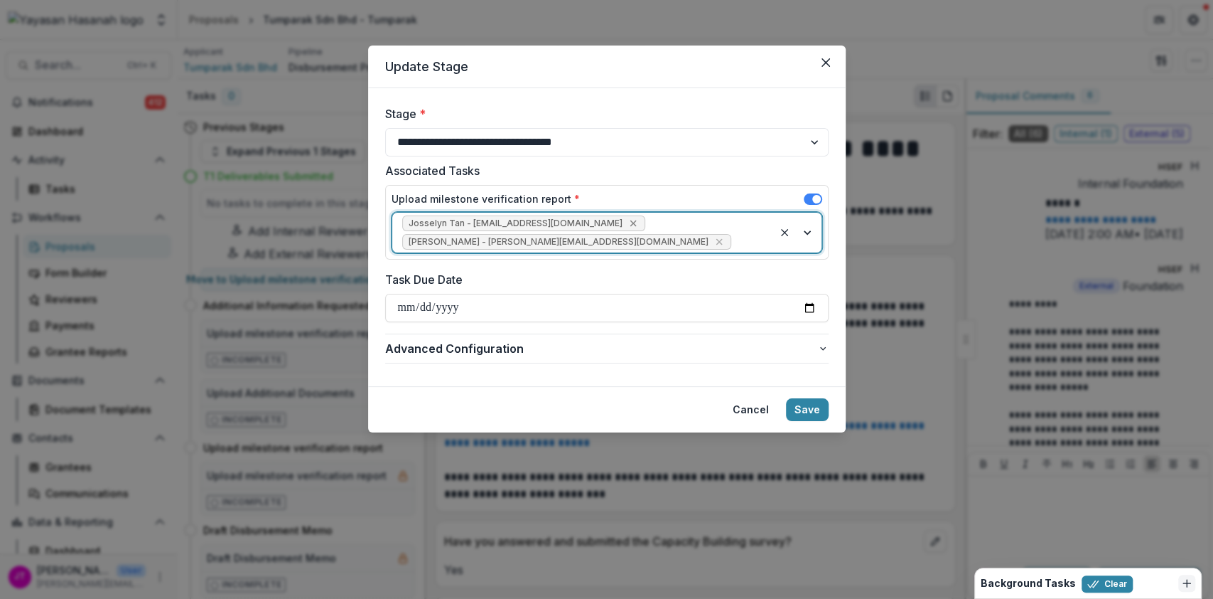
click at [628, 219] on icon "Remove Josselyn Tan - josselyn.tan@hasanah.org.my" at bounding box center [633, 223] width 11 height 11
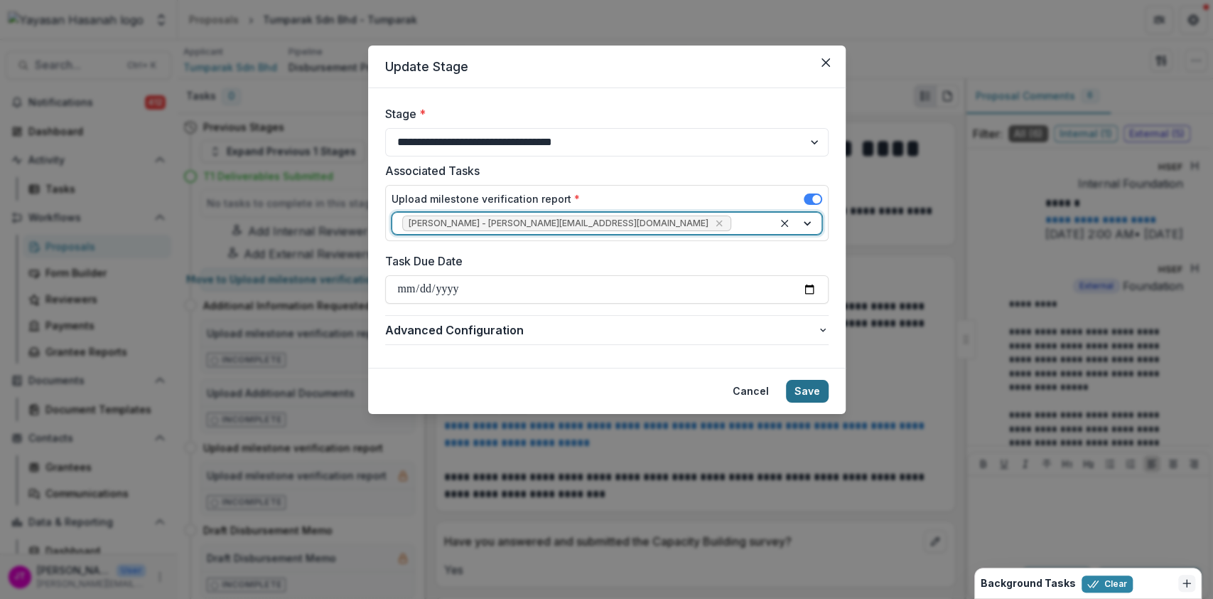
click at [804, 385] on button "Save" at bounding box center [807, 391] width 43 height 23
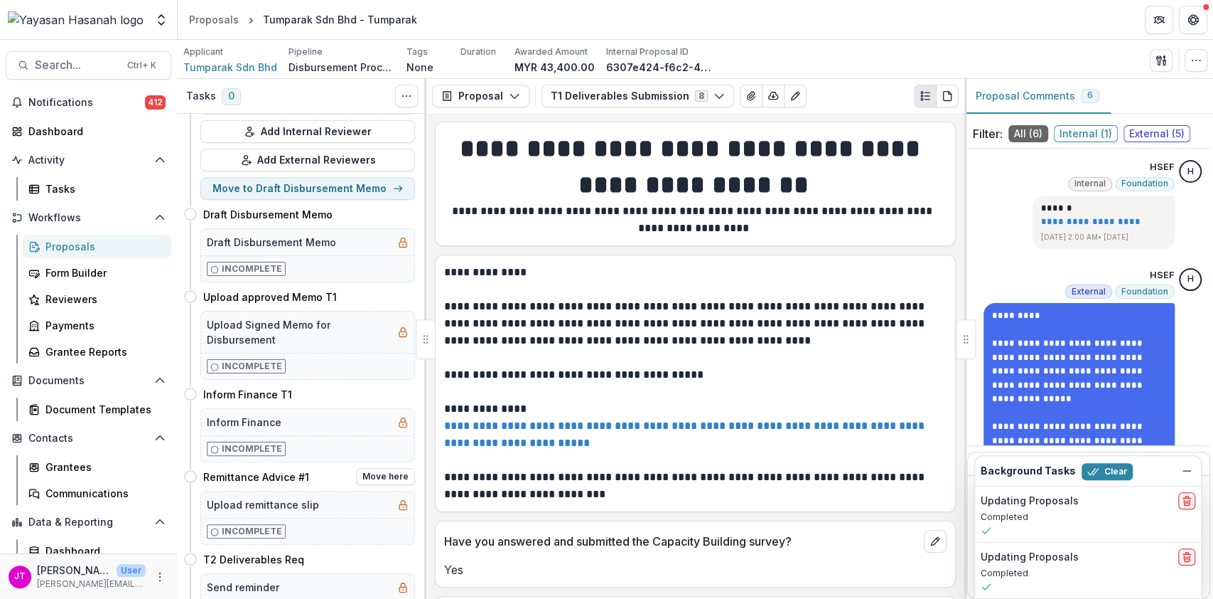
scroll to position [95, 0]
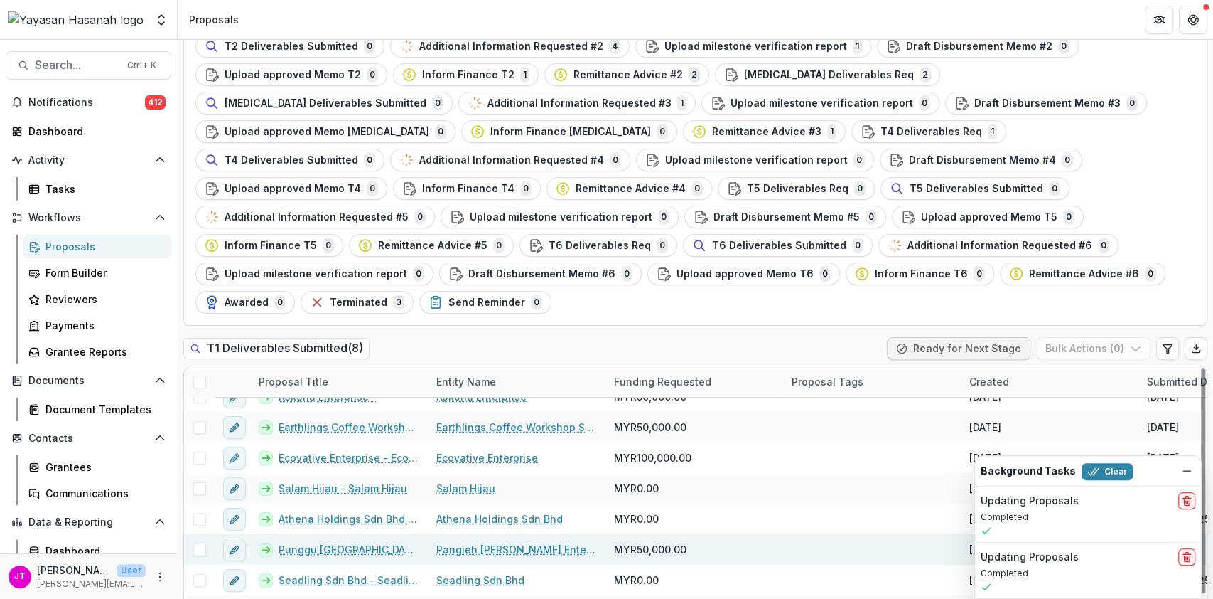
scroll to position [21, 0]
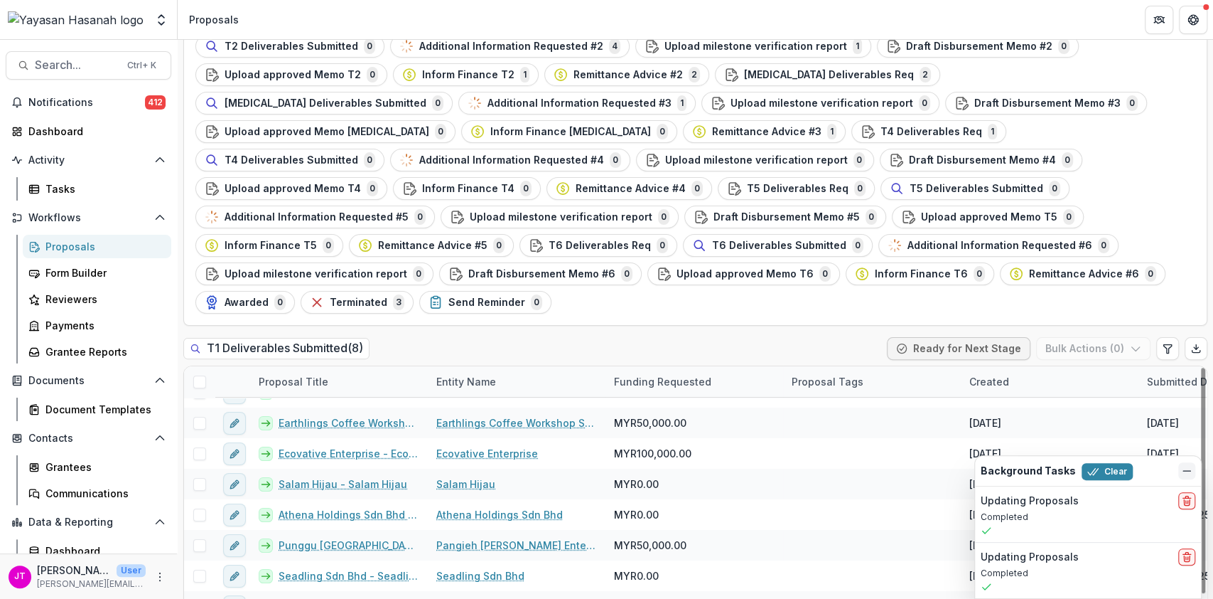
click at [1179, 470] on button "Dismiss" at bounding box center [1187, 470] width 17 height 17
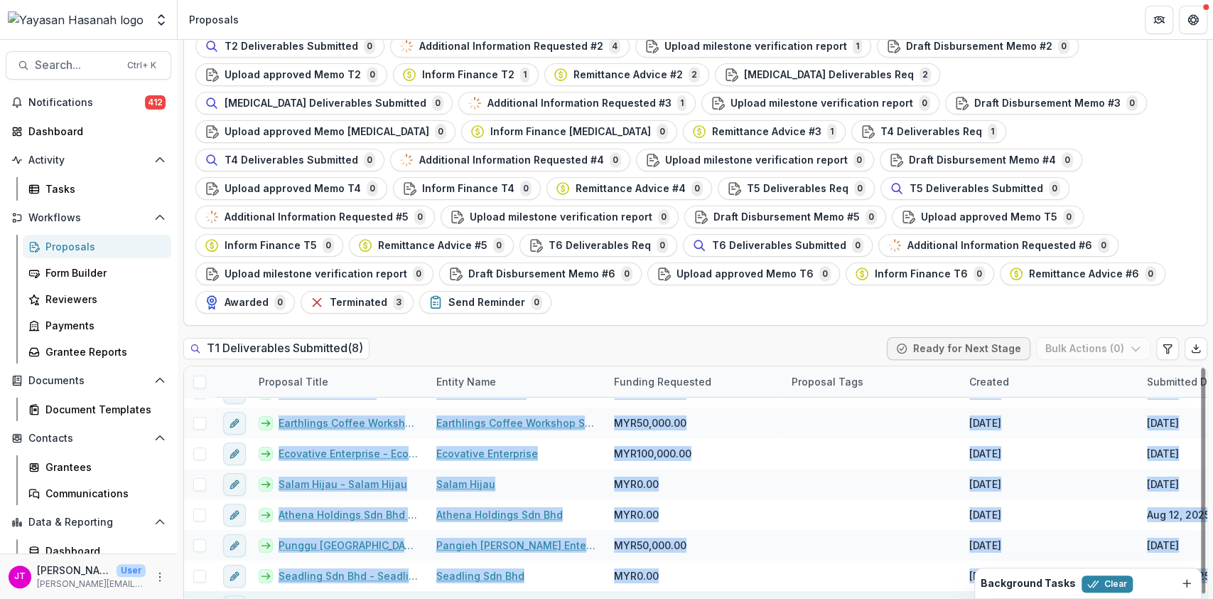
drag, startPoint x: 744, startPoint y: 592, endPoint x: 847, endPoint y: 587, distance: 103.9
click at [847, 587] on div "Proposal Title Entity Name Funding Requested Proposal Tags Created Submitted Da…" at bounding box center [695, 493] width 1024 height 256
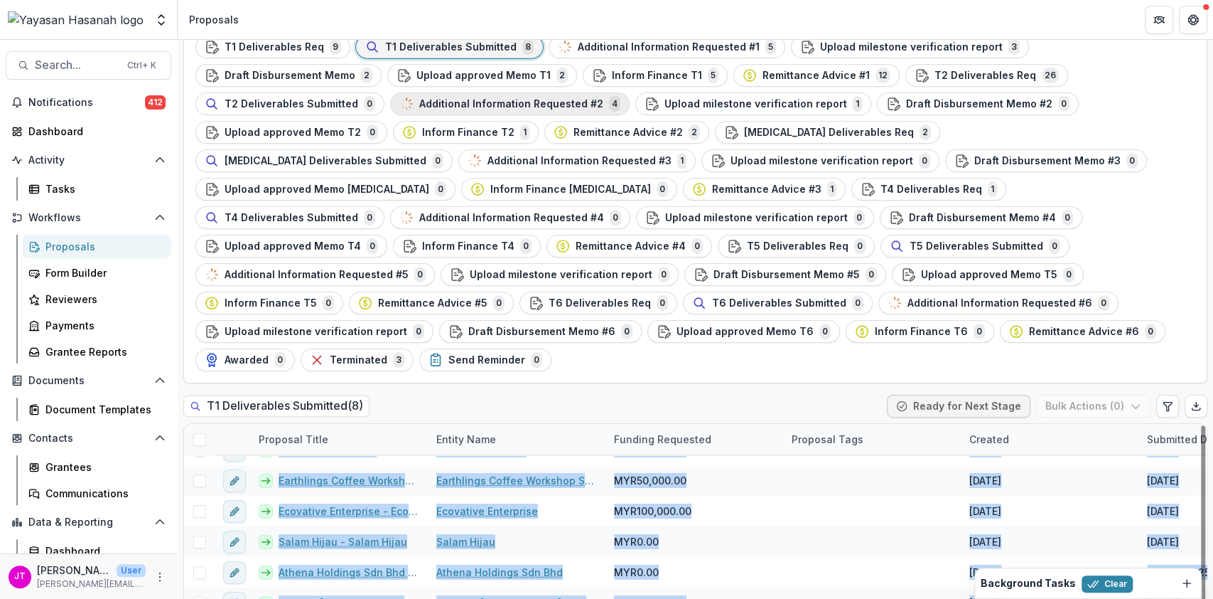
scroll to position [41, 0]
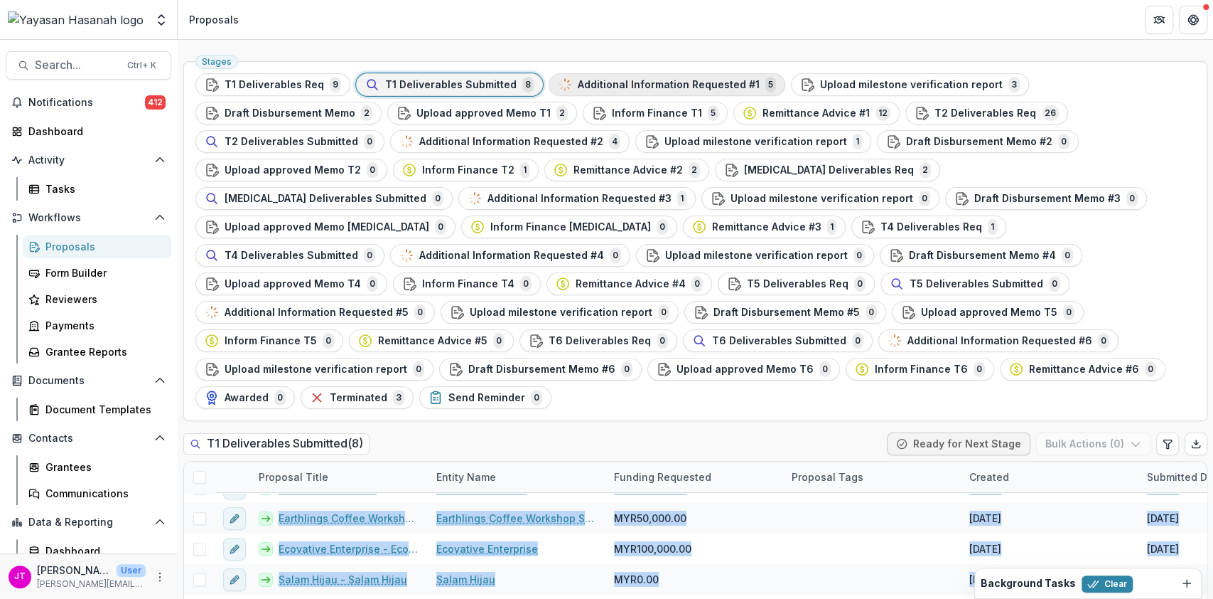
click at [621, 88] on span "Additional Information Requested #1" at bounding box center [669, 85] width 182 height 12
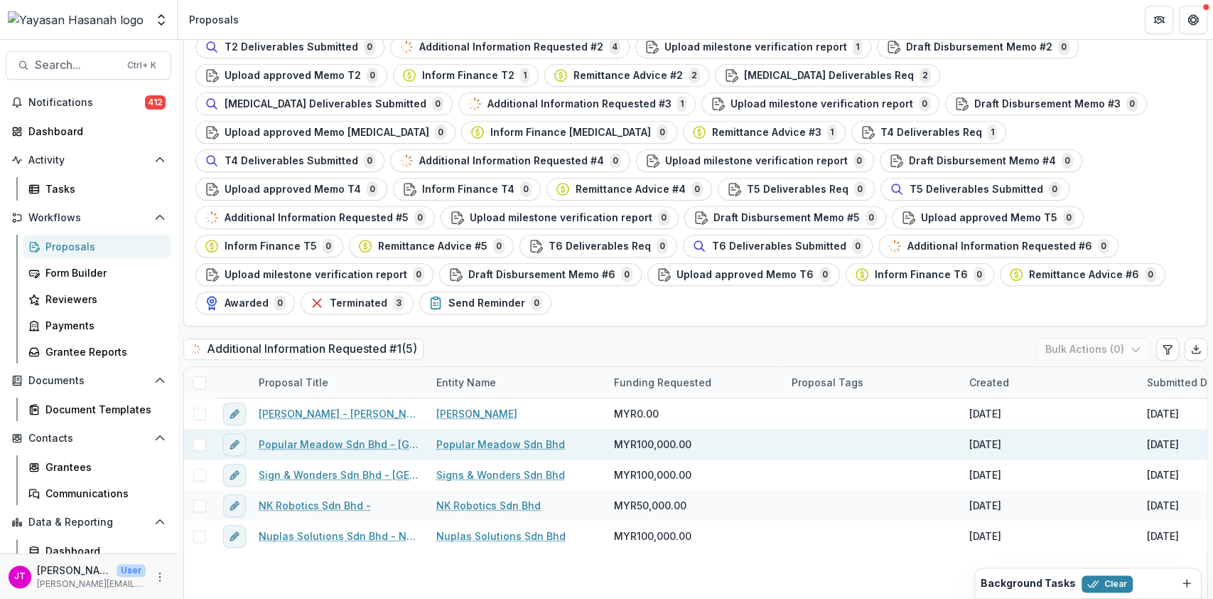
scroll to position [136, 0]
click at [203, 437] on span at bounding box center [199, 443] width 13 height 13
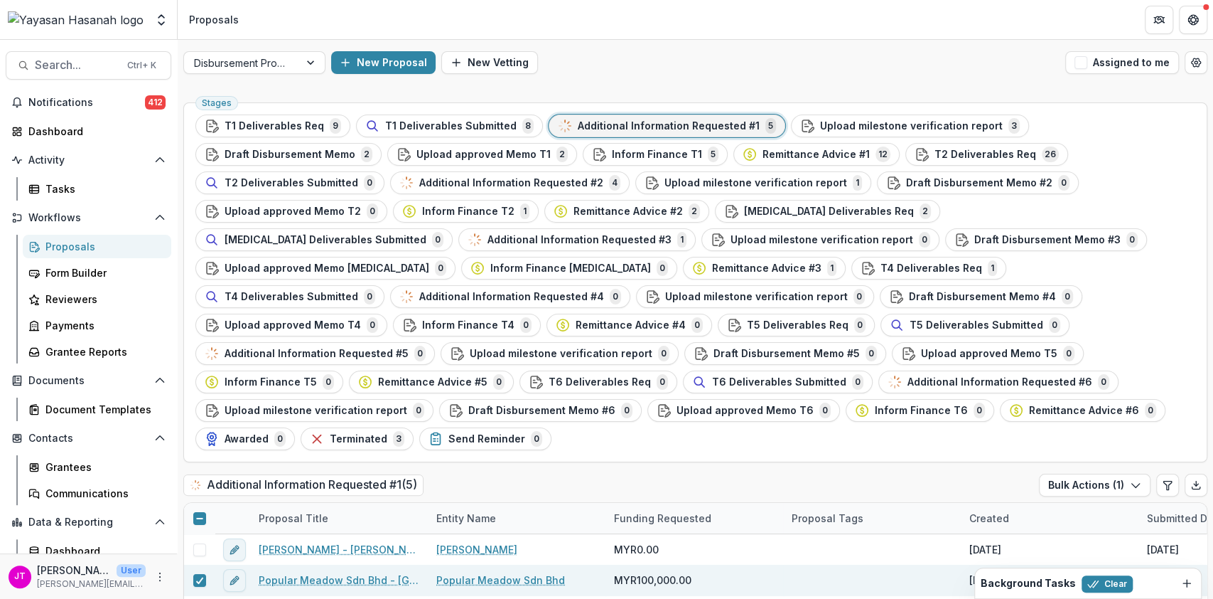
scroll to position [0, 0]
click at [397, 161] on div "Upload approved Memo T1 2" at bounding box center [482, 154] width 171 height 16
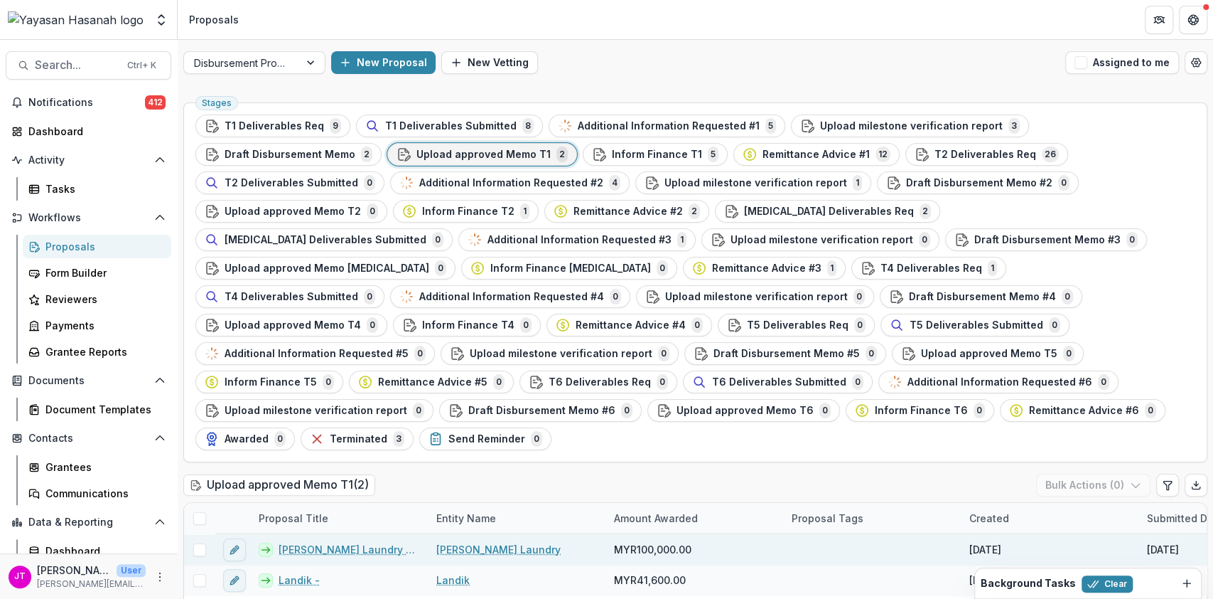
click at [363, 542] on link "[PERSON_NAME] Laundry - 2025 - HSEF2025 Application" at bounding box center [349, 549] width 141 height 15
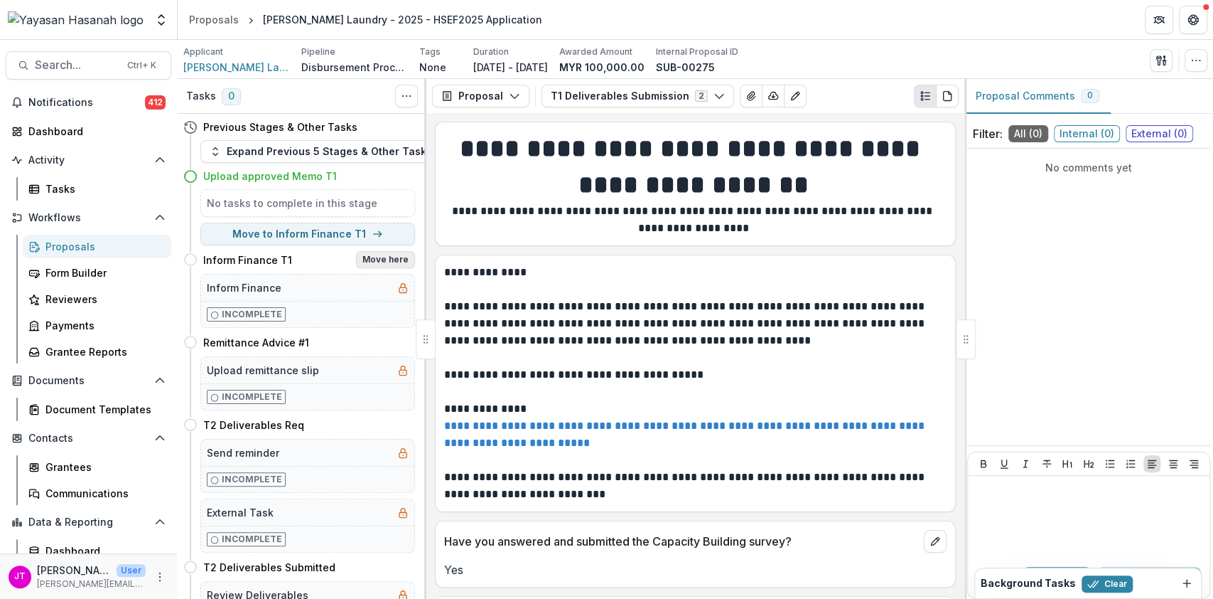
click at [383, 262] on button "Move here" at bounding box center [385, 259] width 59 height 17
select select "**********"
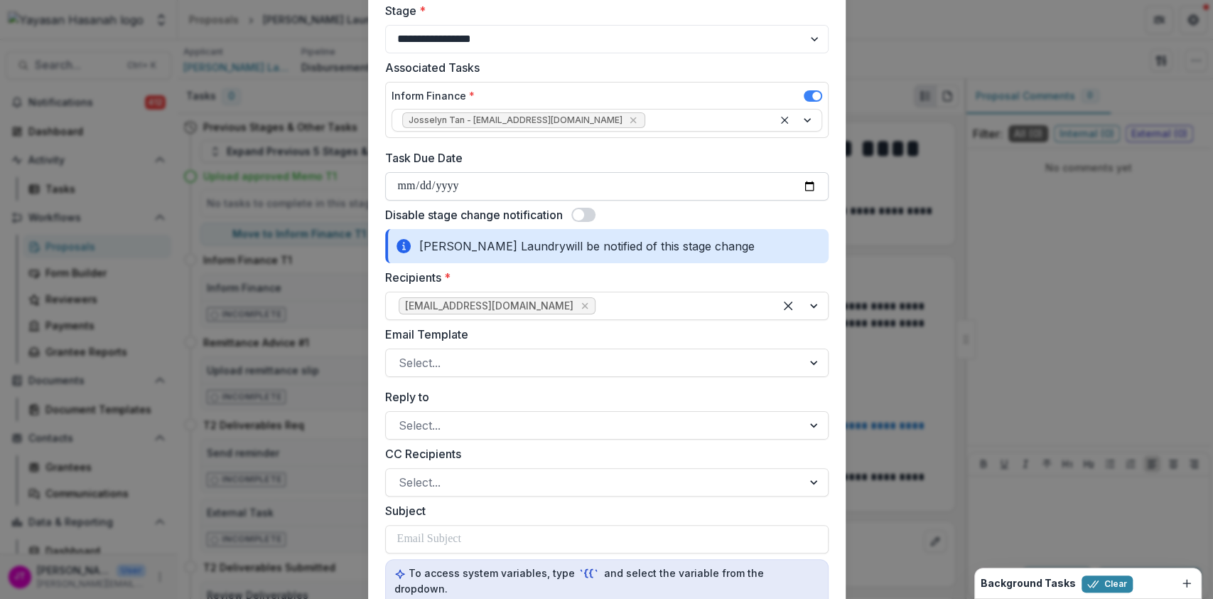
scroll to position [189, 0]
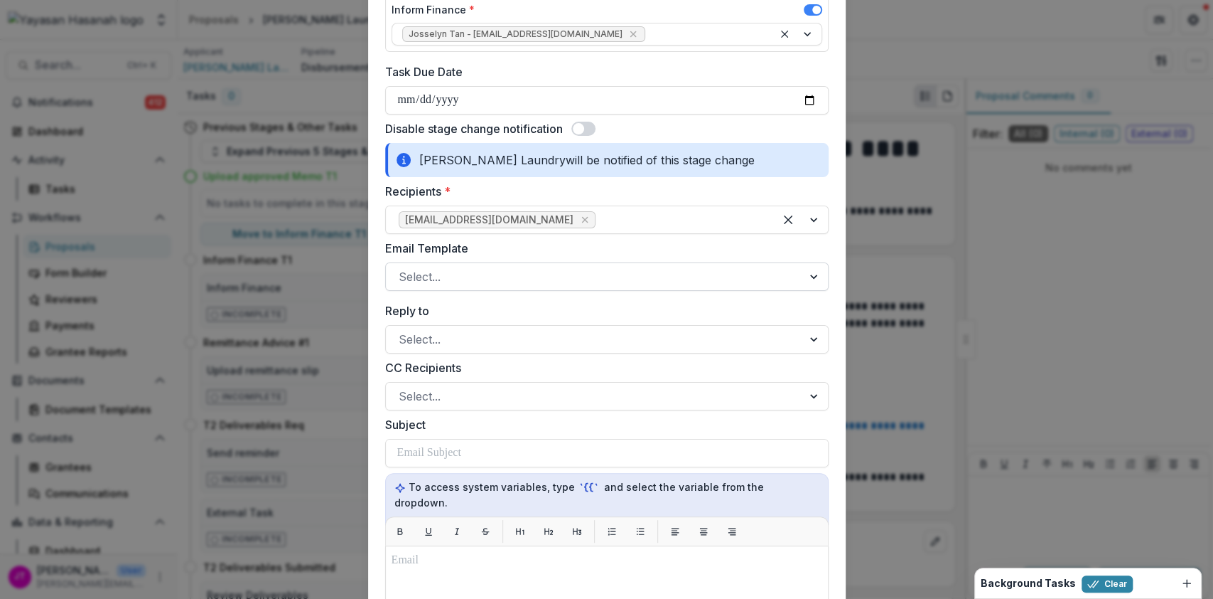
click at [597, 274] on div at bounding box center [594, 277] width 391 height 20
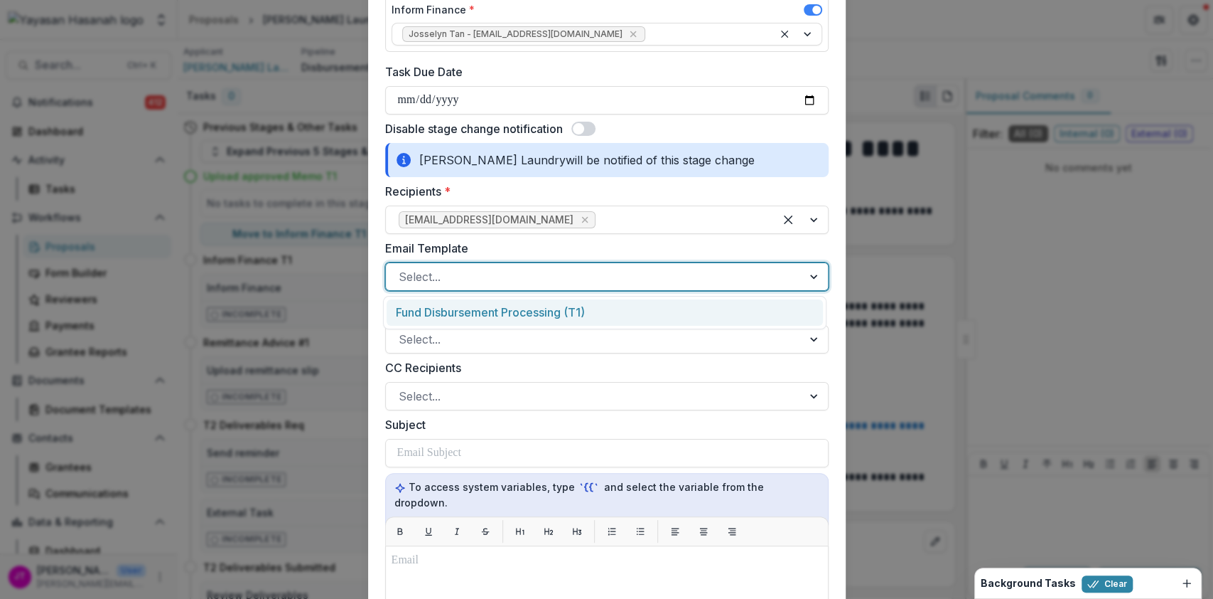
click at [580, 310] on div "Fund Disbursement Processing (T1)" at bounding box center [605, 312] width 436 height 26
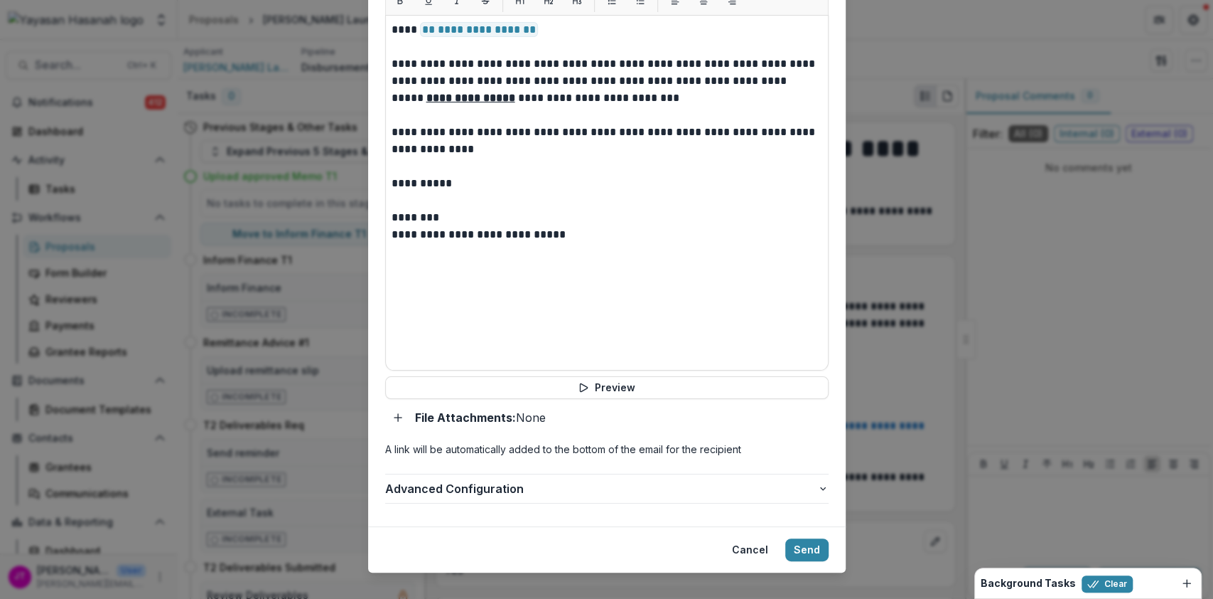
scroll to position [722, 0]
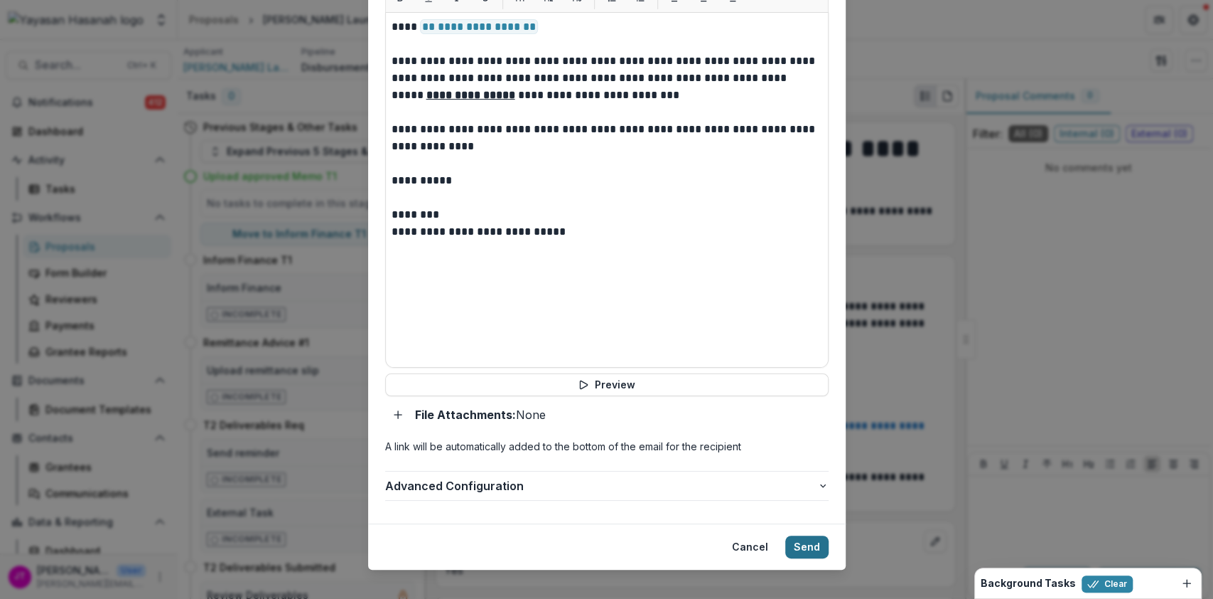
click at [802, 535] on button "Send" at bounding box center [806, 546] width 43 height 23
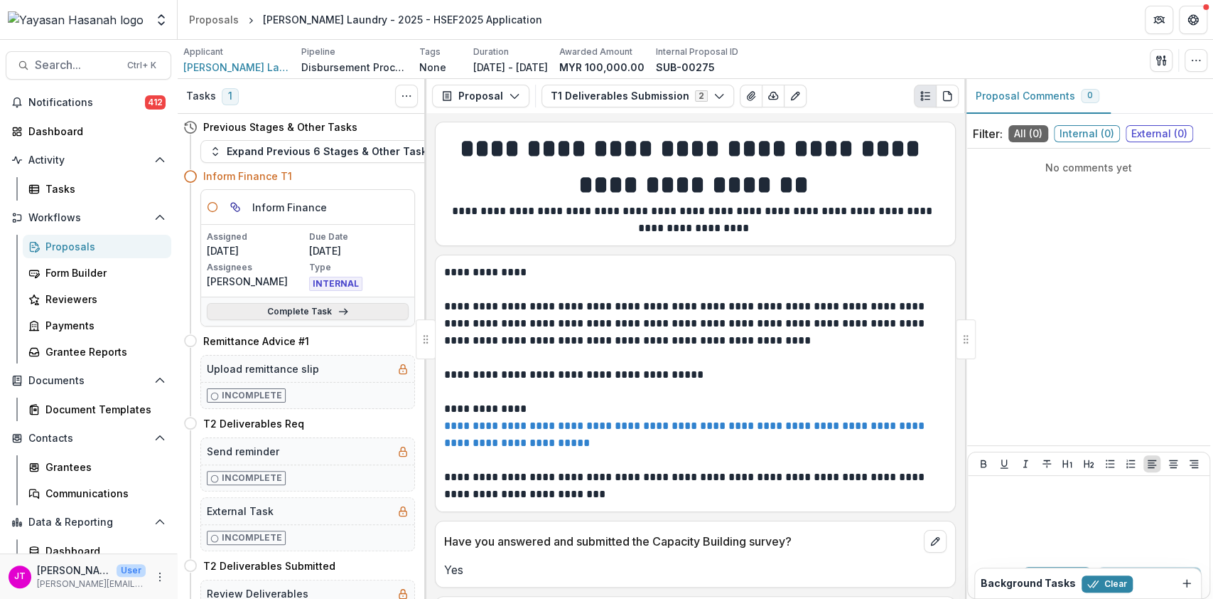
click at [280, 316] on link "Complete Task" at bounding box center [308, 311] width 202 height 17
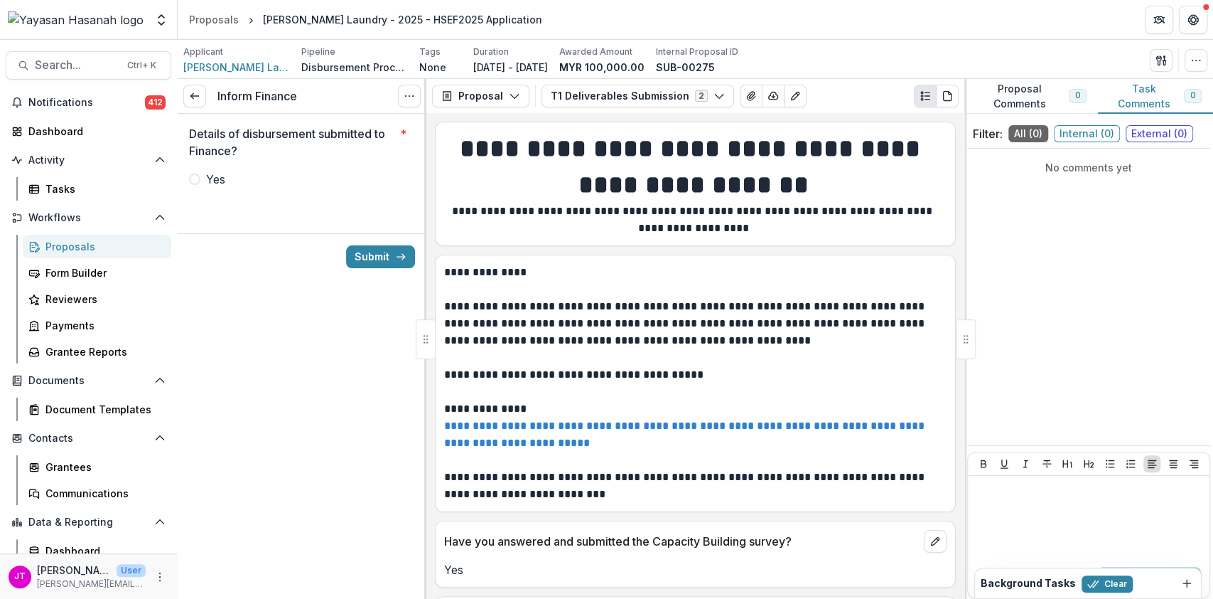
click at [219, 176] on span "Yes" at bounding box center [215, 179] width 19 height 17
click at [365, 260] on button "Submit" at bounding box center [380, 256] width 69 height 23
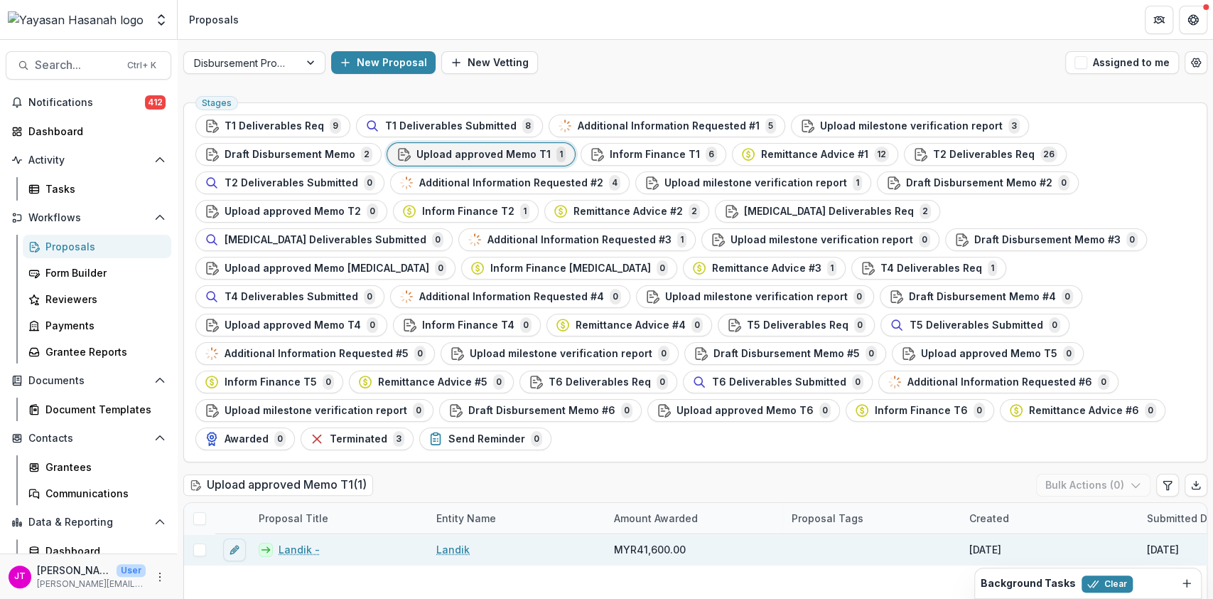
click at [300, 542] on link "Landik -" at bounding box center [299, 549] width 41 height 15
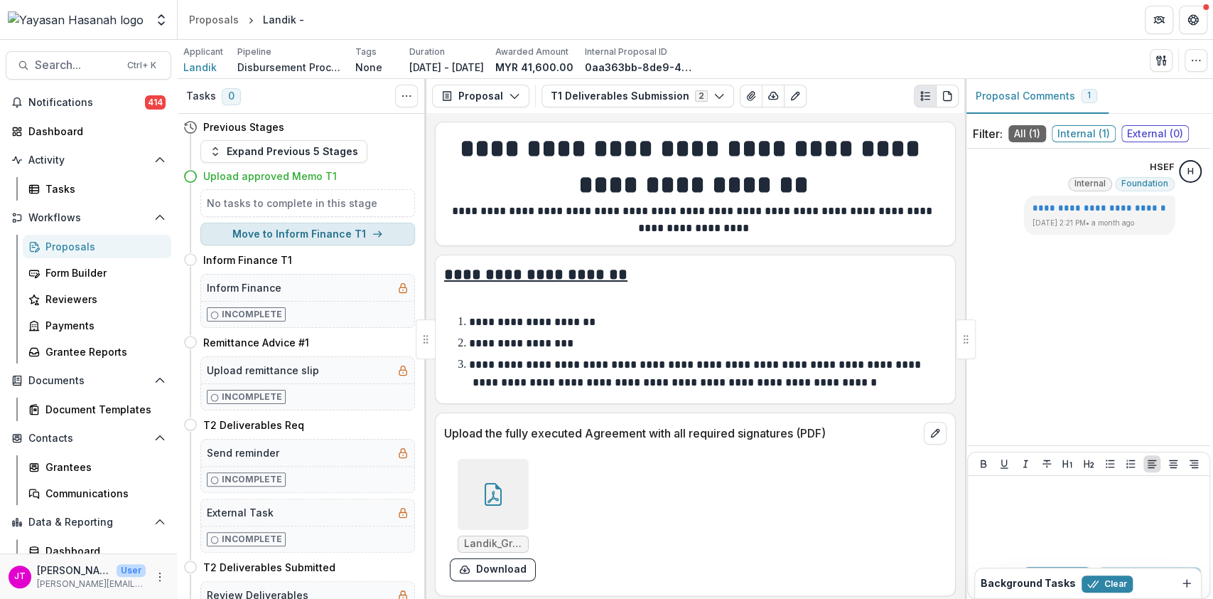
click at [282, 240] on button "Move to Inform Finance T1" at bounding box center [307, 233] width 215 height 23
select select "**********"
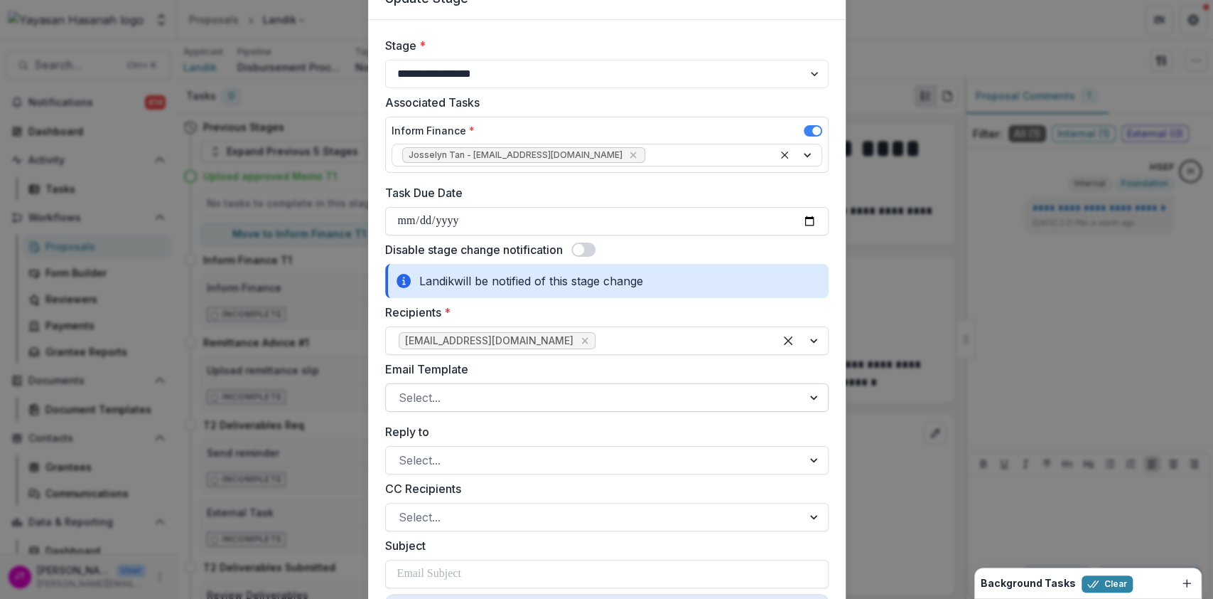
scroll to position [95, 0]
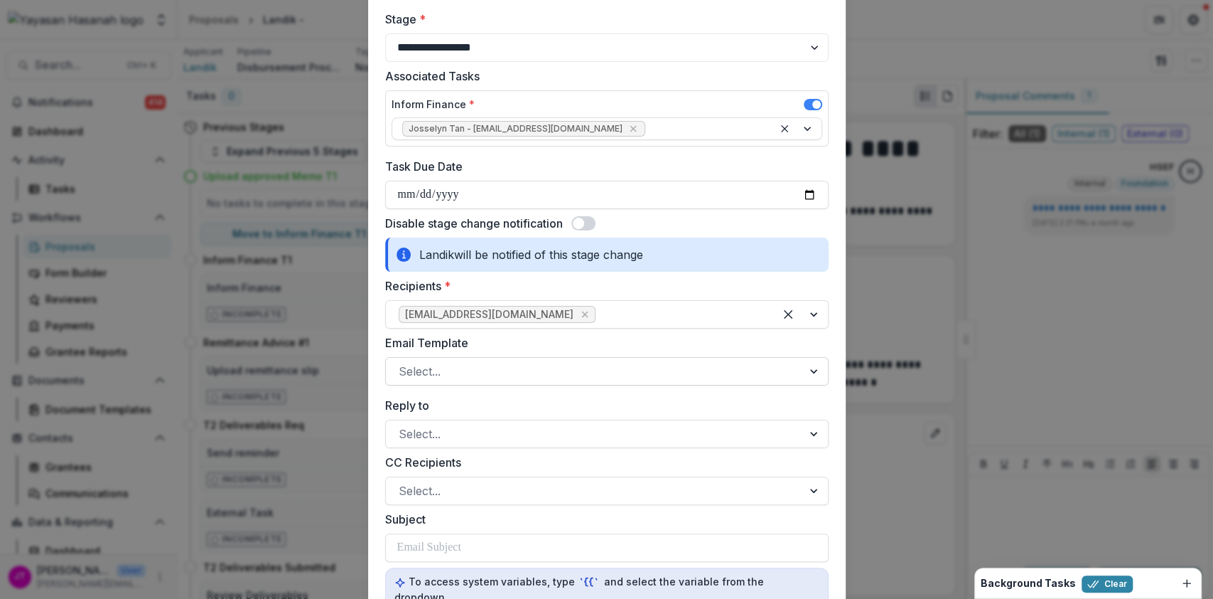
click at [562, 368] on div at bounding box center [594, 371] width 391 height 20
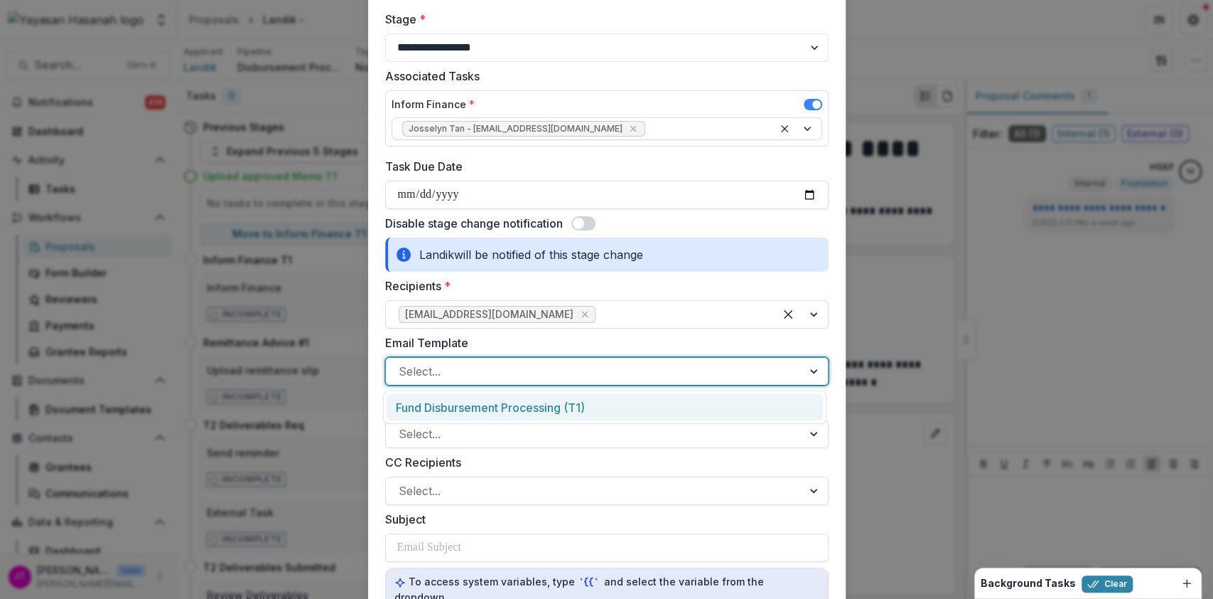
click at [559, 412] on div "Fund Disbursement Processing (T1)" at bounding box center [605, 407] width 436 height 26
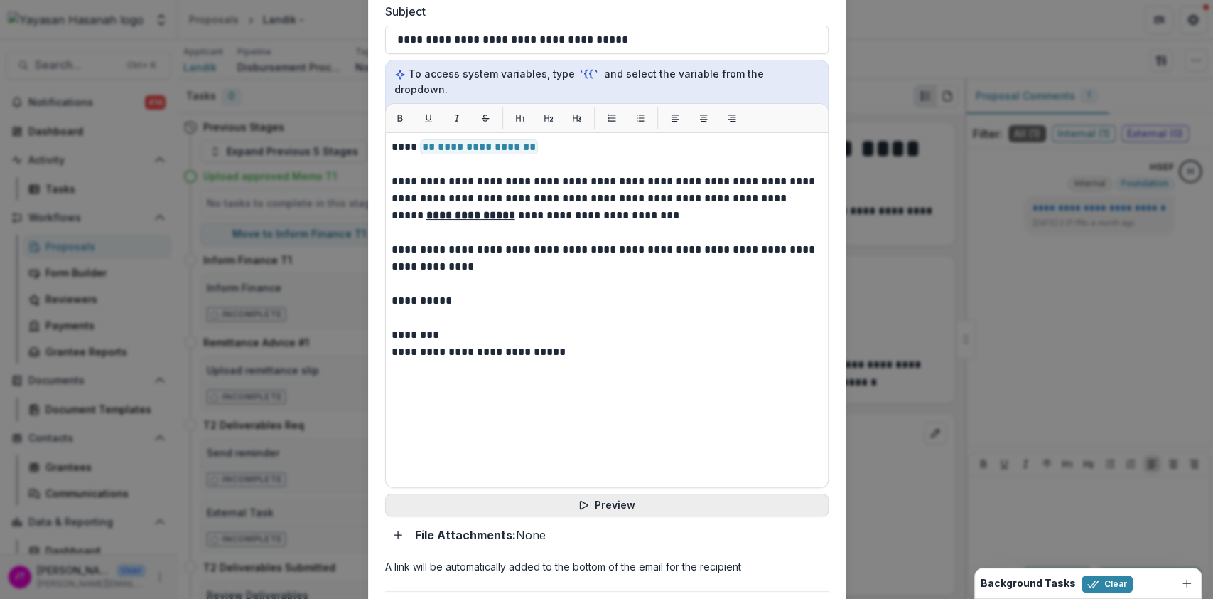
scroll to position [663, 0]
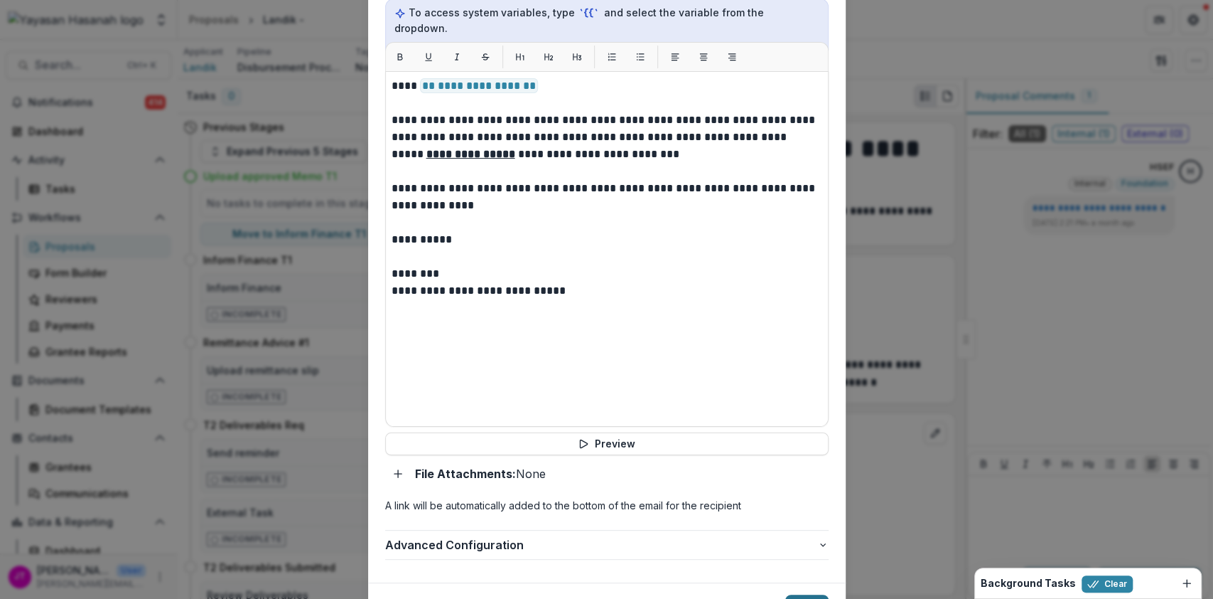
click at [808, 594] on button "Send" at bounding box center [806, 605] width 43 height 23
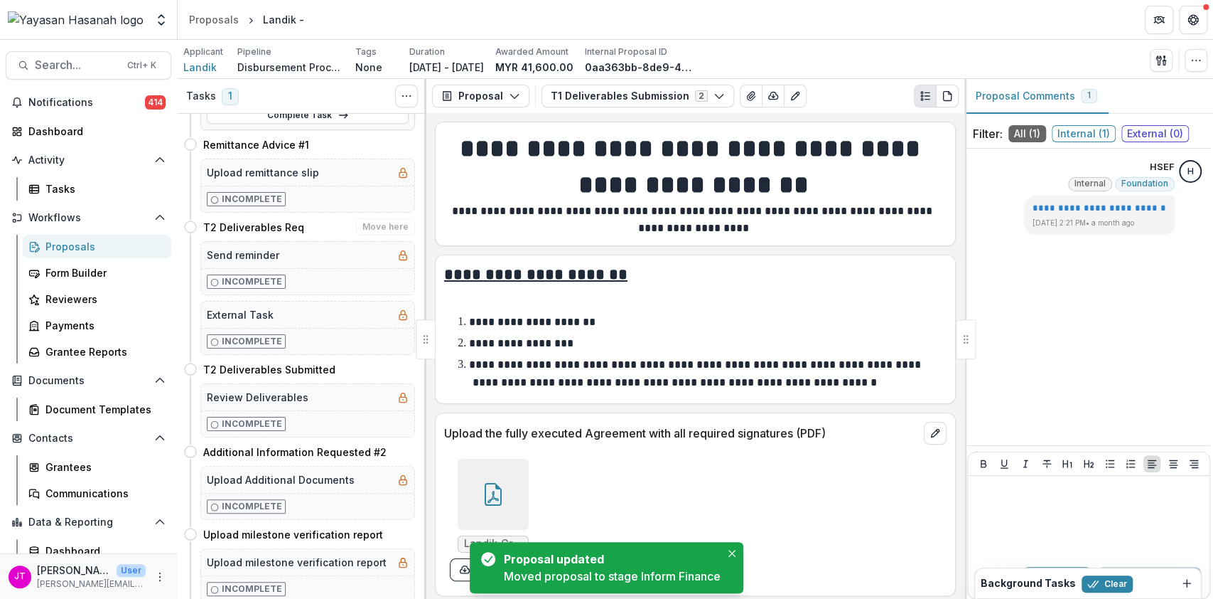
scroll to position [95, 0]
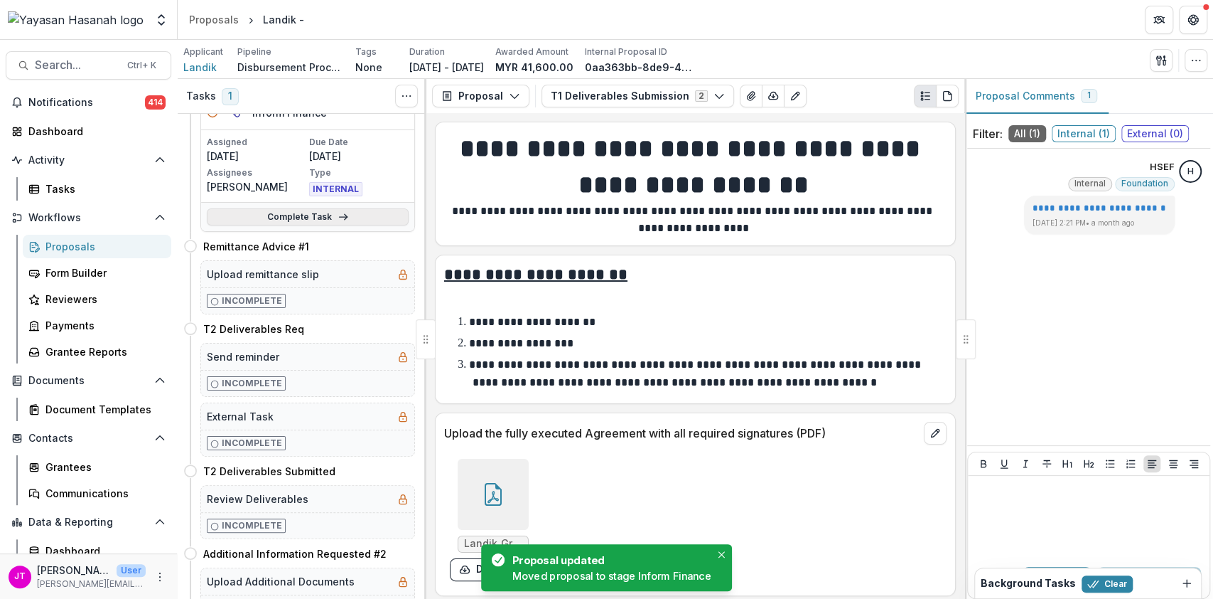
click at [293, 221] on link "Complete Task" at bounding box center [308, 216] width 202 height 17
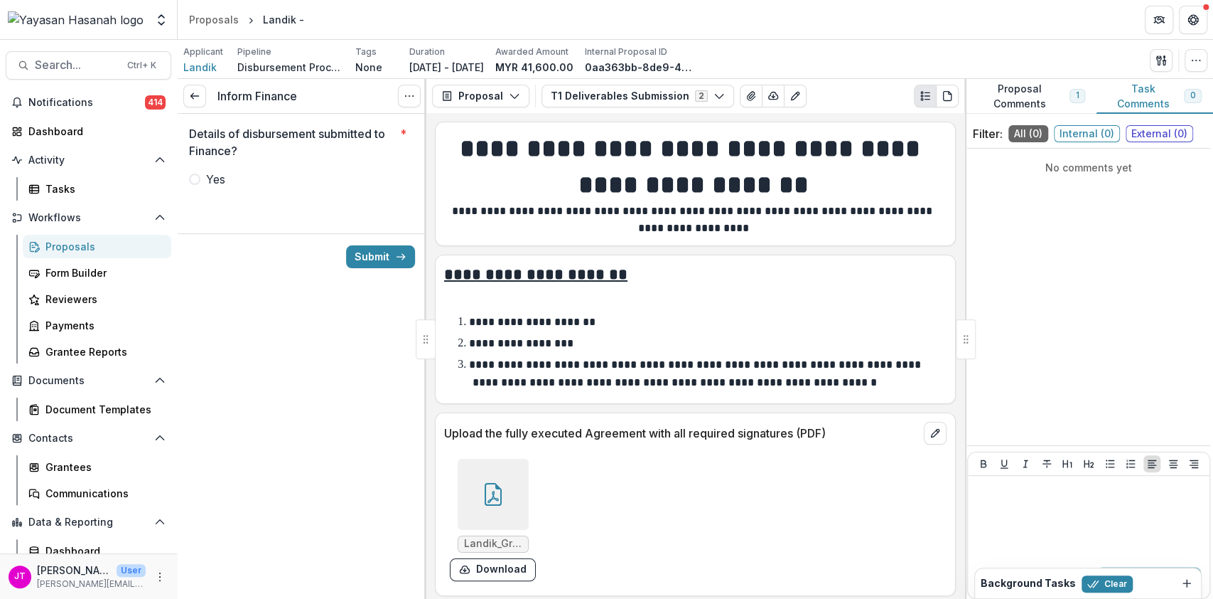
click at [216, 185] on span "Yes" at bounding box center [215, 179] width 19 height 17
click at [380, 260] on button "Submit" at bounding box center [380, 256] width 69 height 23
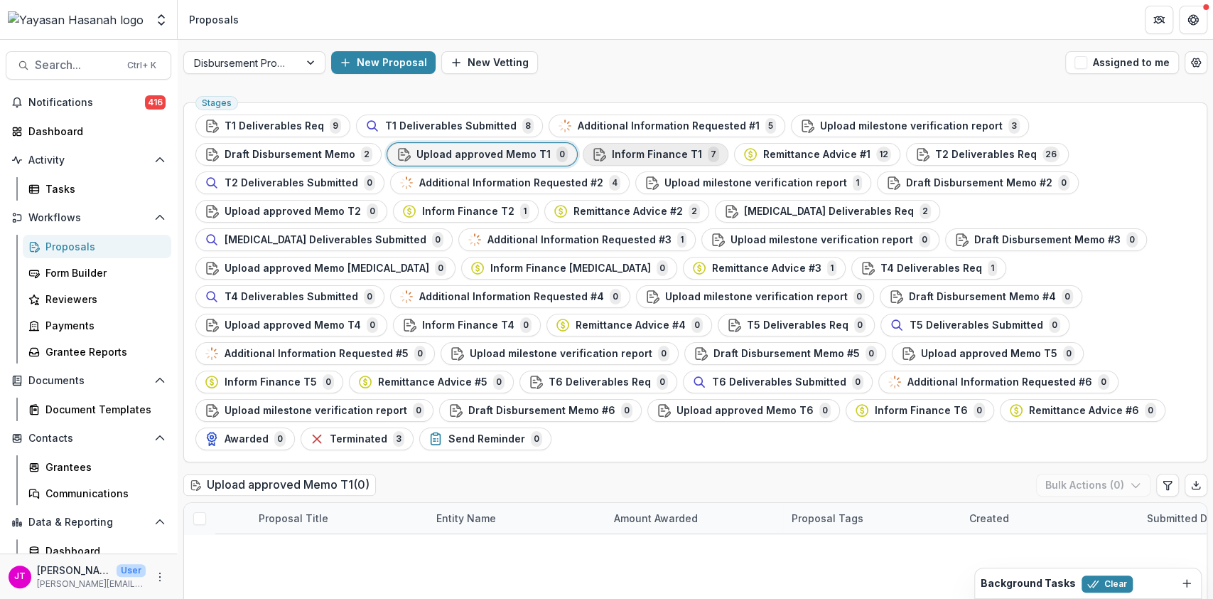
click at [583, 144] on button "Inform Finance T1 7" at bounding box center [656, 154] width 146 height 23
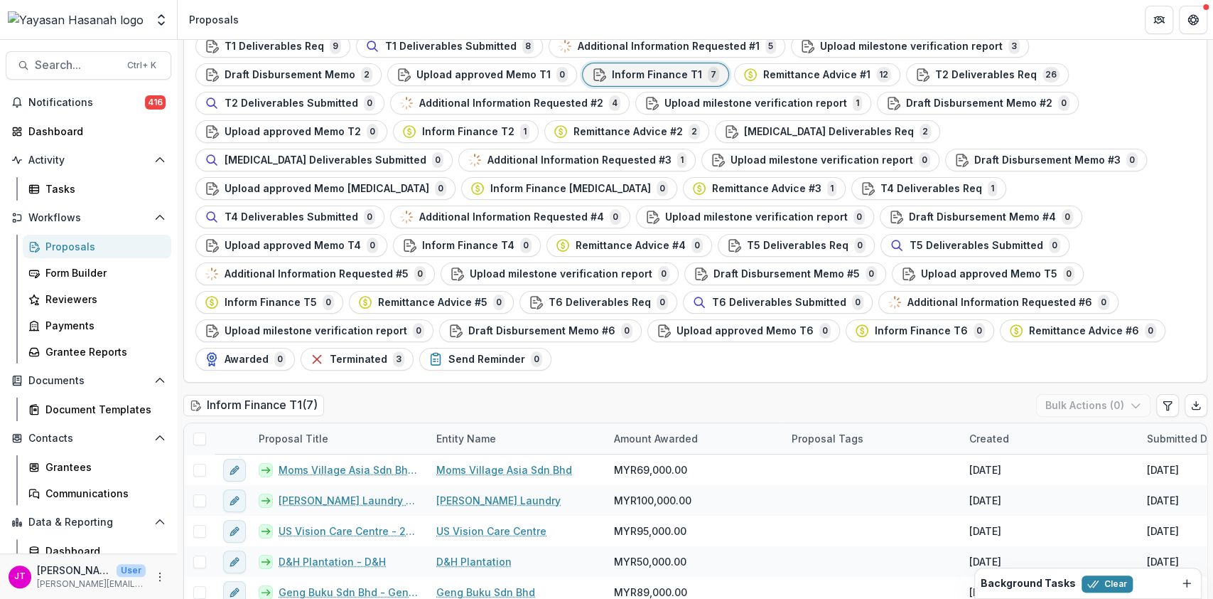
scroll to position [41, 0]
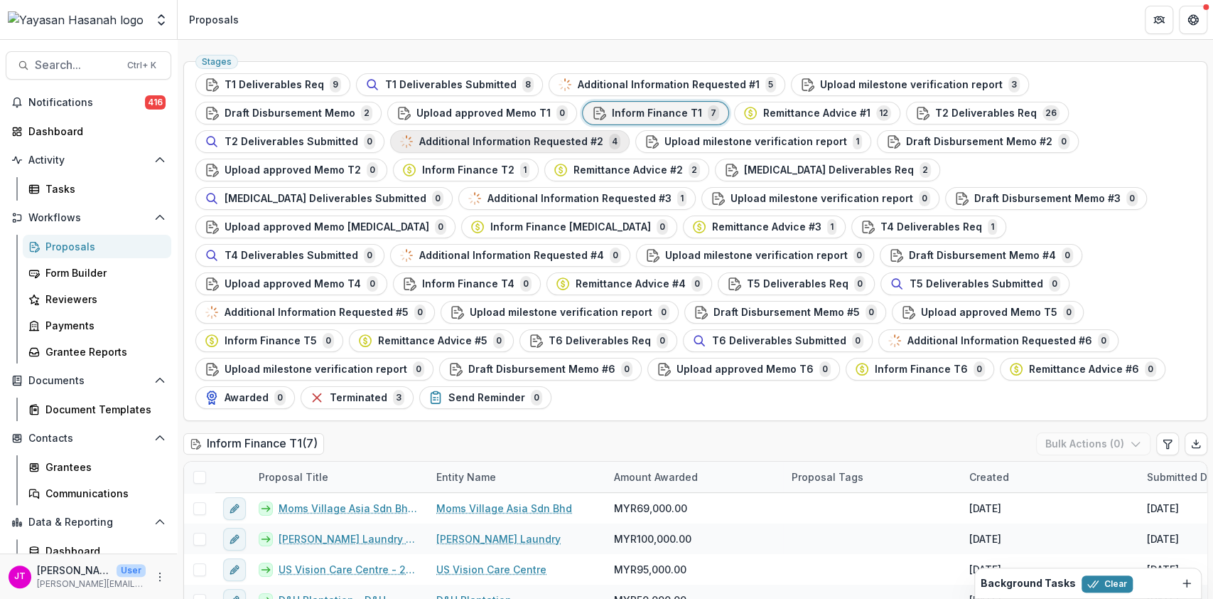
click at [419, 139] on span "Additional Information Requested #2" at bounding box center [511, 142] width 184 height 12
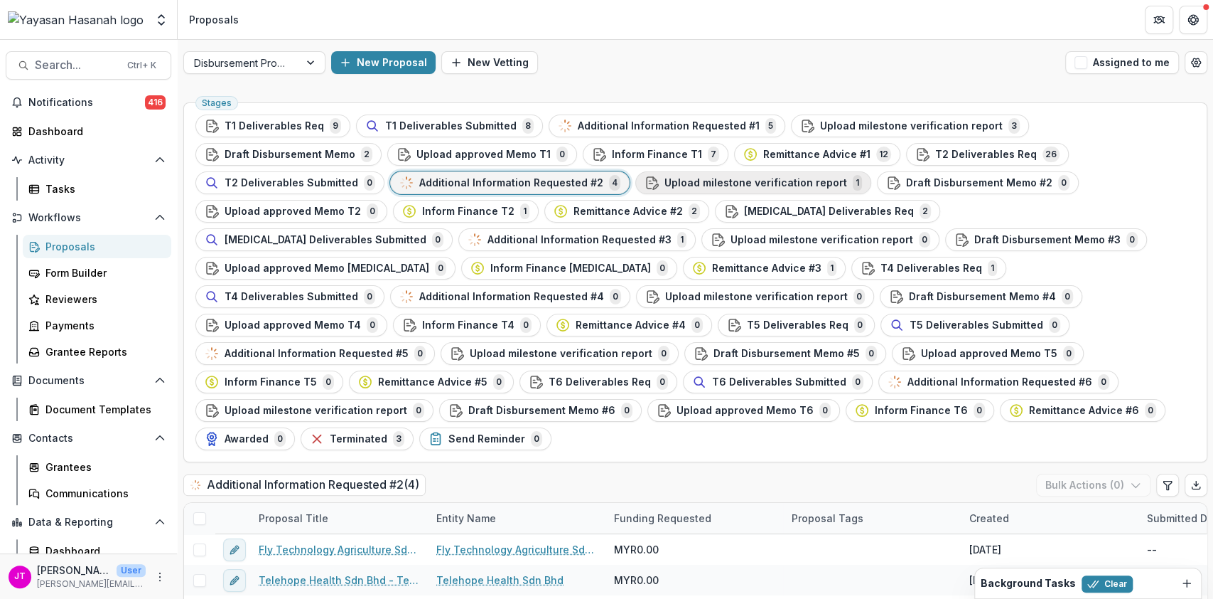
click at [665, 179] on span "Upload milestone verification report" at bounding box center [756, 183] width 183 height 12
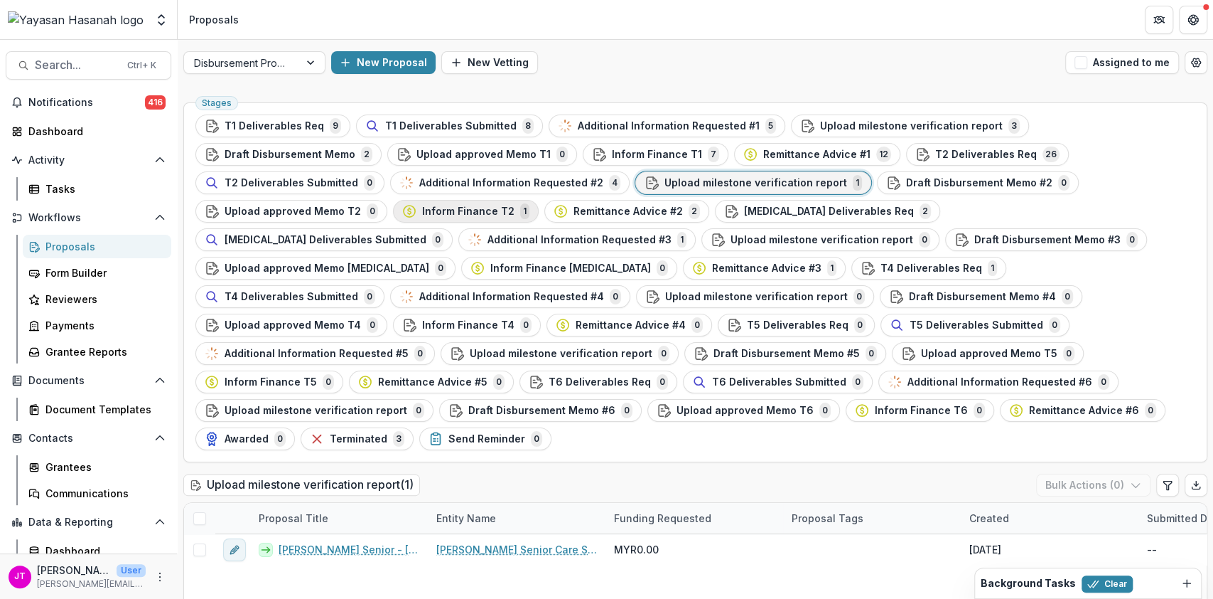
click at [422, 205] on span "Inform Finance T2" at bounding box center [468, 211] width 92 height 12
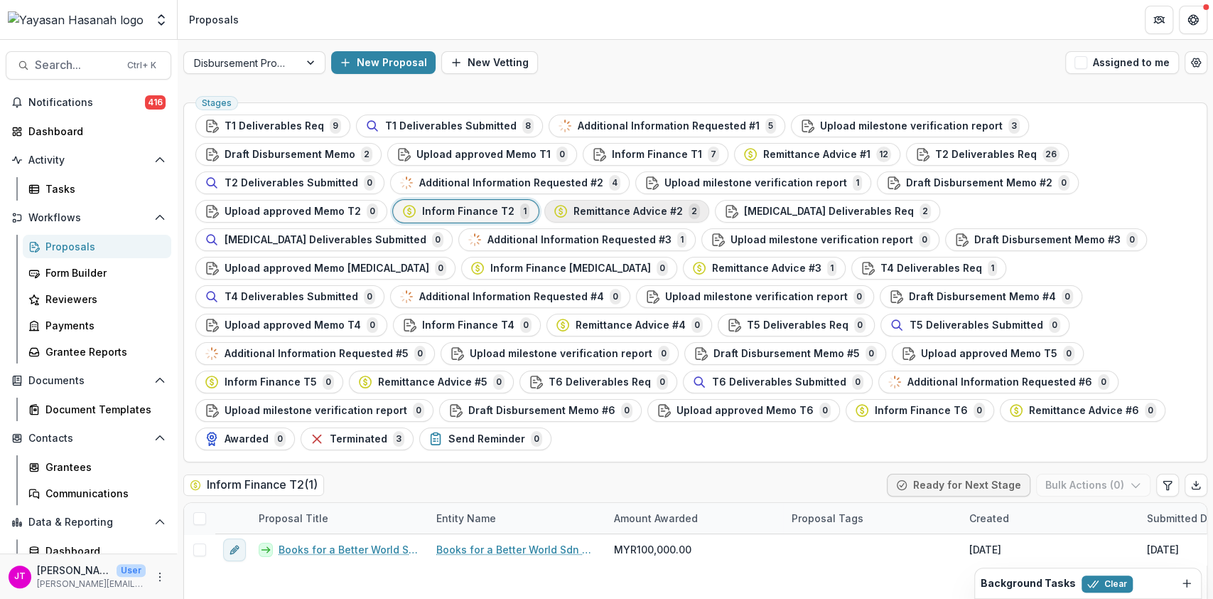
click at [554, 203] on div "Remittance Advice #2 2" at bounding box center [627, 211] width 146 height 16
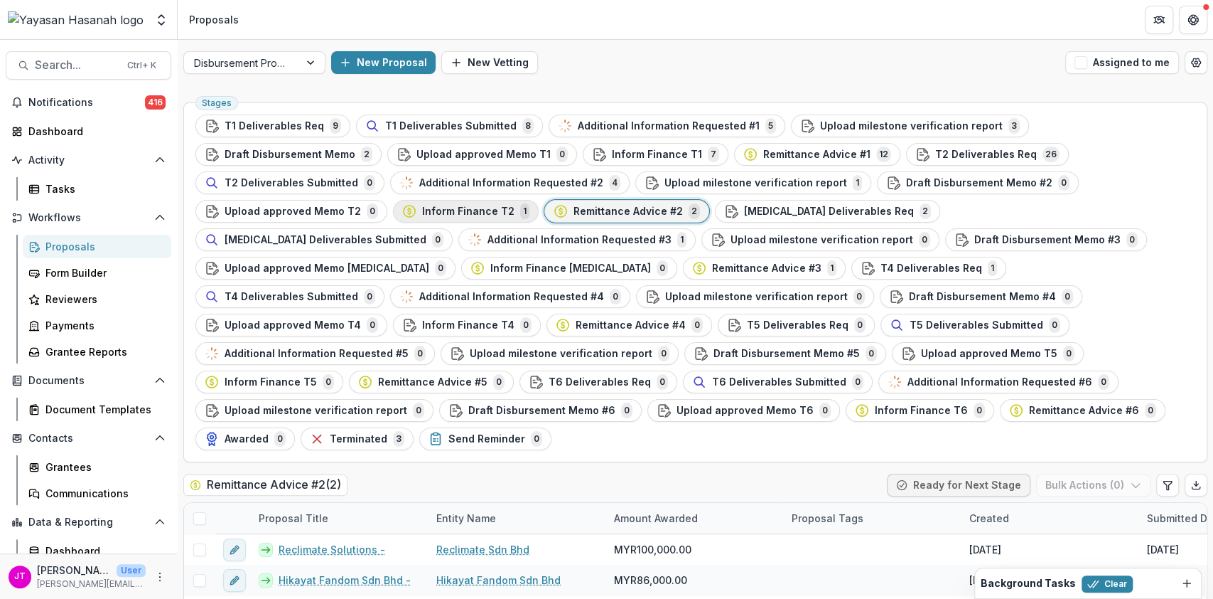
click at [422, 209] on span "Inform Finance T2" at bounding box center [468, 211] width 92 height 12
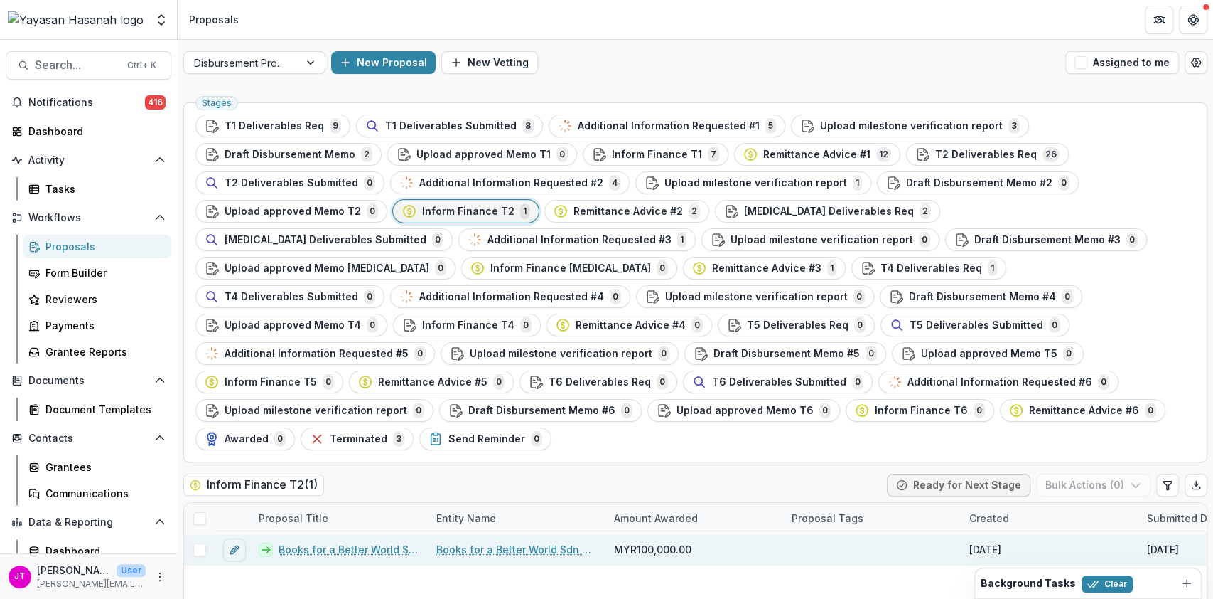
click at [398, 542] on link "Books for a Better World Sdn Bhd - BFBW" at bounding box center [349, 549] width 141 height 15
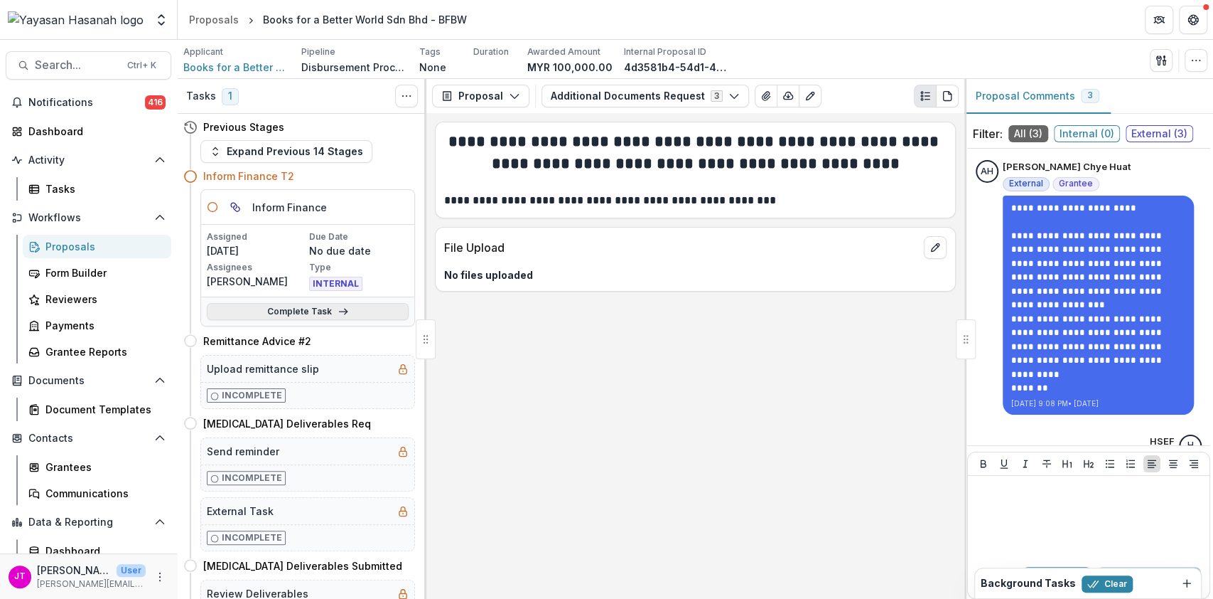
click at [346, 309] on link "Complete Task" at bounding box center [308, 311] width 202 height 17
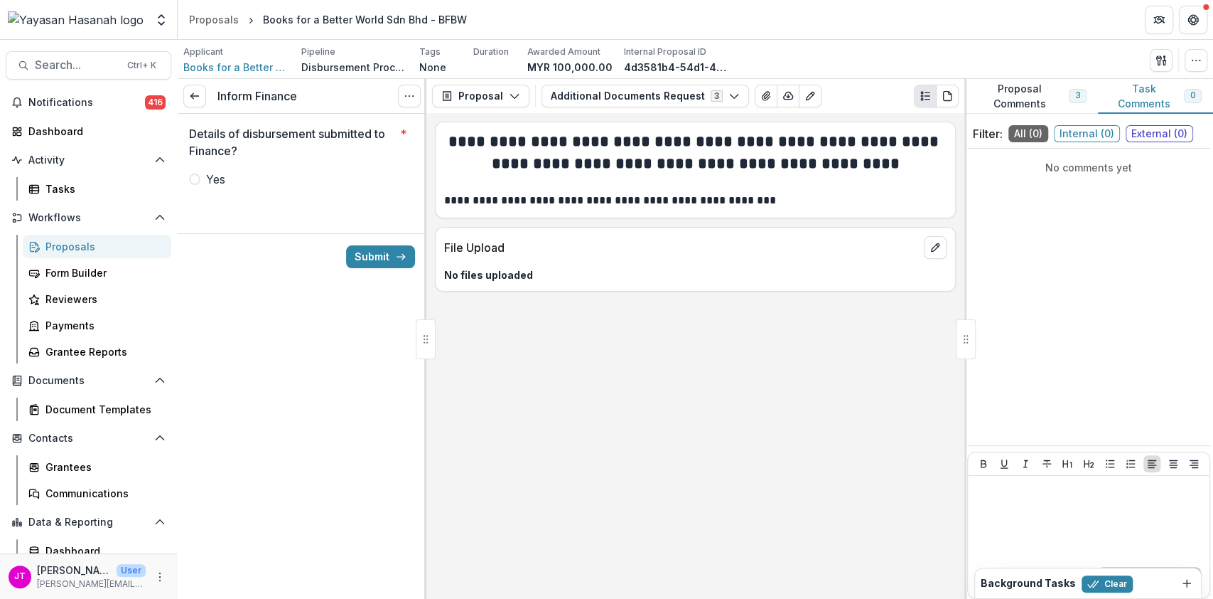
click at [202, 183] on label "Yes" at bounding box center [302, 179] width 226 height 17
click at [387, 253] on button "Submit" at bounding box center [380, 256] width 69 height 23
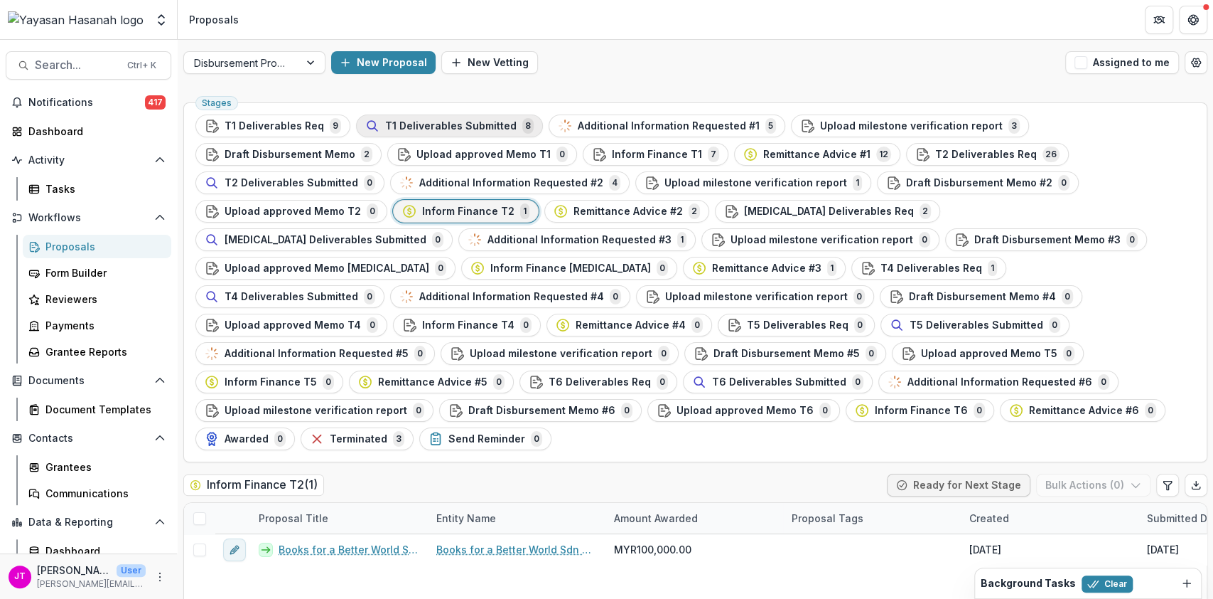
click at [479, 127] on span "T1 Deliverables Submitted" at bounding box center [451, 126] width 132 height 12
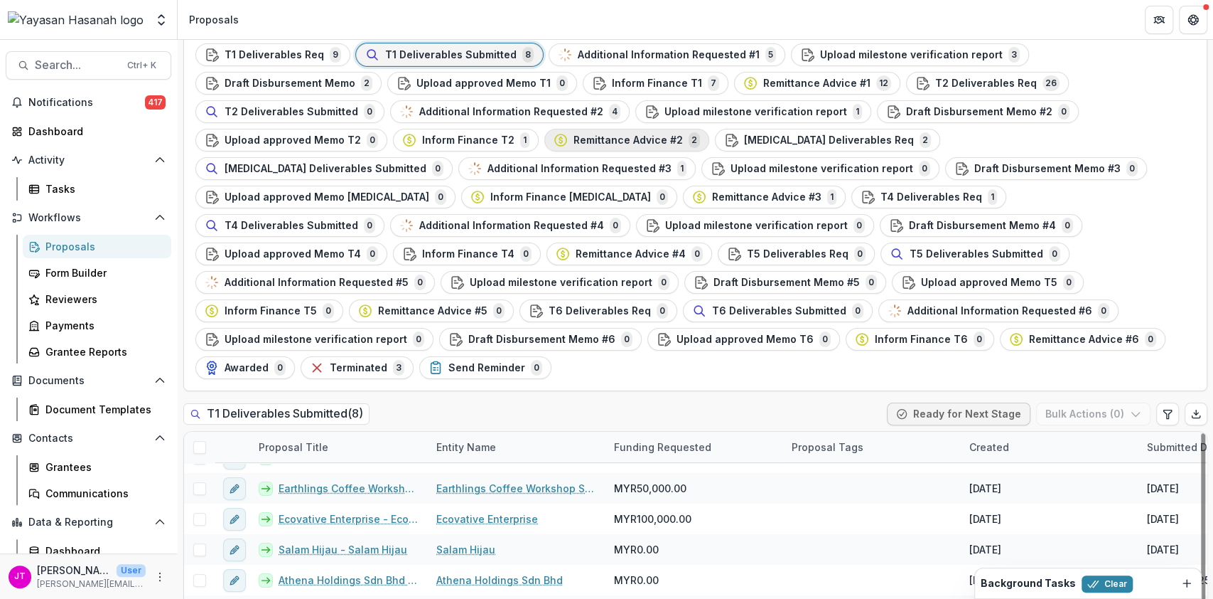
scroll to position [41, 0]
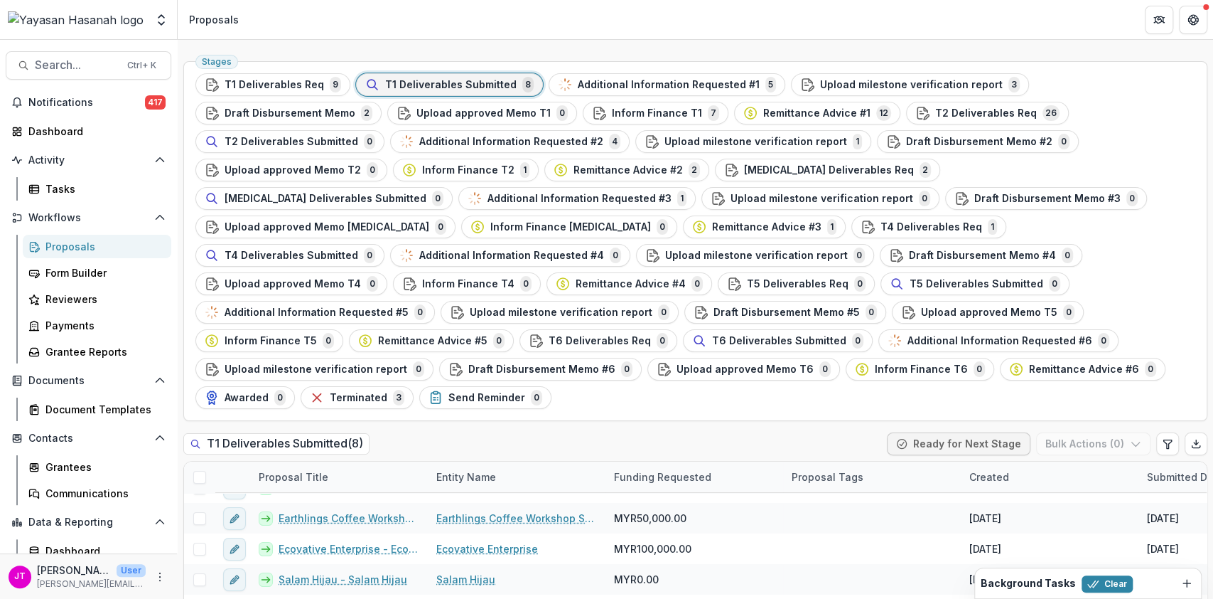
drag, startPoint x: 684, startPoint y: 77, endPoint x: 681, endPoint y: 94, distance: 17.3
click at [684, 79] on span "Additional Information Requested #1" at bounding box center [669, 85] width 182 height 12
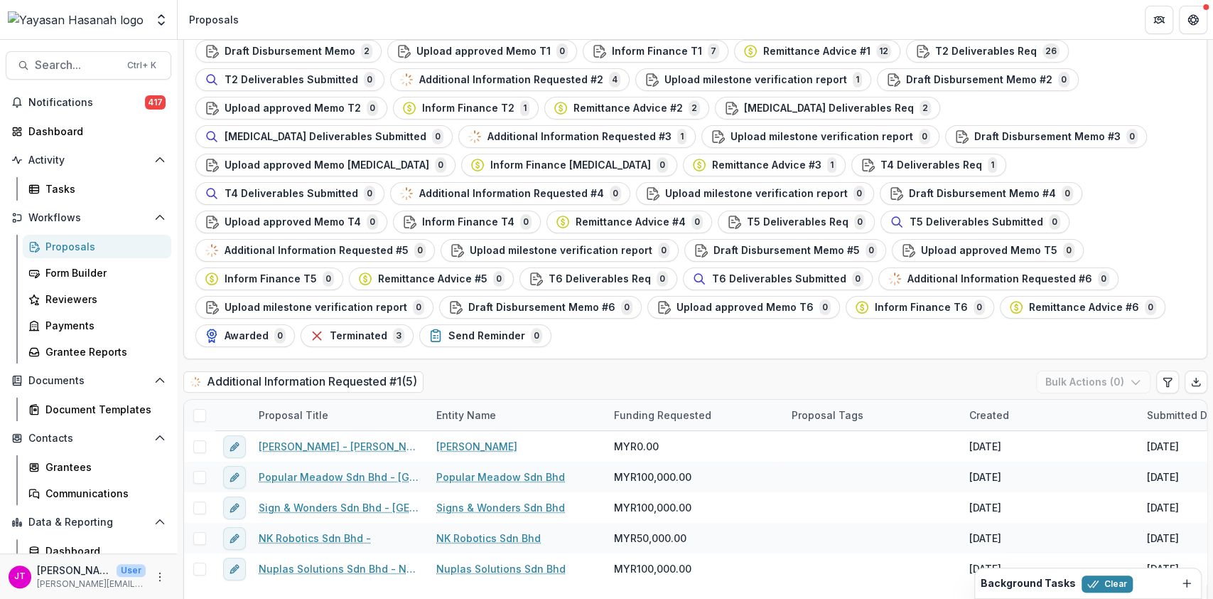
scroll to position [136, 0]
